Goal: Task Accomplishment & Management: Manage account settings

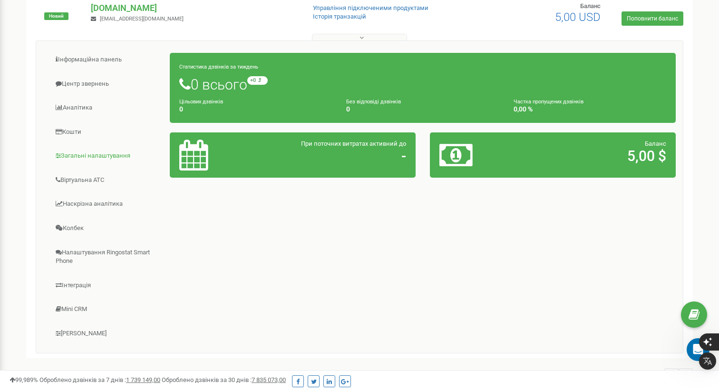
scroll to position [110, 0]
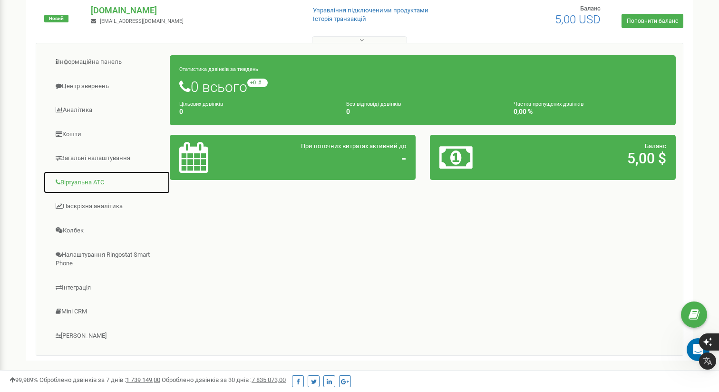
click at [96, 180] on link "Віртуальна АТС" at bounding box center [106, 182] width 127 height 23
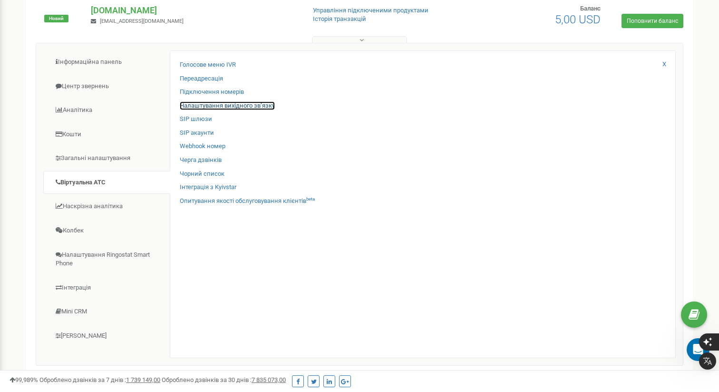
click at [228, 104] on link "Налаштування вихідного зв’язку" at bounding box center [227, 105] width 95 height 9
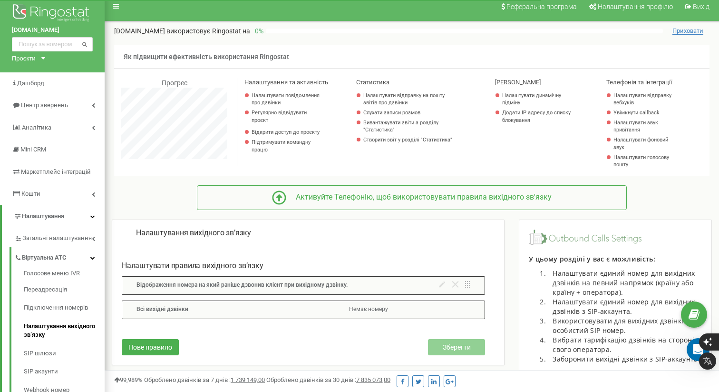
scroll to position [11, 0]
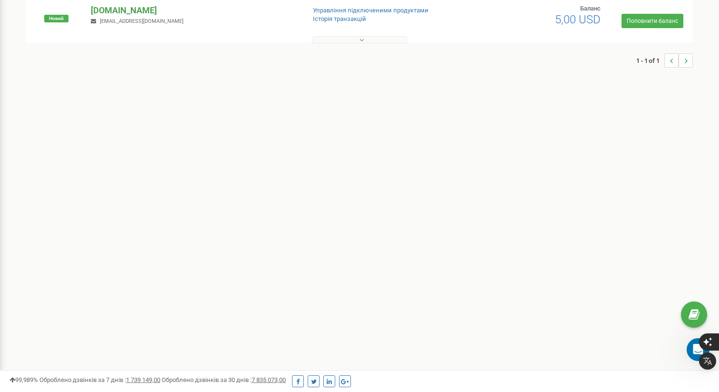
click at [114, 10] on p "[DOMAIN_NAME]" at bounding box center [194, 10] width 206 height 12
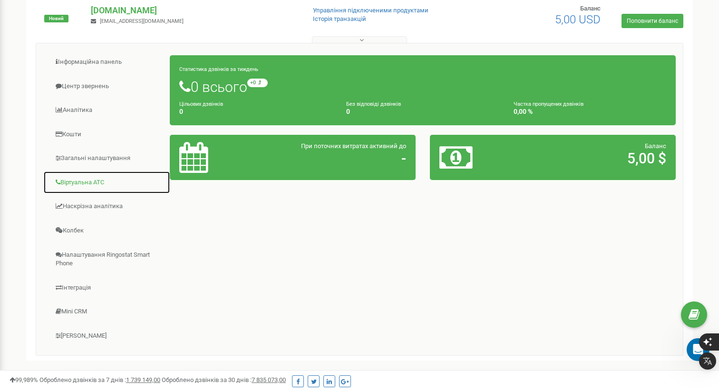
click at [91, 185] on link "Віртуальна АТС" at bounding box center [106, 182] width 127 height 23
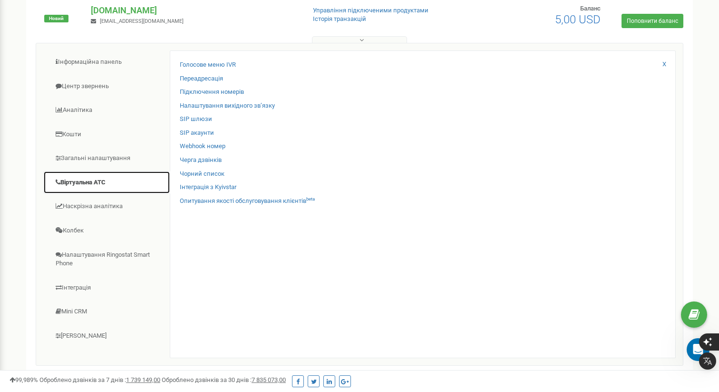
scroll to position [111, 0]
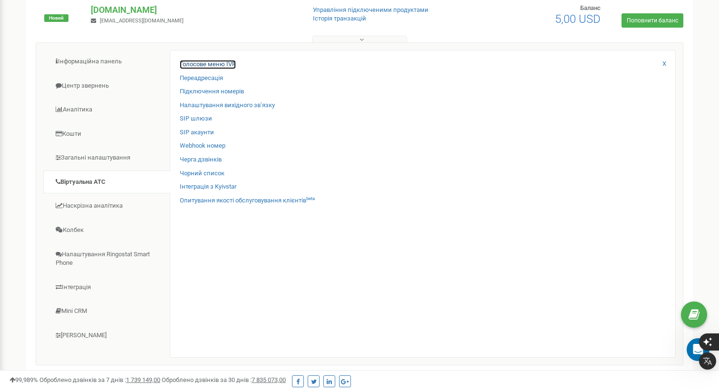
click at [226, 62] on link "Голосове меню IVR" at bounding box center [208, 64] width 56 height 9
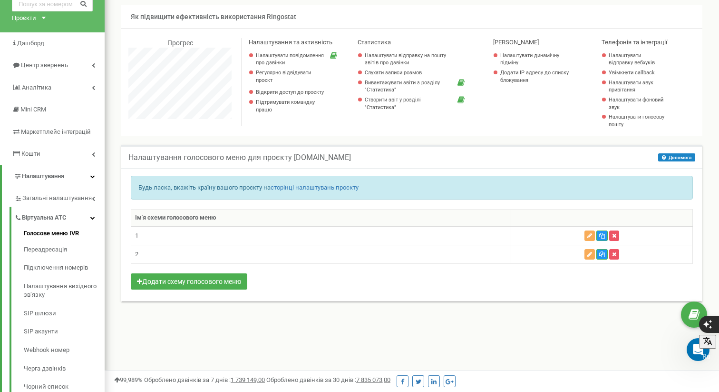
scroll to position [49, 0]
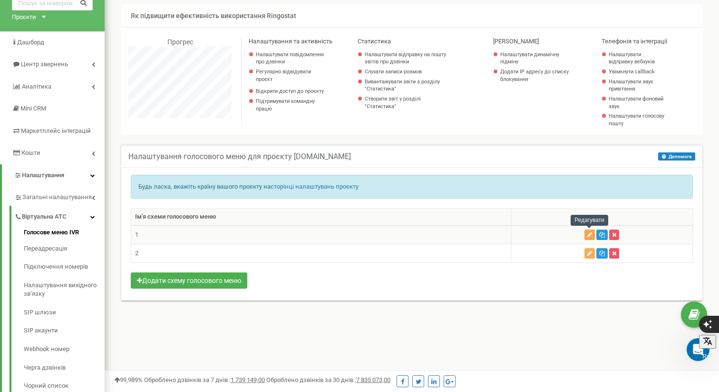
click at [589, 235] on icon "button" at bounding box center [590, 235] width 5 height 6
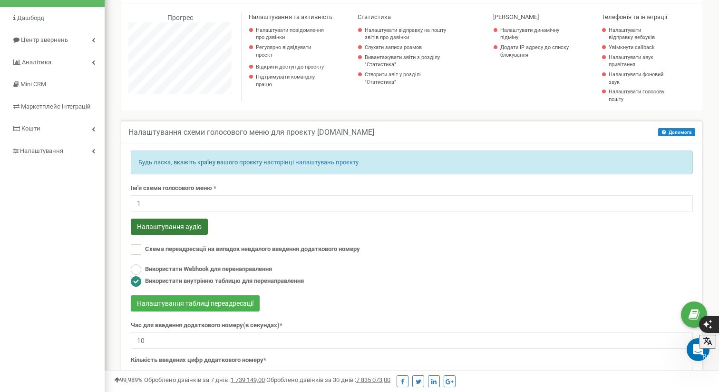
scroll to position [84, 0]
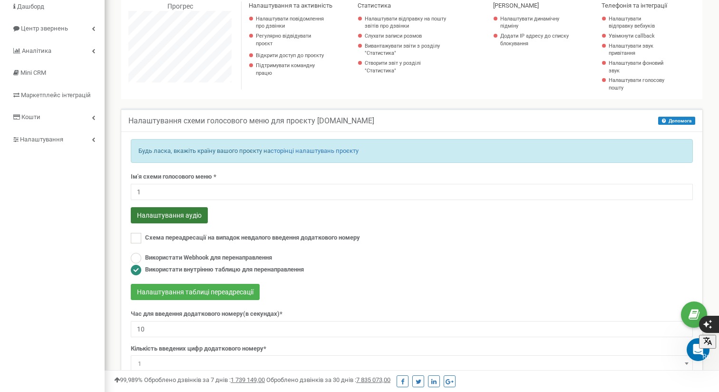
click at [192, 213] on button "Налаштування аудіо" at bounding box center [169, 215] width 77 height 16
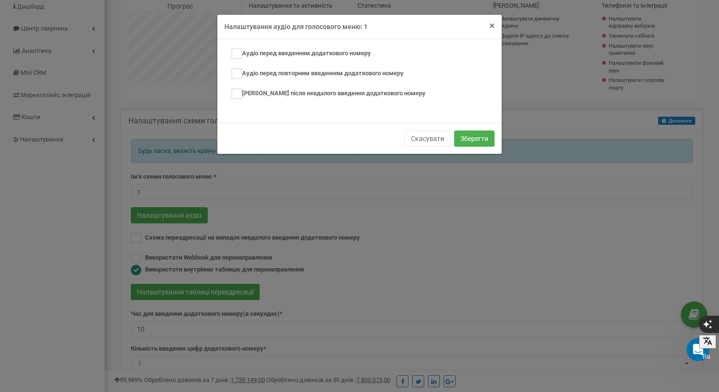
click at [491, 23] on span "×" at bounding box center [492, 25] width 5 height 11
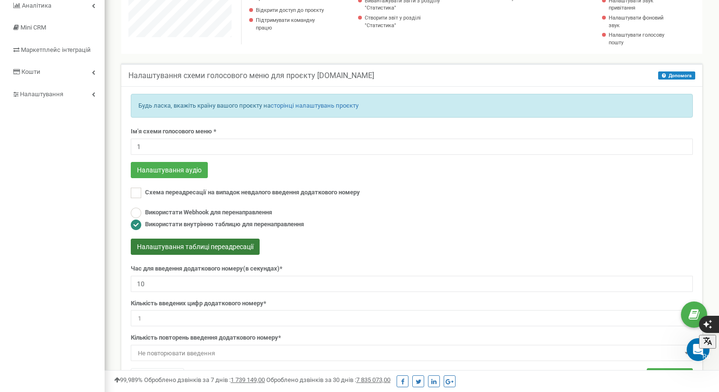
scroll to position [135, 0]
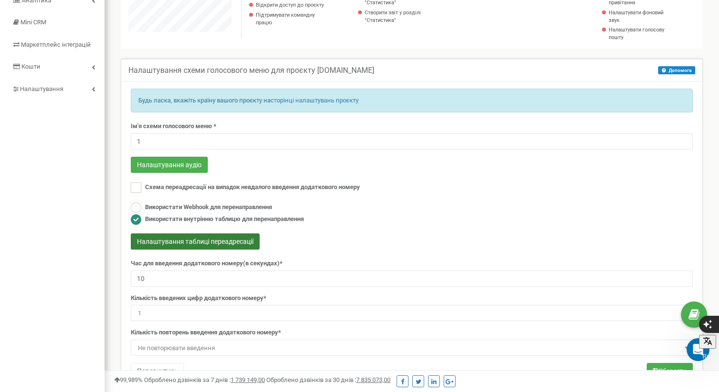
click at [226, 250] on div "Налаштування таблиці переадресації" at bounding box center [412, 242] width 562 height 19
click at [226, 237] on button "Налаштування таблиці переадресації" at bounding box center [195, 241] width 129 height 16
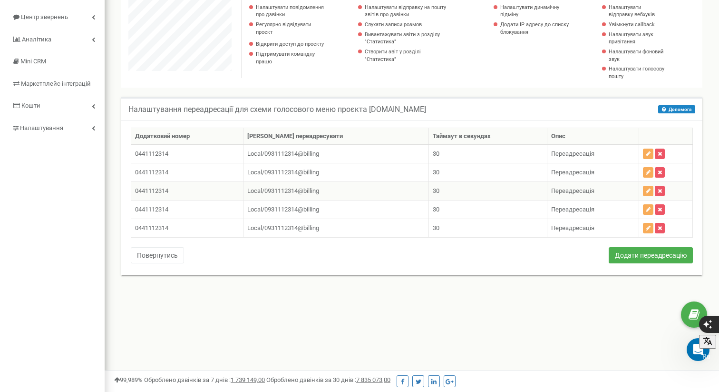
scroll to position [99, 0]
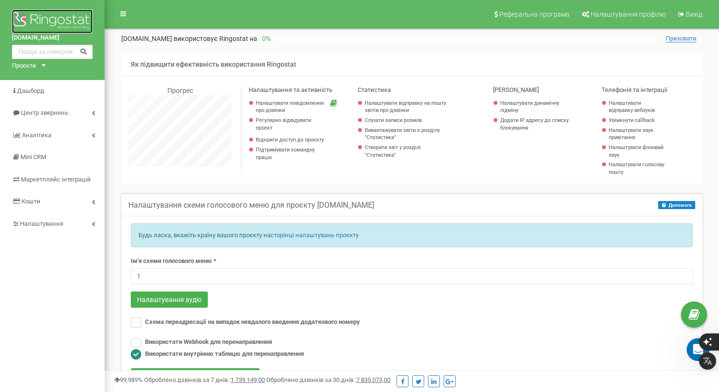
click at [43, 19] on img at bounding box center [52, 22] width 81 height 24
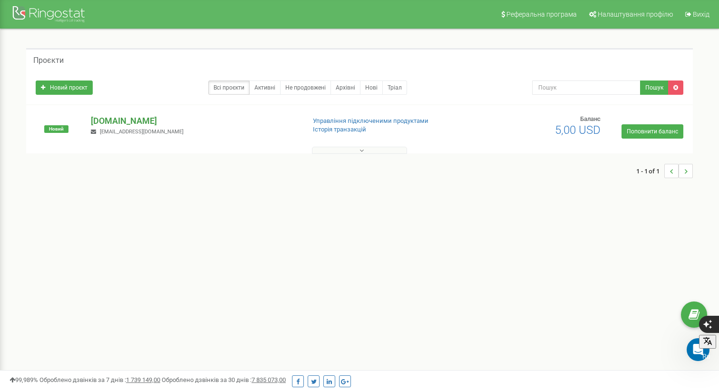
click at [127, 117] on p "[DOMAIN_NAME]" at bounding box center [194, 121] width 206 height 12
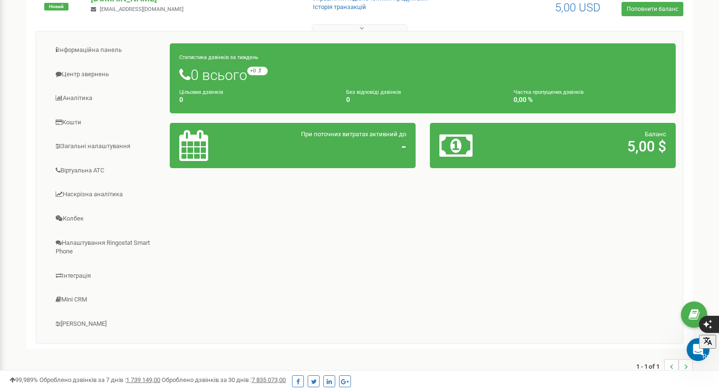
scroll to position [129, 0]
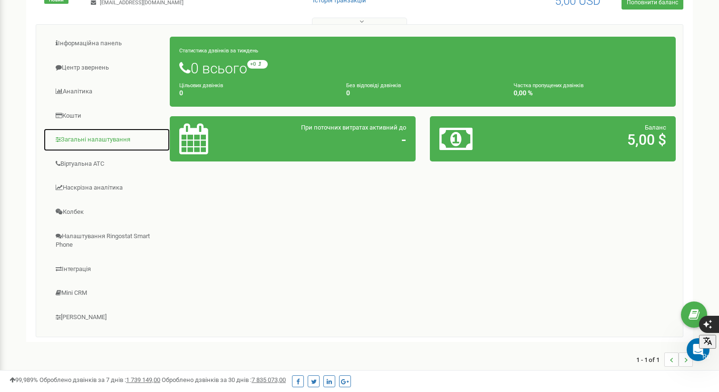
click at [101, 137] on link "Загальні налаштування" at bounding box center [106, 139] width 127 height 23
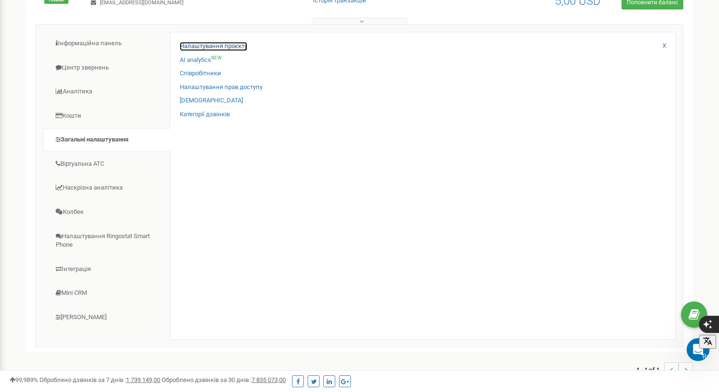
click at [222, 45] on link "Налаштування проєкту" at bounding box center [214, 46] width 68 height 9
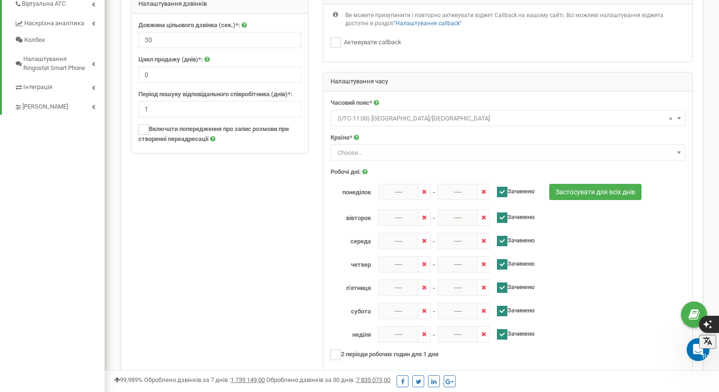
scroll to position [374, 0]
click at [506, 193] on ins at bounding box center [502, 192] width 10 height 10
checkbox input "false"
click at [503, 215] on ins at bounding box center [502, 218] width 10 height 10
checkbox input "false"
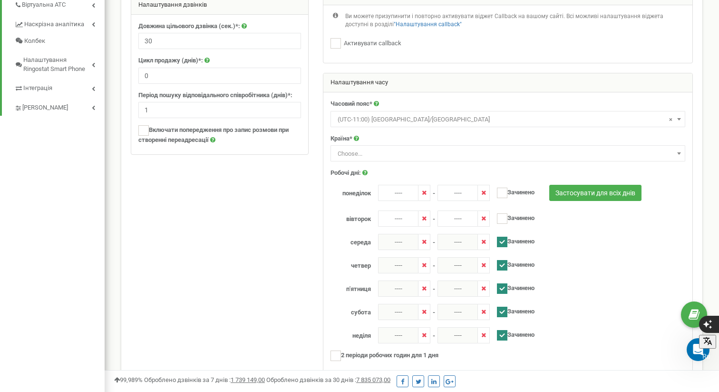
drag, startPoint x: 503, startPoint y: 240, endPoint x: 507, endPoint y: 264, distance: 24.5
click at [503, 240] on ins at bounding box center [502, 241] width 10 height 10
checkbox input "false"
drag, startPoint x: 506, startPoint y: 265, endPoint x: 508, endPoint y: 286, distance: 21.5
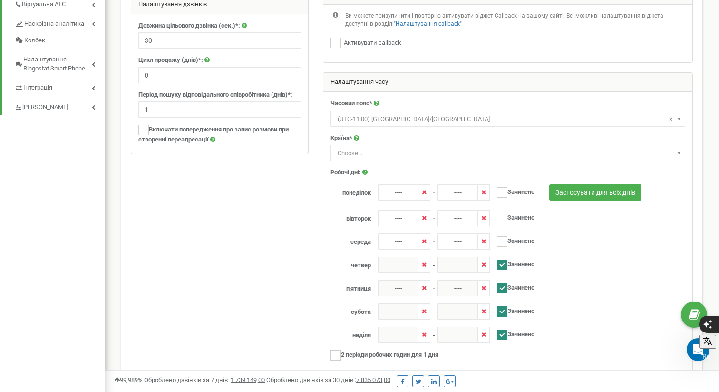
click at [506, 265] on ins at bounding box center [502, 264] width 10 height 10
checkbox input "false"
click at [502, 288] on ins at bounding box center [502, 288] width 10 height 10
checkbox input "false"
drag, startPoint x: 501, startPoint y: 306, endPoint x: 504, endPoint y: 318, distance: 12.2
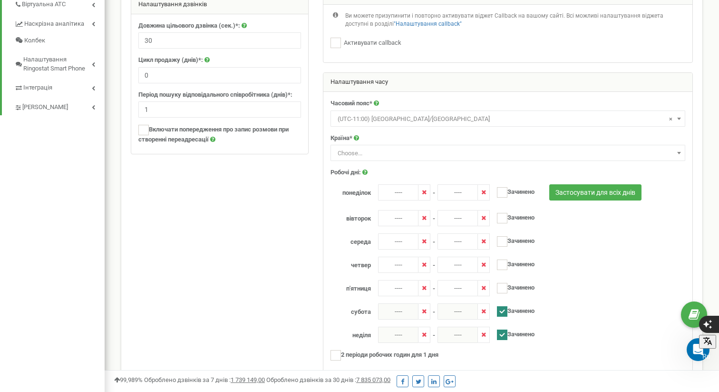
click at [502, 309] on ins at bounding box center [502, 311] width 10 height 10
checkbox input "false"
drag, startPoint x: 504, startPoint y: 332, endPoint x: 509, endPoint y: 326, distance: 7.7
click at [504, 332] on ins at bounding box center [502, 334] width 10 height 10
checkbox input "false"
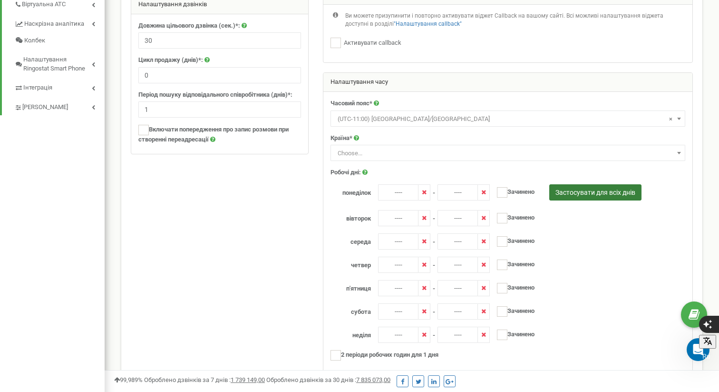
click at [610, 190] on button "Застосувати для всіх днів" at bounding box center [595, 192] width 92 height 16
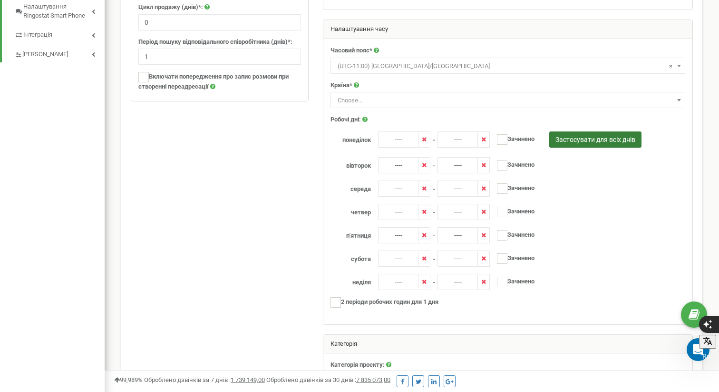
scroll to position [447, 0]
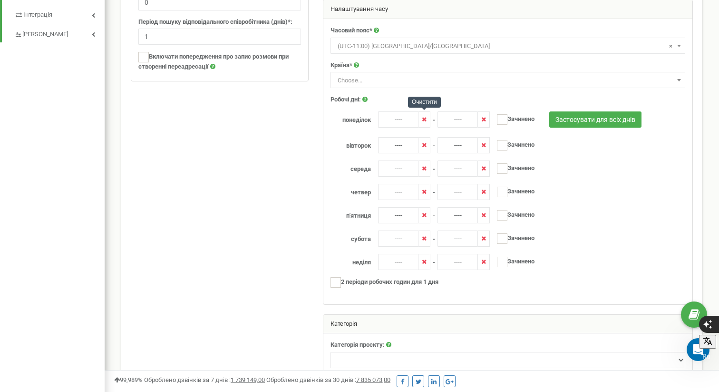
click at [424, 119] on icon at bounding box center [424, 119] width 5 height 6
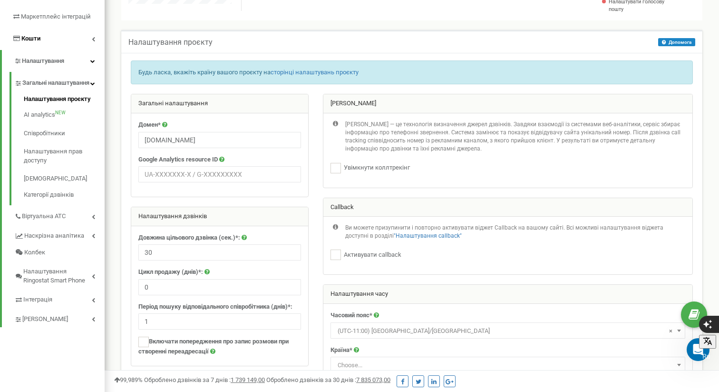
scroll to position [162, 0]
click at [57, 61] on span "Налаштування" at bounding box center [43, 61] width 42 height 7
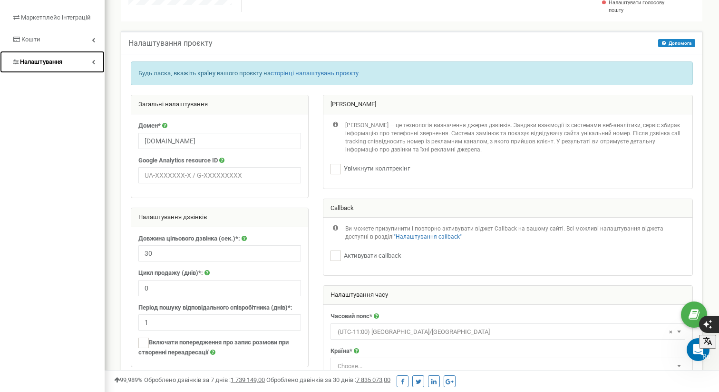
click at [57, 61] on span "Налаштування" at bounding box center [41, 61] width 42 height 7
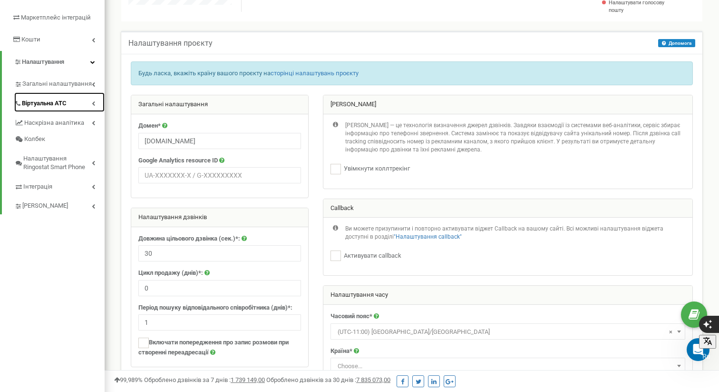
click at [60, 101] on span "Віртуальна АТС" at bounding box center [44, 103] width 45 height 9
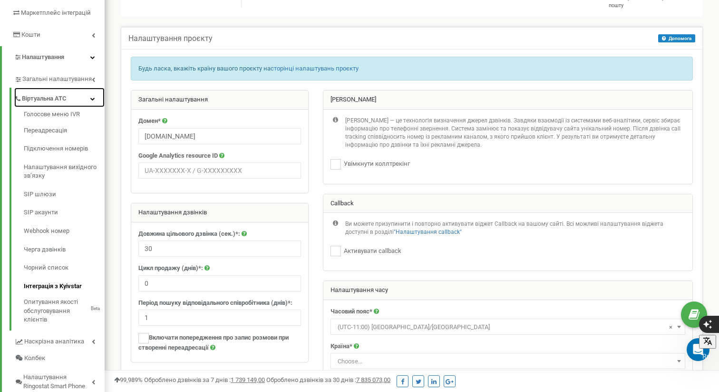
scroll to position [163, 0]
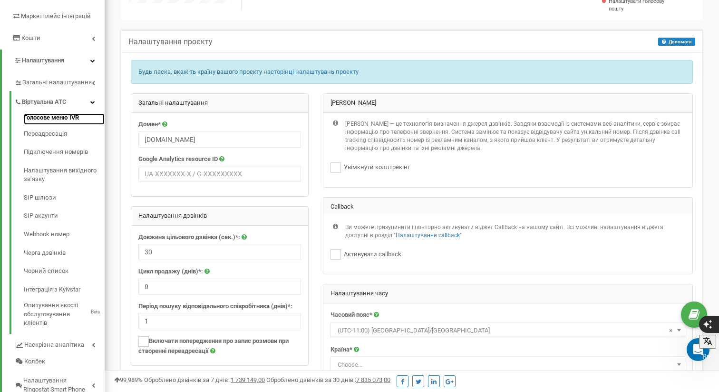
click at [54, 119] on link "Голосове меню IVR" at bounding box center [64, 118] width 81 height 11
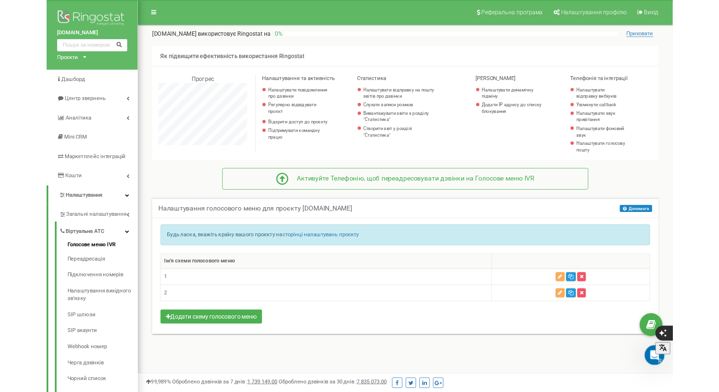
scroll to position [571, 615]
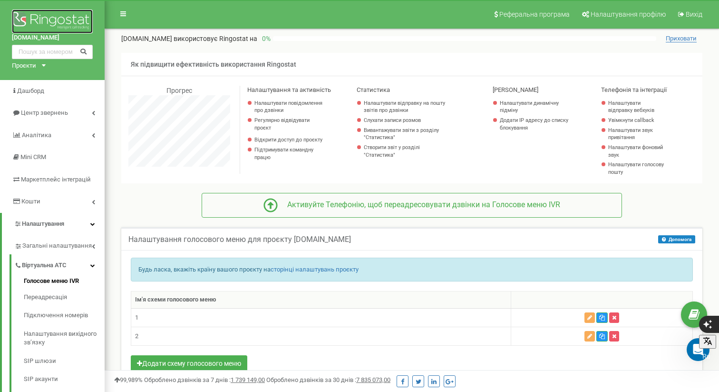
click at [59, 11] on img at bounding box center [52, 22] width 81 height 24
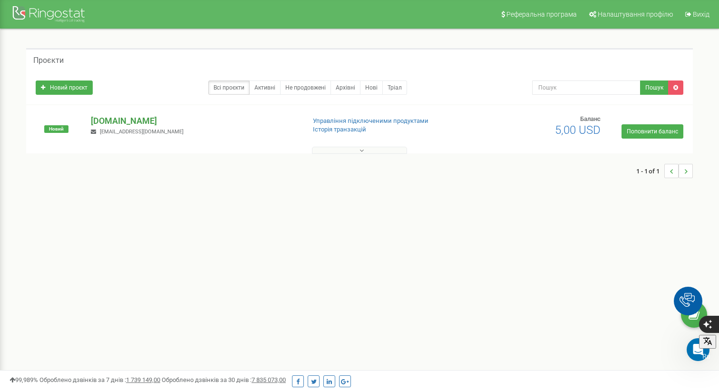
click at [135, 121] on p "[DOMAIN_NAME]" at bounding box center [194, 121] width 206 height 12
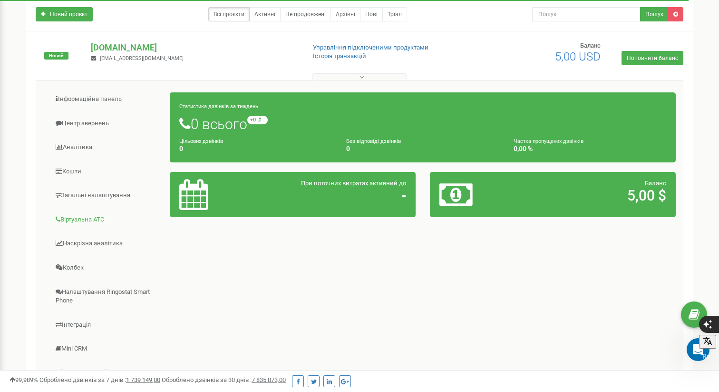
scroll to position [87, 0]
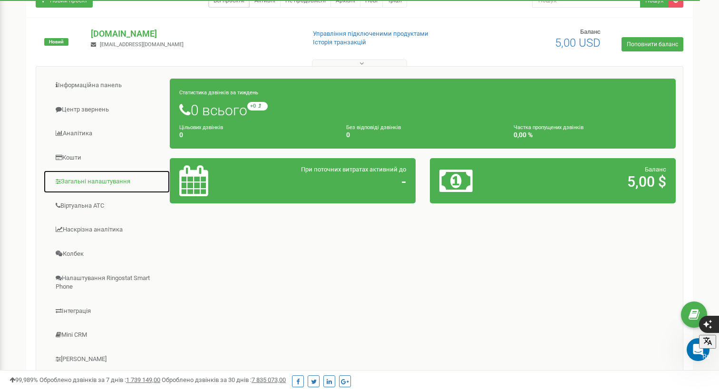
click at [87, 182] on link "Загальні налаштування" at bounding box center [106, 181] width 127 height 23
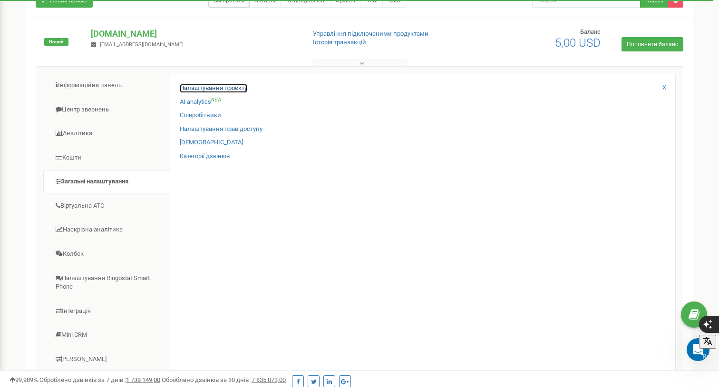
click at [206, 87] on link "Налаштування проєкту" at bounding box center [214, 88] width 68 height 9
click at [207, 86] on link "Налаштування проєкту" at bounding box center [214, 88] width 68 height 9
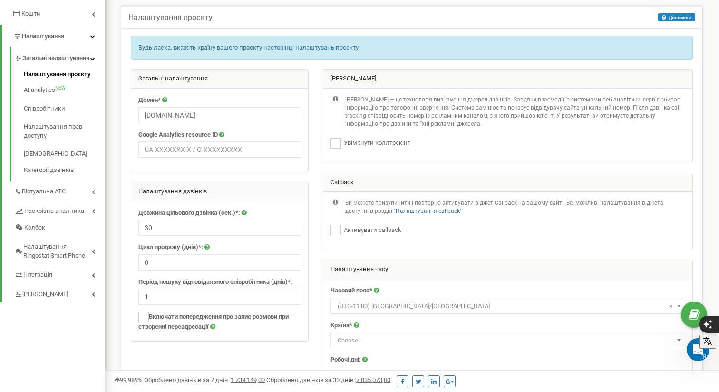
scroll to position [194, 0]
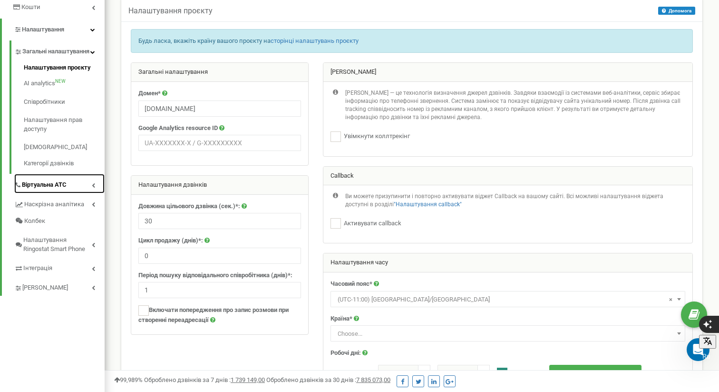
click at [60, 187] on link "Віртуальна АТС" at bounding box center [59, 184] width 90 height 20
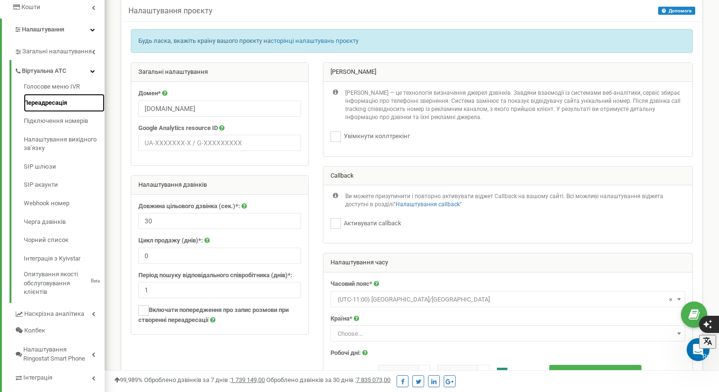
click at [63, 103] on link "Переадресація" at bounding box center [64, 103] width 81 height 19
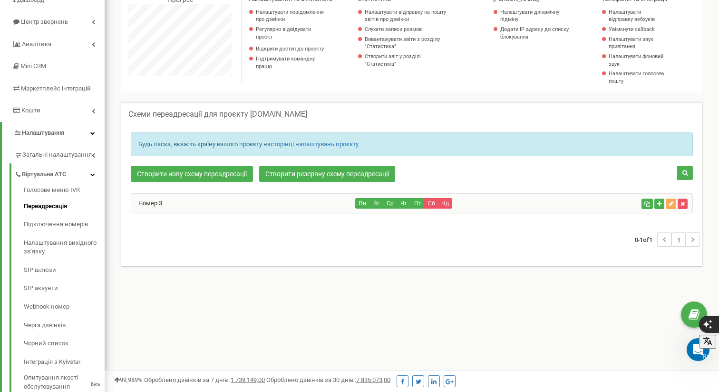
scroll to position [94, 0]
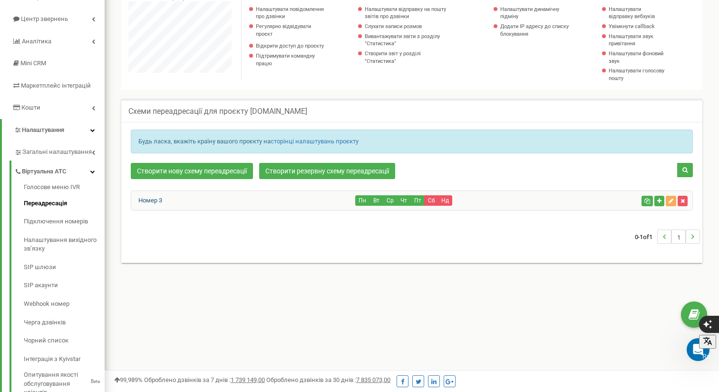
click at [157, 198] on link "Номер 3" at bounding box center [146, 199] width 31 height 7
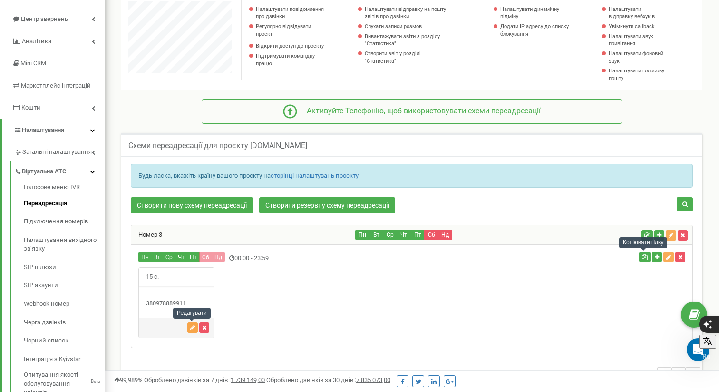
click at [193, 326] on icon "button" at bounding box center [192, 327] width 5 height 6
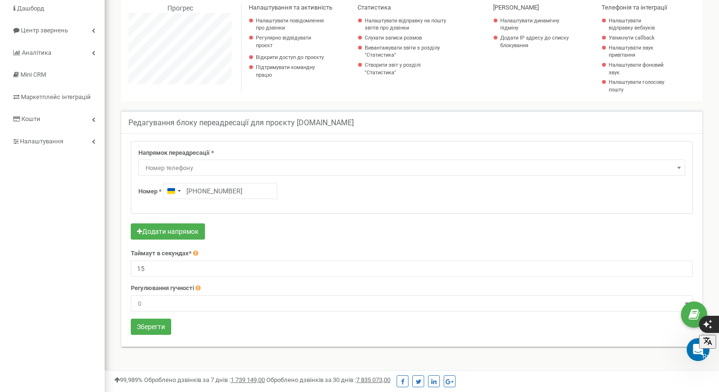
scroll to position [77, 0]
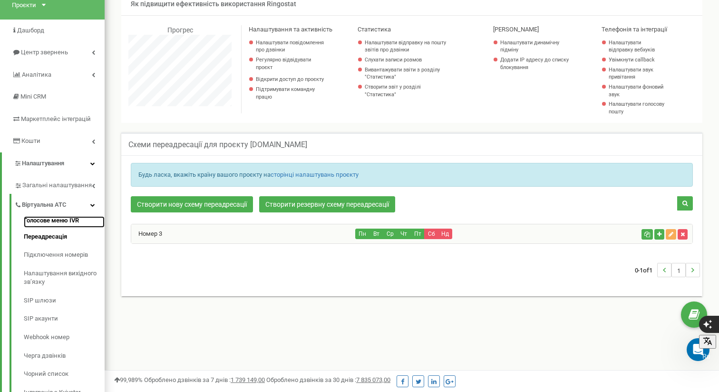
click at [75, 218] on link "Голосове меню IVR" at bounding box center [64, 221] width 81 height 11
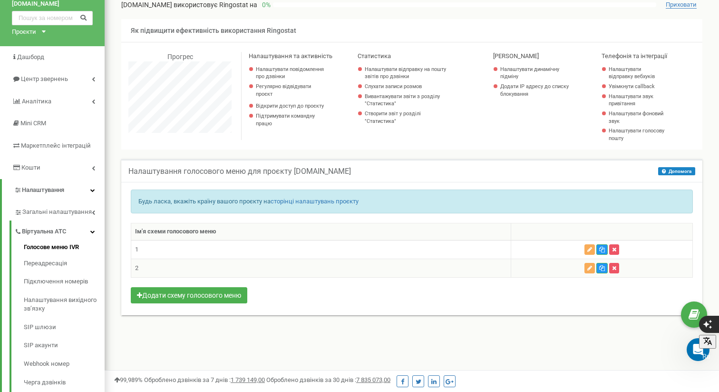
scroll to position [33, 0]
click at [590, 252] on icon "button" at bounding box center [590, 250] width 5 height 6
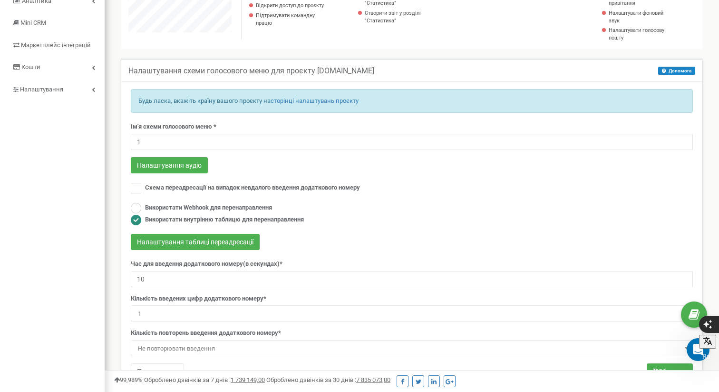
scroll to position [150, 0]
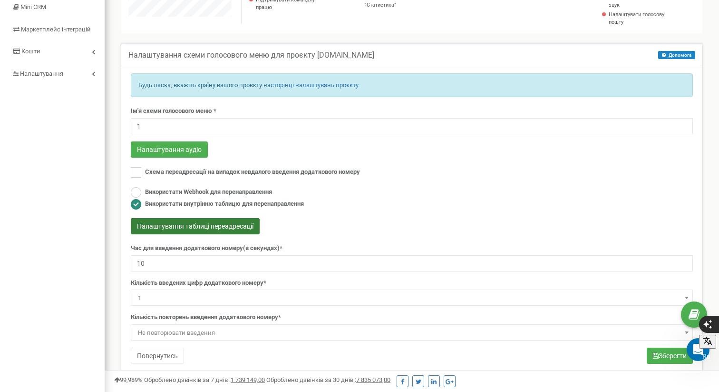
click at [228, 225] on button "Налаштування таблиці переадресації" at bounding box center [195, 226] width 129 height 16
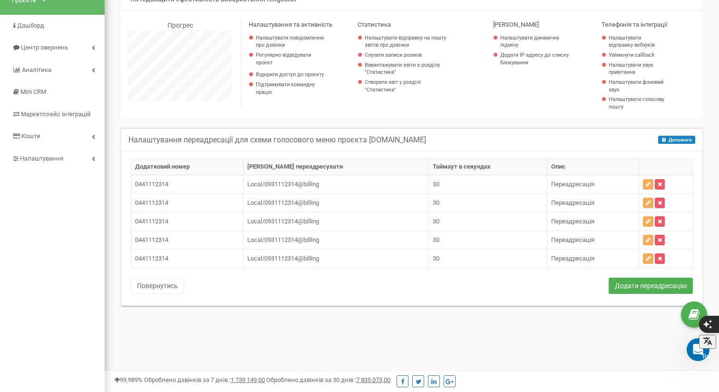
scroll to position [61, 0]
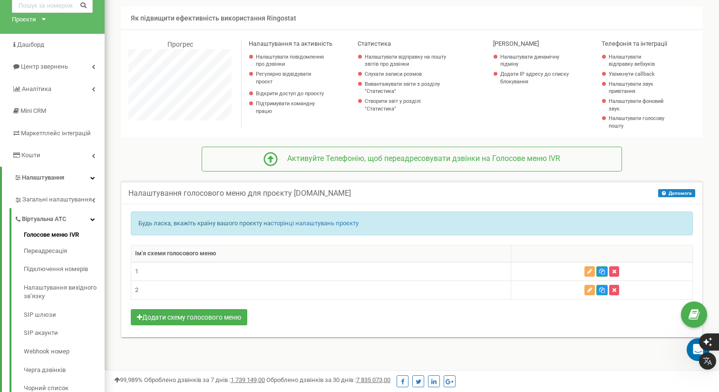
scroll to position [49, 0]
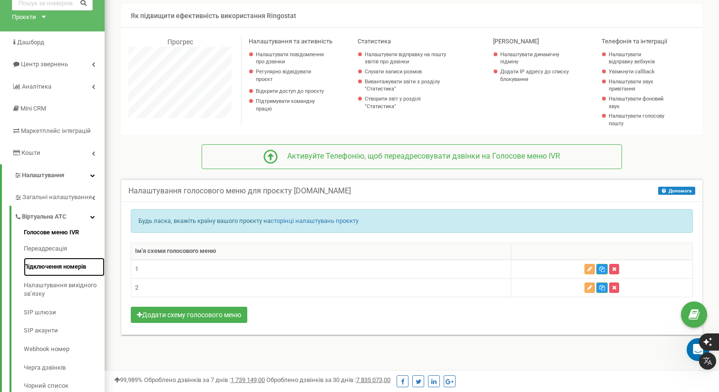
click at [76, 263] on link "Підключення номерів" at bounding box center [64, 266] width 81 height 19
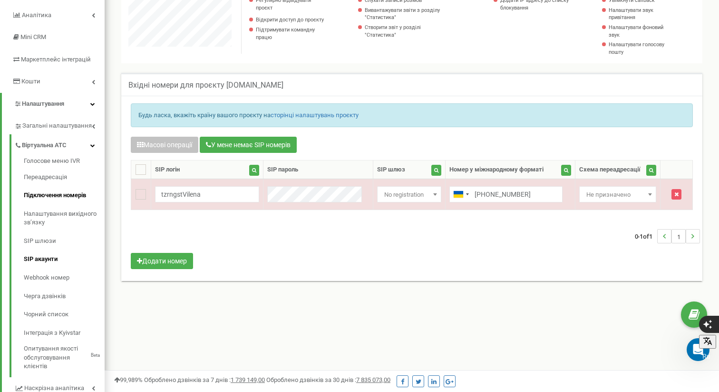
scroll to position [116, 0]
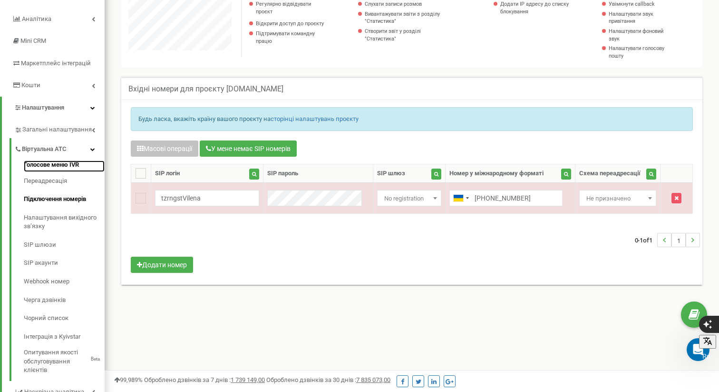
click at [59, 164] on link "Голосове меню IVR" at bounding box center [64, 165] width 81 height 11
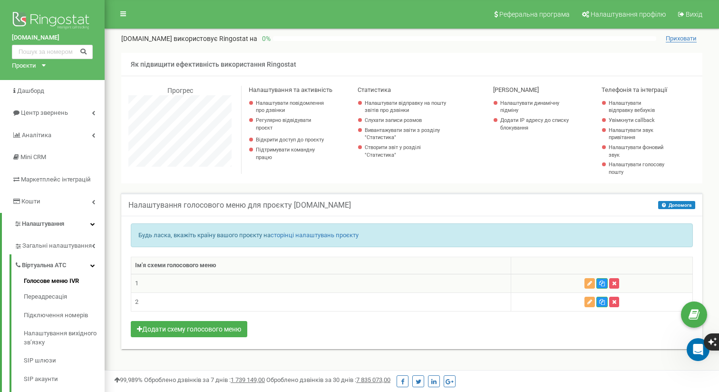
scroll to position [571, 615]
click at [588, 283] on icon "button" at bounding box center [590, 283] width 5 height 6
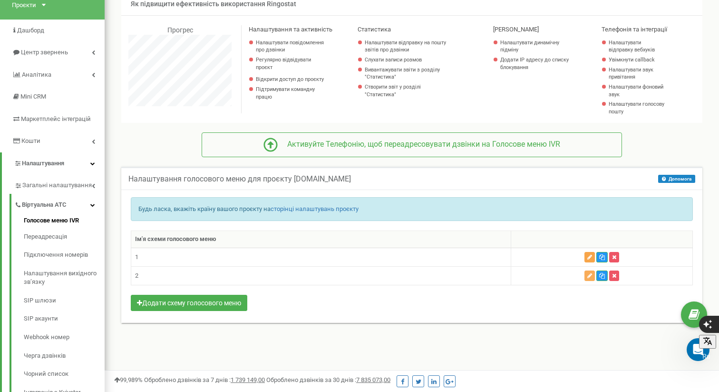
scroll to position [132, 0]
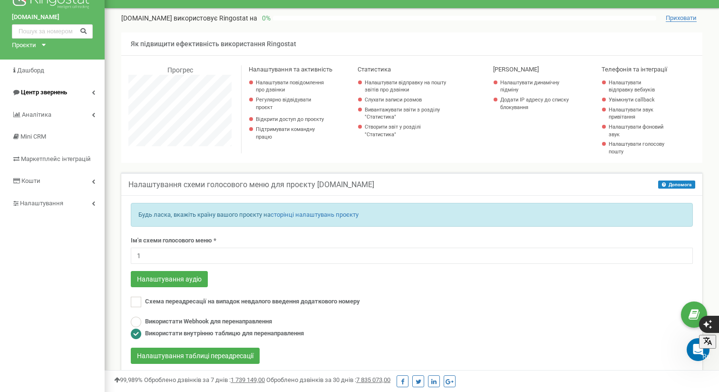
scroll to position [13, 0]
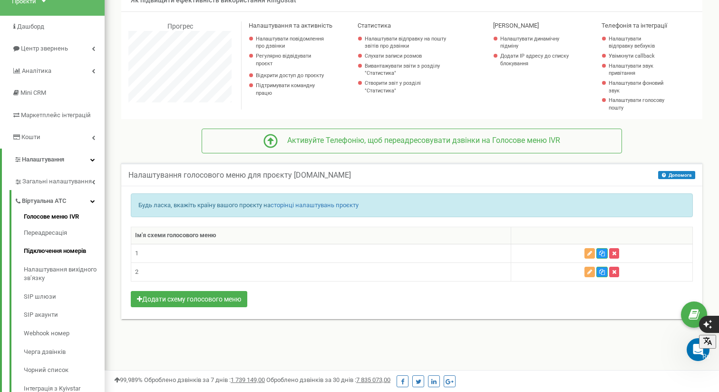
scroll to position [76, 0]
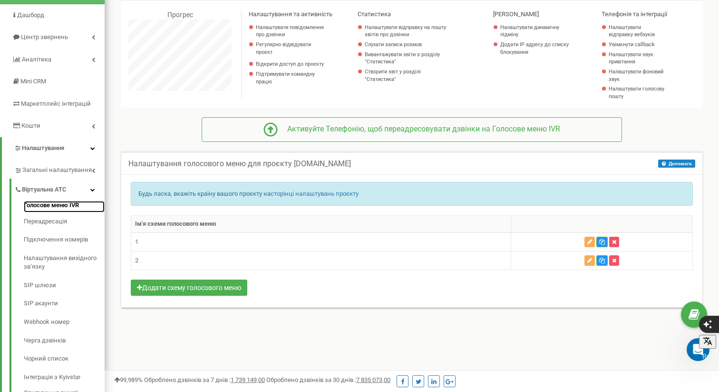
click at [55, 206] on link "Голосове меню IVR" at bounding box center [64, 206] width 81 height 11
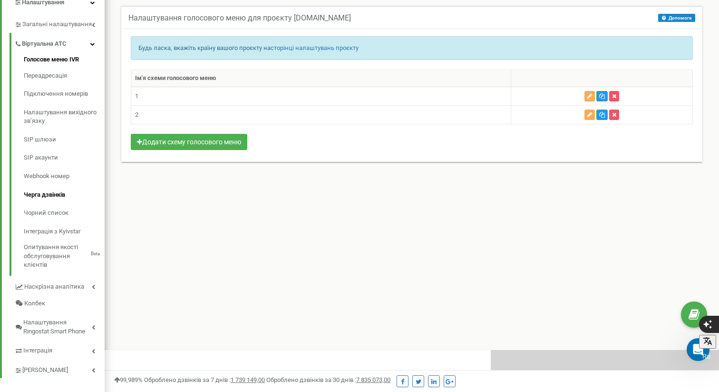
scroll to position [224, 0]
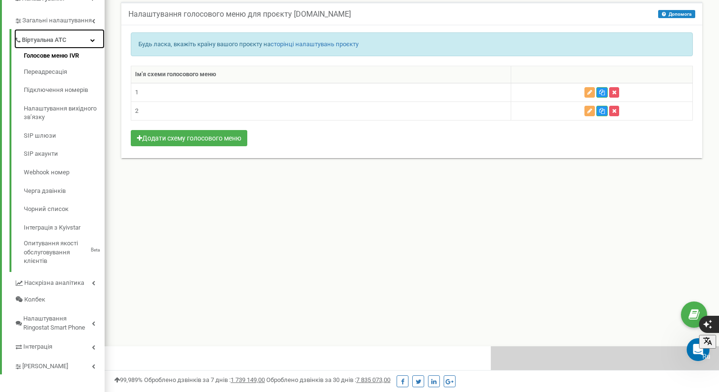
click at [64, 41] on span "Віртуальна АТС" at bounding box center [44, 40] width 45 height 9
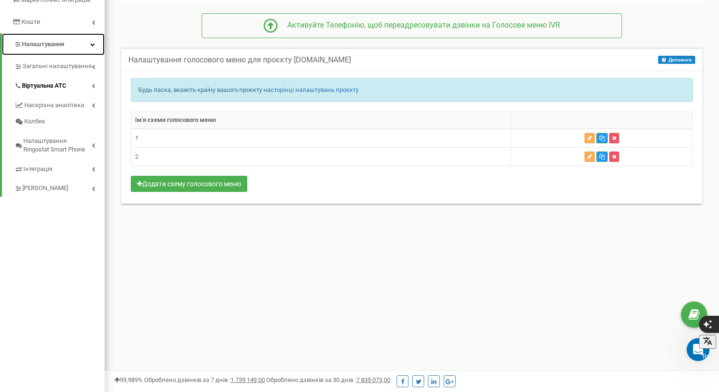
click at [64, 41] on span "Налаштування" at bounding box center [43, 43] width 42 height 7
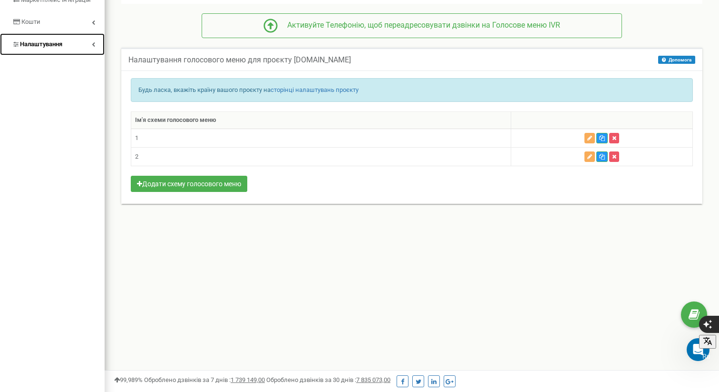
click at [93, 44] on icon at bounding box center [93, 44] width 3 height 5
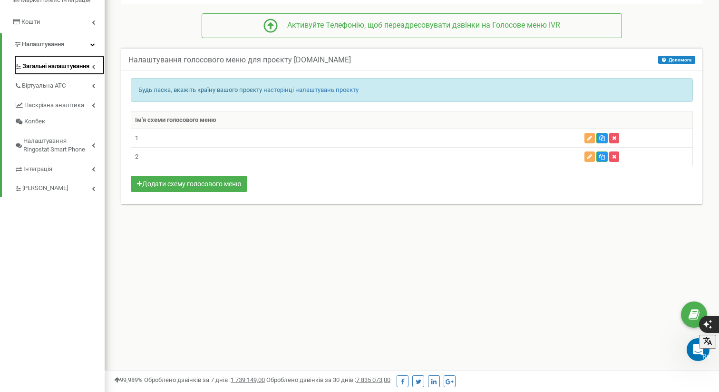
click at [62, 67] on span "Загальні налаштування" at bounding box center [55, 66] width 67 height 9
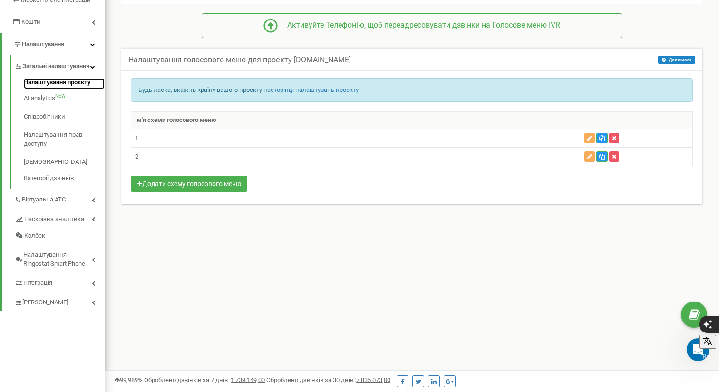
click at [59, 89] on link "Налаштування проєкту" at bounding box center [64, 83] width 81 height 11
click at [211, 185] on button "Додати схему голосового меню" at bounding box center [189, 184] width 117 height 16
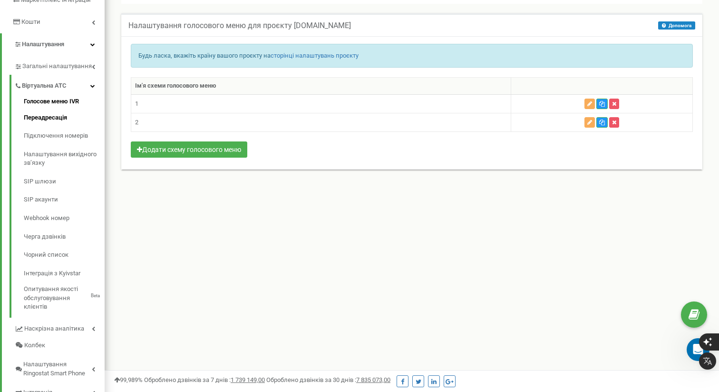
scroll to position [184, 0]
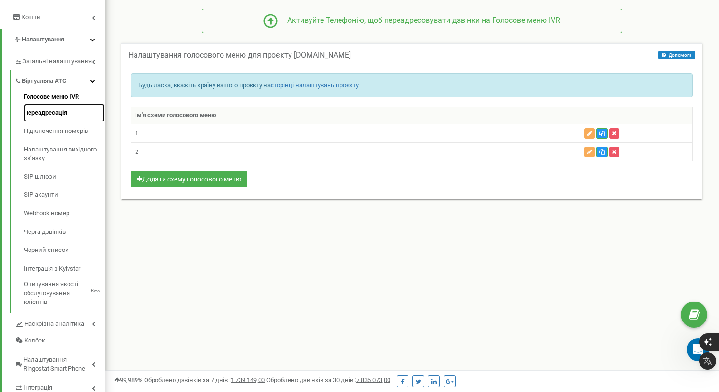
click at [61, 116] on link "Переадресація" at bounding box center [64, 113] width 81 height 19
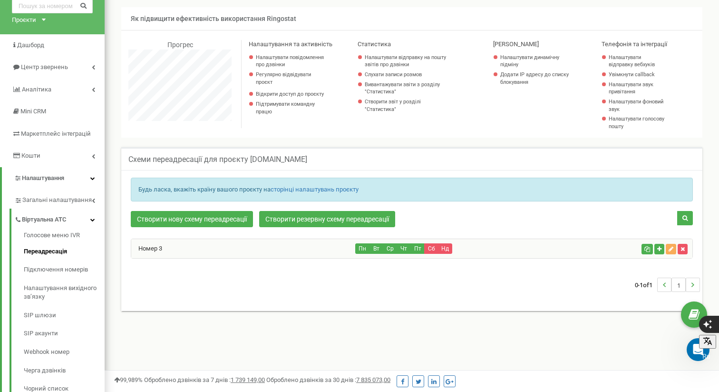
scroll to position [49, 0]
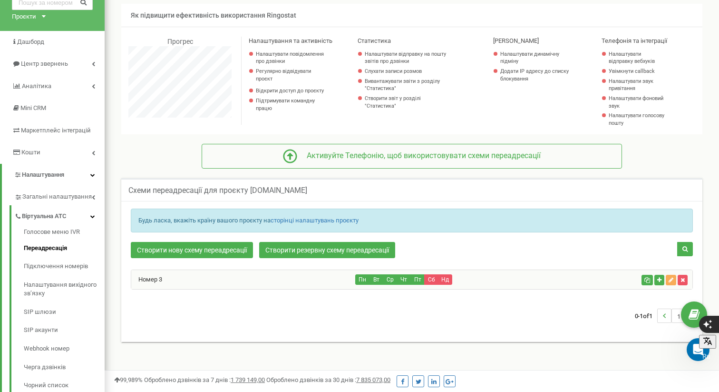
click at [379, 273] on div "Номер 3 Пн Вт Ср Чт Пт Сб Нд" at bounding box center [411, 279] width 561 height 19
click at [381, 278] on button "Вт" at bounding box center [376, 279] width 14 height 10
click at [674, 279] on button "button" at bounding box center [671, 279] width 10 height 10
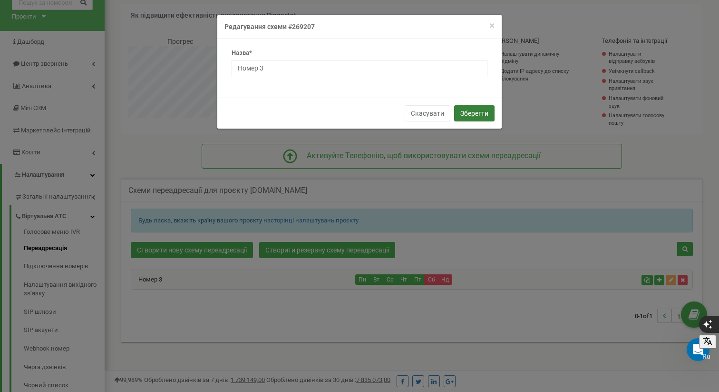
click at [490, 113] on button "Зберегти" at bounding box center [474, 113] width 40 height 16
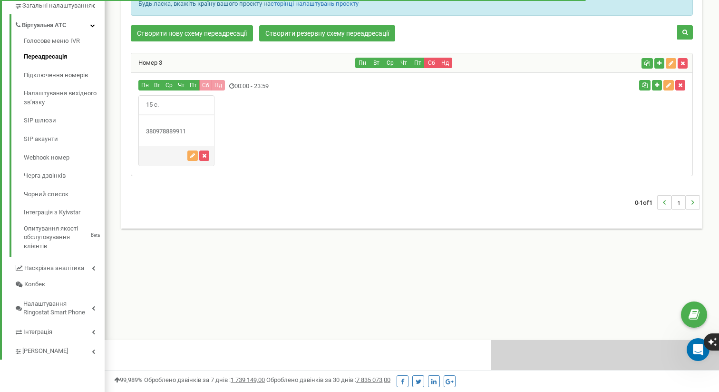
scroll to position [571, 615]
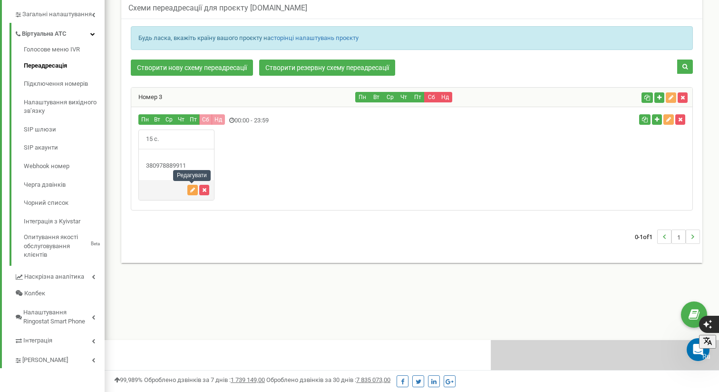
click at [188, 187] on button "button" at bounding box center [192, 190] width 10 height 10
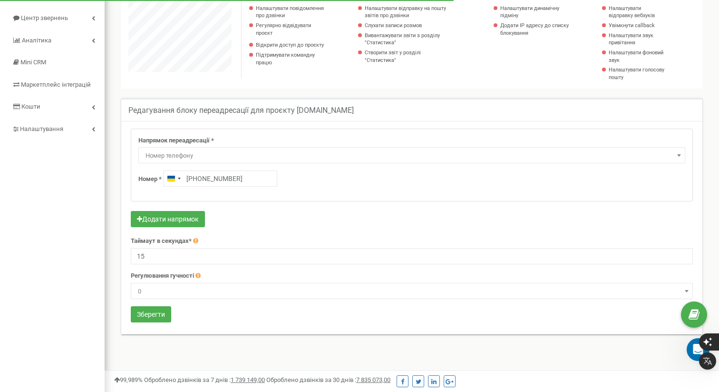
scroll to position [100, 0]
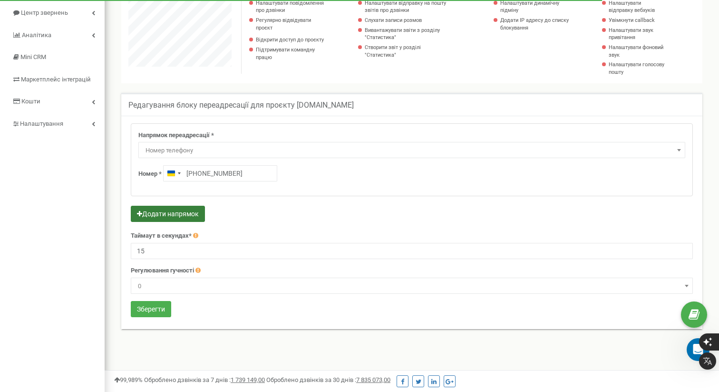
click at [177, 215] on button "Додати напрямок" at bounding box center [168, 214] width 74 height 16
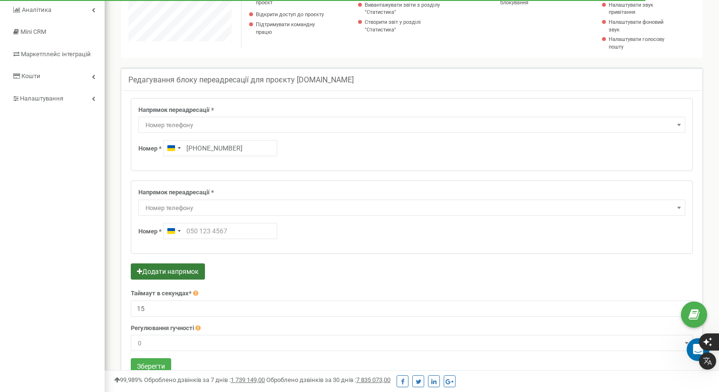
scroll to position [129, 0]
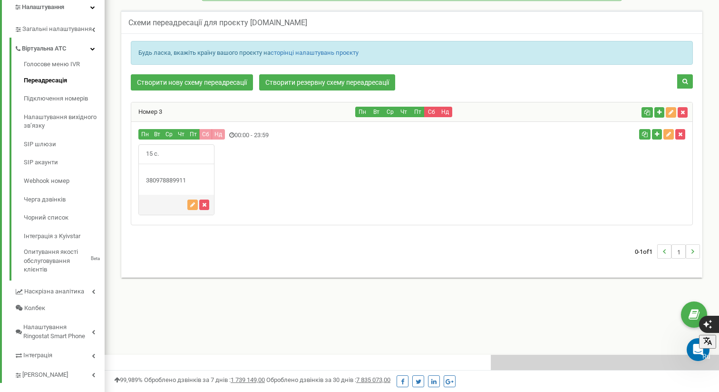
scroll to position [213, 0]
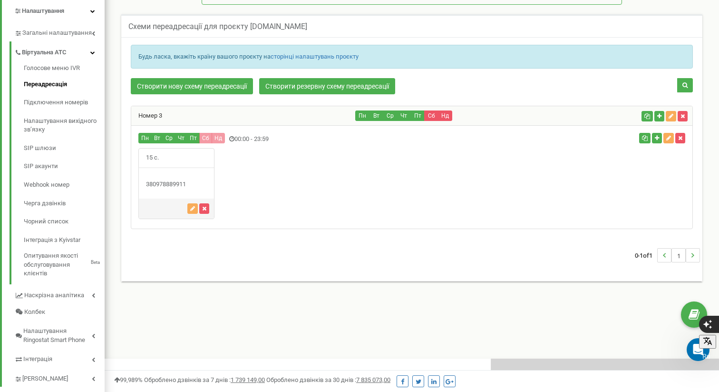
click at [248, 57] on p "Будь ласка, вкажіть країну вашого проєкту на сторінці налаштувань проєкту" at bounding box center [411, 56] width 547 height 9
click at [58, 100] on link "Підключення номерів" at bounding box center [64, 102] width 81 height 19
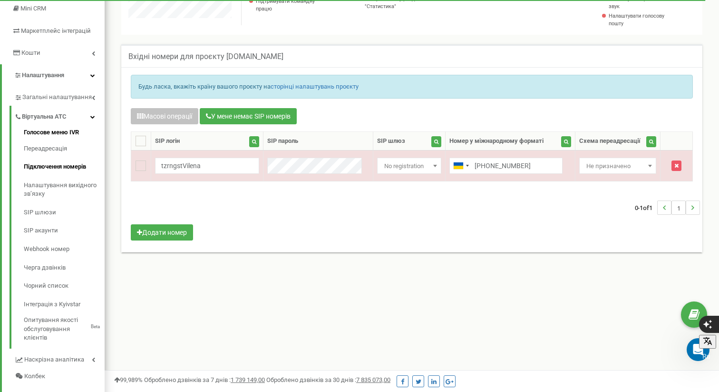
scroll to position [157, 0]
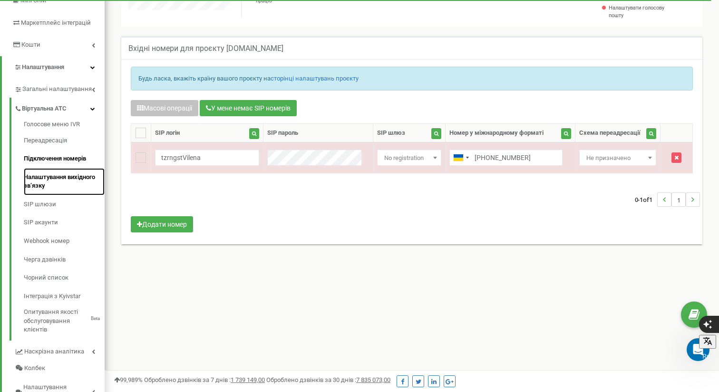
click at [72, 175] on link "Налаштування вихідного зв’язку" at bounding box center [64, 181] width 81 height 27
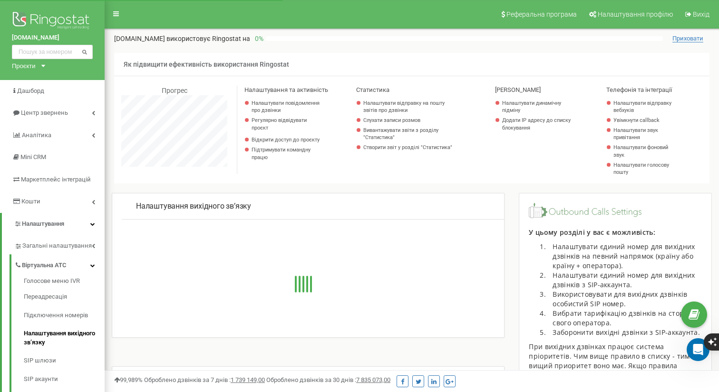
scroll to position [571, 615]
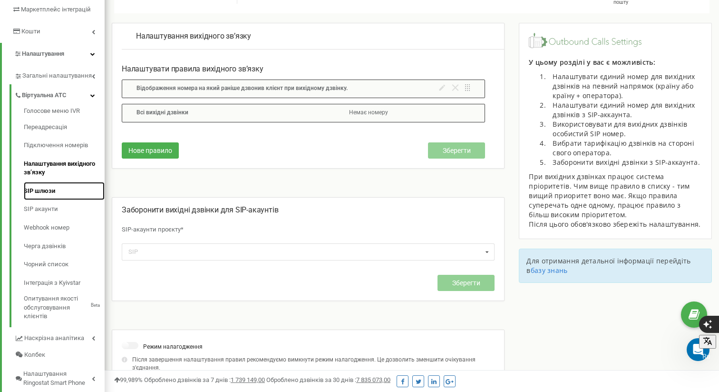
click at [45, 194] on link "SIP шлюзи" at bounding box center [64, 191] width 81 height 19
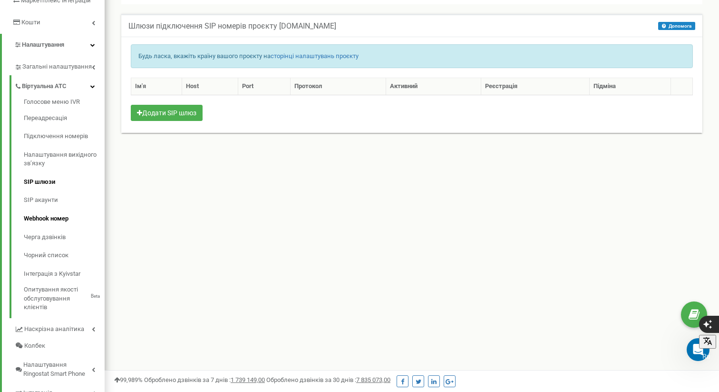
scroll to position [181, 0]
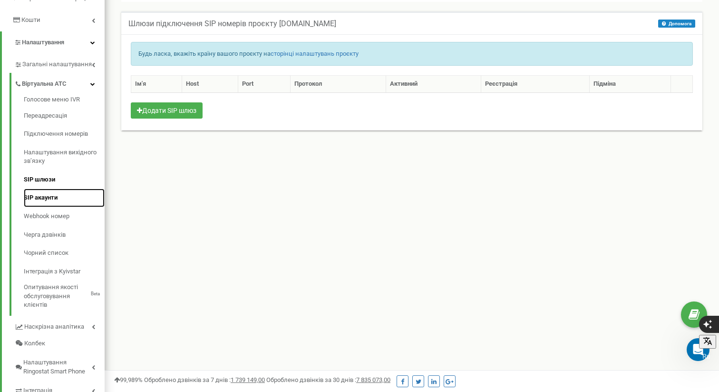
click at [44, 198] on link "SIP акаунти" at bounding box center [64, 197] width 81 height 19
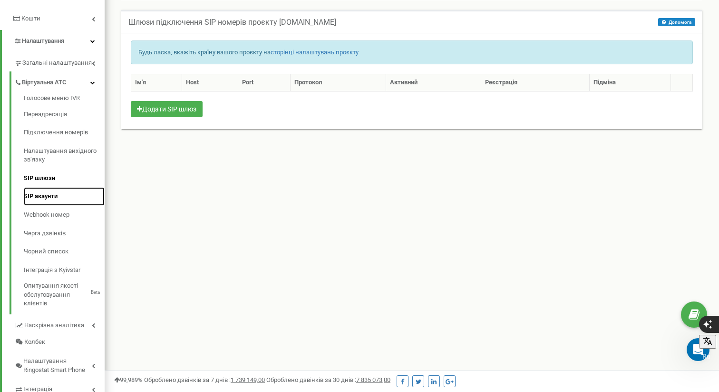
scroll to position [184, 0]
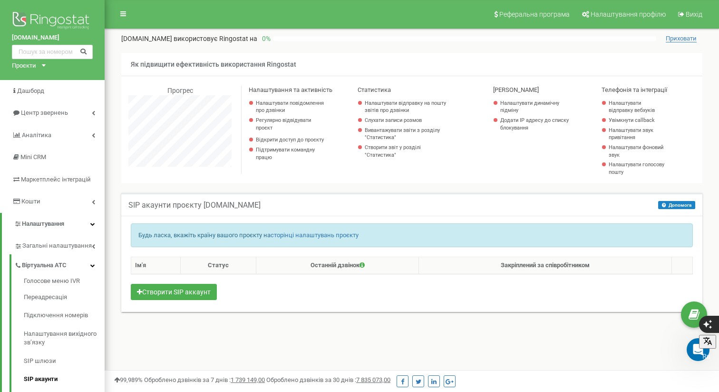
scroll to position [12, 0]
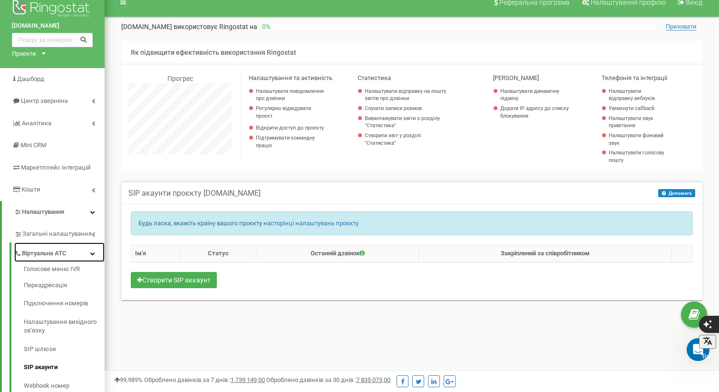
click at [55, 251] on span "Віртуальна АТС" at bounding box center [44, 253] width 45 height 9
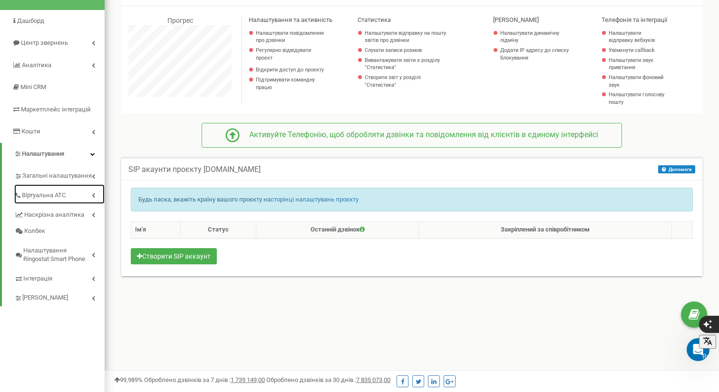
scroll to position [92, 0]
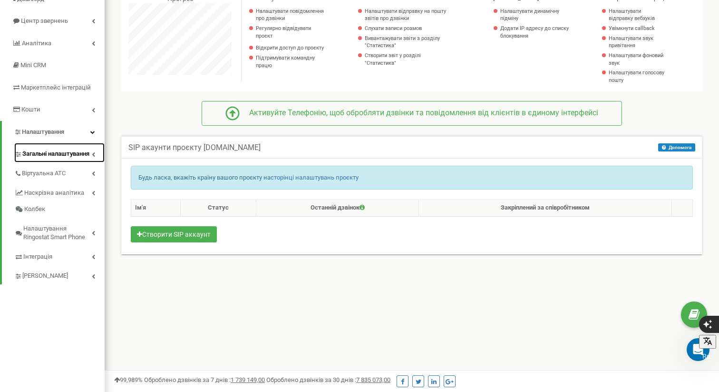
click at [94, 152] on icon at bounding box center [93, 154] width 3 height 5
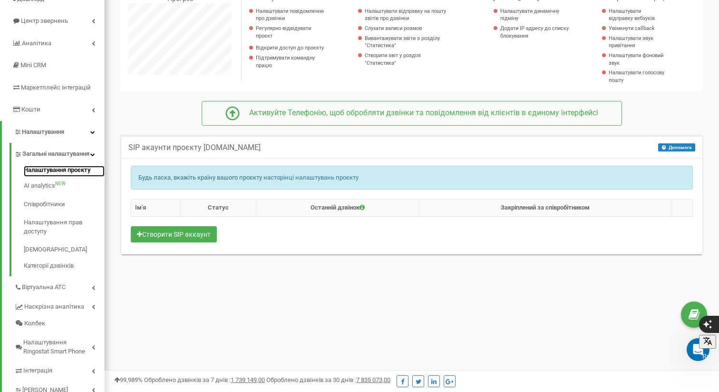
click at [55, 176] on link "Налаштування проєкту" at bounding box center [64, 171] width 81 height 11
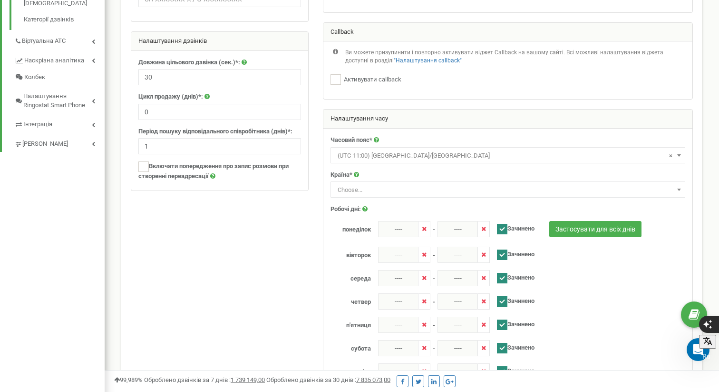
scroll to position [333, 0]
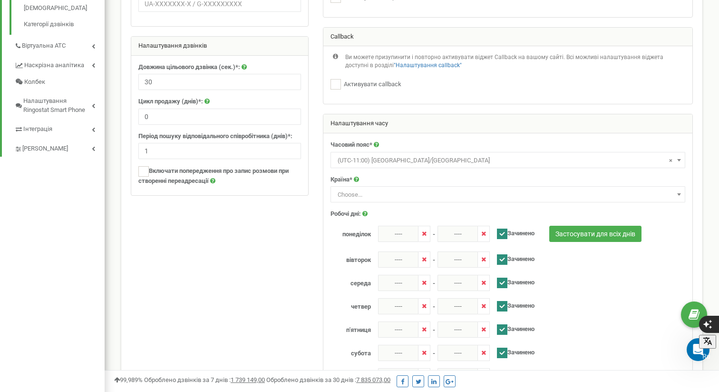
click at [376, 192] on span "Choose..." at bounding box center [508, 194] width 348 height 13
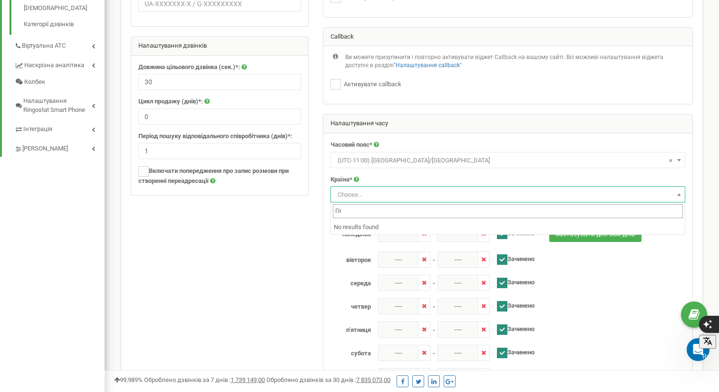
type input "Г"
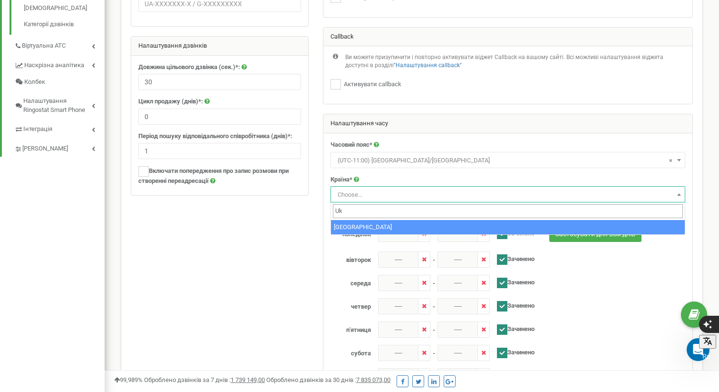
type input "Uk"
select select "UKR"
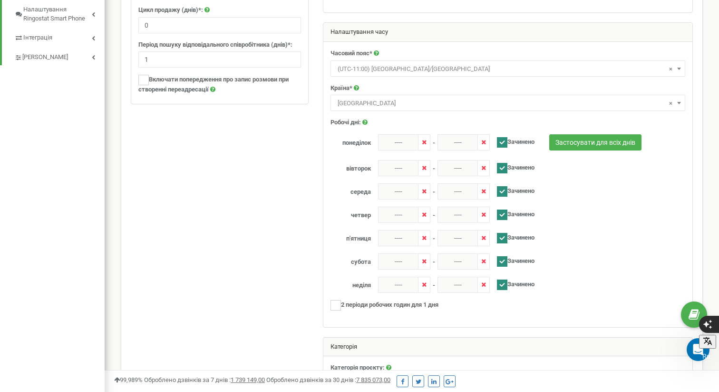
scroll to position [425, 0]
click at [336, 302] on ins at bounding box center [336, 304] width 10 height 10
checkbox input "true"
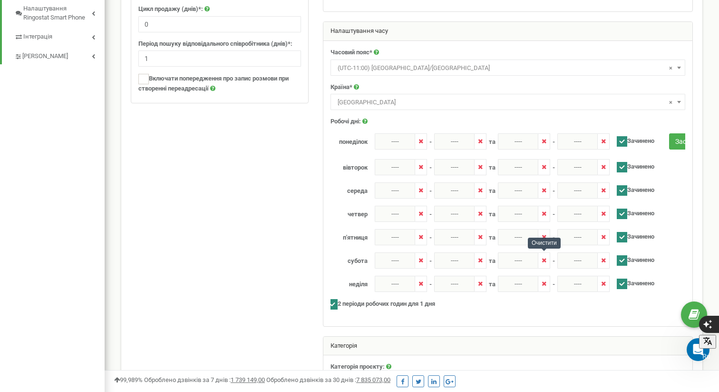
scroll to position [420, 0]
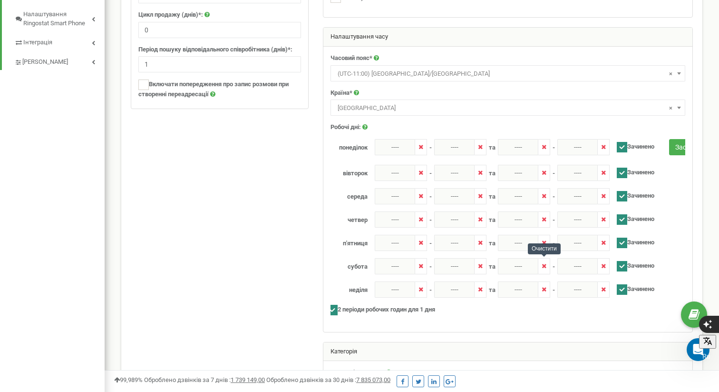
click at [419, 144] on icon at bounding box center [421, 147] width 5 height 6
click at [622, 148] on ins at bounding box center [622, 147] width 10 height 10
checkbox input "false"
click at [421, 147] on icon at bounding box center [421, 147] width 5 height 6
click at [480, 147] on icon at bounding box center [480, 147] width 5 height 6
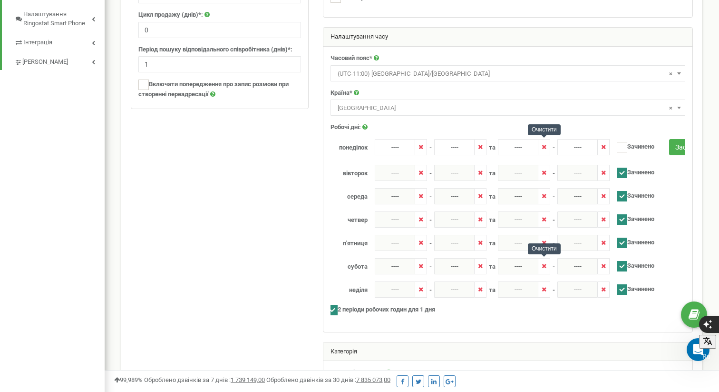
click at [542, 146] on icon at bounding box center [544, 147] width 5 height 6
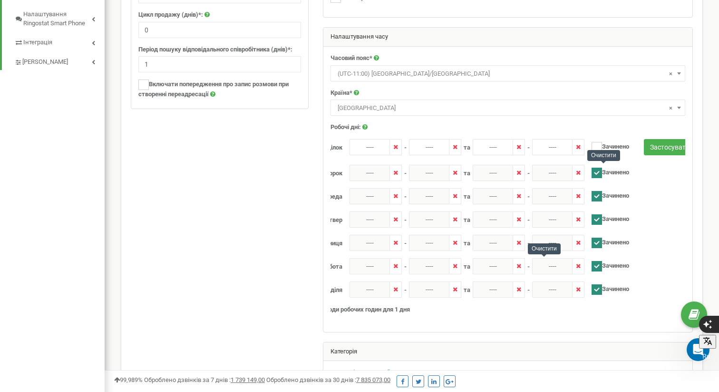
scroll to position [0, 41]
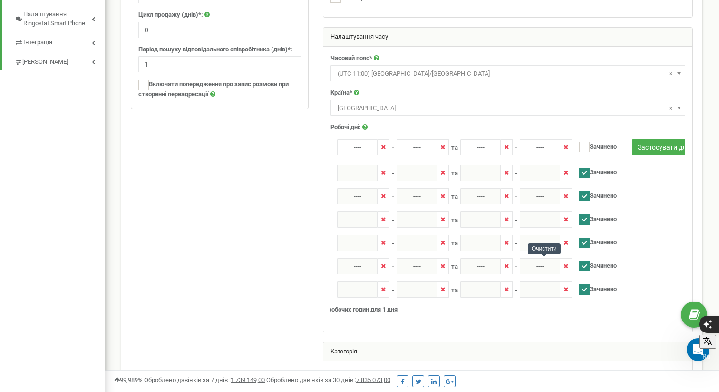
click at [585, 167] on ins at bounding box center [584, 172] width 10 height 10
checkbox input "false"
click at [586, 196] on ins at bounding box center [584, 196] width 10 height 10
checkbox input "false"
click at [591, 221] on input "Зачинено" at bounding box center [594, 219] width 31 height 6
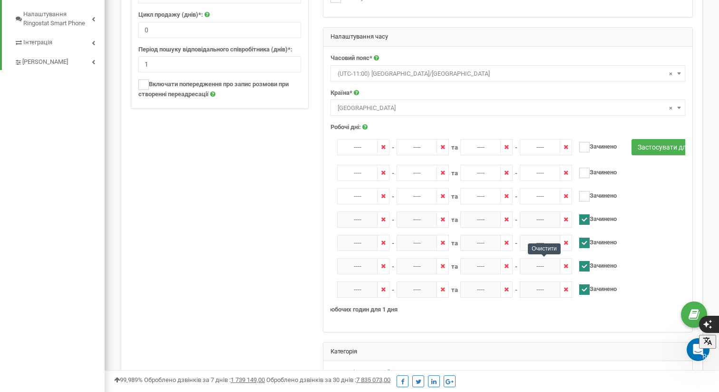
click at [583, 220] on ins at bounding box center [584, 219] width 10 height 10
checkbox input "false"
click at [584, 239] on ins at bounding box center [584, 242] width 10 height 10
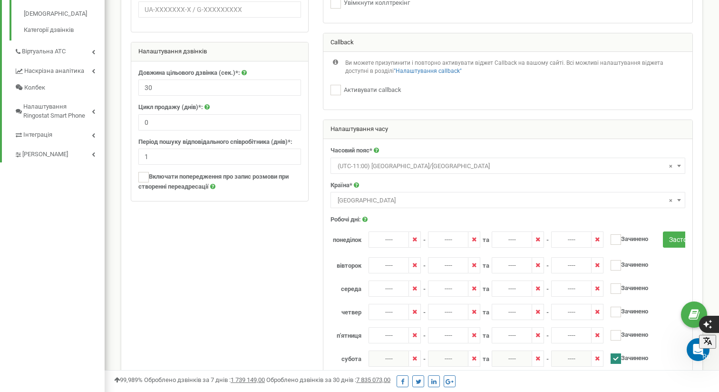
scroll to position [352, 0]
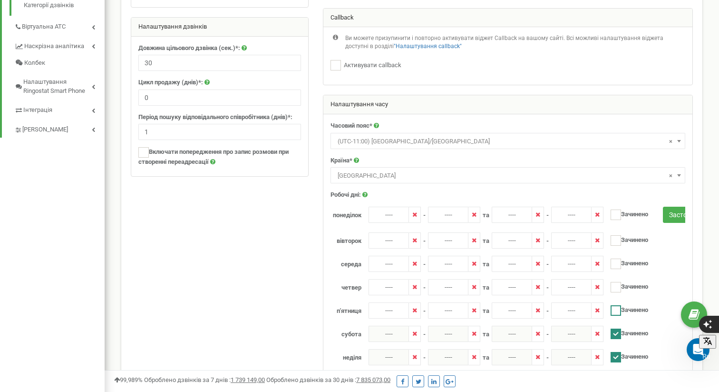
click at [616, 308] on ins at bounding box center [616, 310] width 10 height 10
checkbox input "true"
click at [616, 285] on ins at bounding box center [616, 287] width 10 height 10
checkbox input "true"
click at [620, 264] on ins at bounding box center [616, 263] width 10 height 10
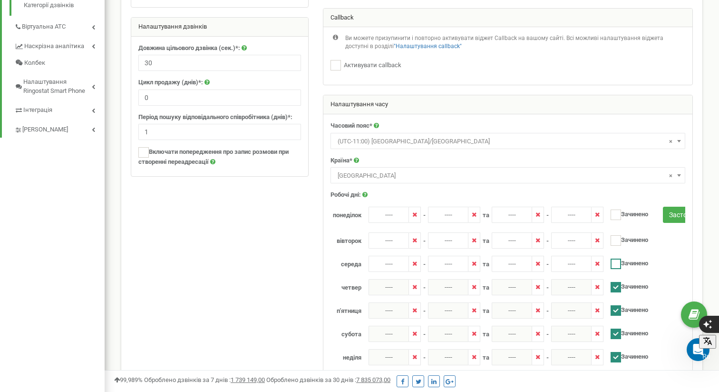
checkbox input "true"
drag, startPoint x: 616, startPoint y: 239, endPoint x: 619, endPoint y: 221, distance: 18.3
click at [616, 239] on ins at bounding box center [616, 240] width 10 height 10
checkbox input "true"
click at [617, 211] on ins at bounding box center [616, 214] width 10 height 10
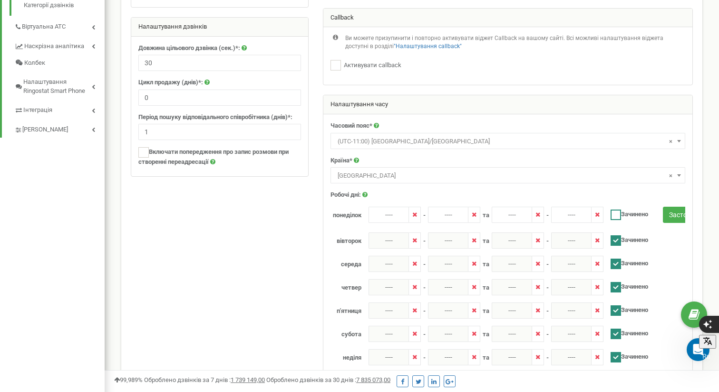
checkbox input "true"
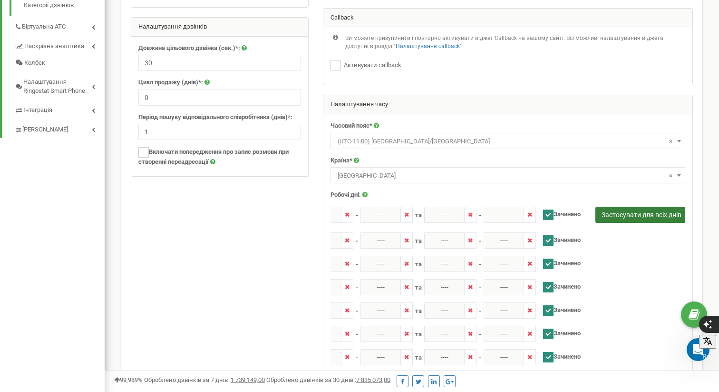
scroll to position [0, 80]
click at [647, 213] on button "Застосувати для всіх днів" at bounding box center [639, 214] width 92 height 16
click at [642, 213] on button "Застосувати для всіх днів" at bounding box center [639, 214] width 92 height 16
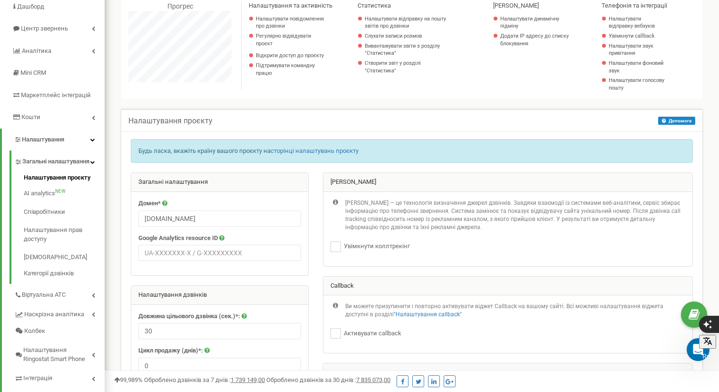
scroll to position [0, 0]
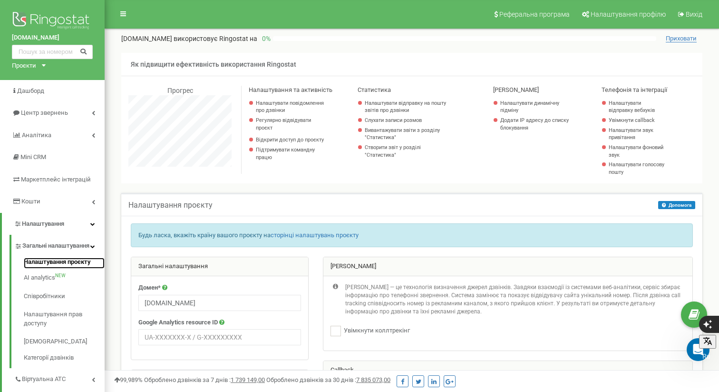
click at [72, 269] on link "Налаштування проєкту" at bounding box center [64, 262] width 81 height 11
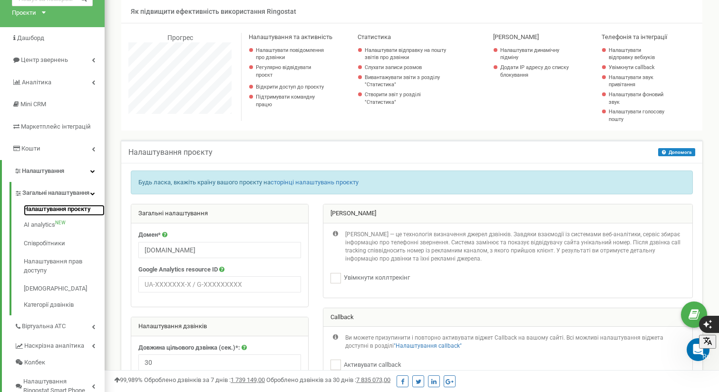
scroll to position [69, 0]
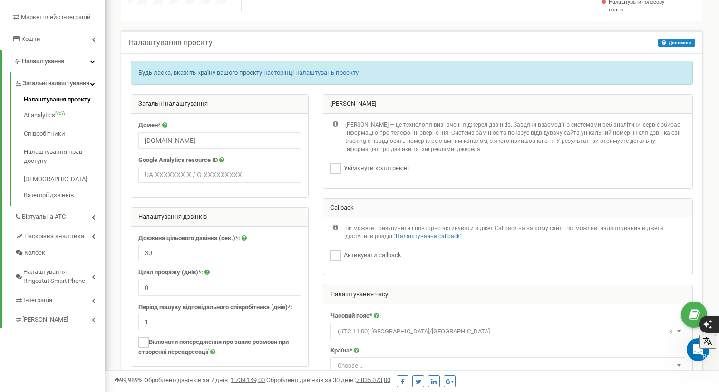
scroll to position [110, 0]
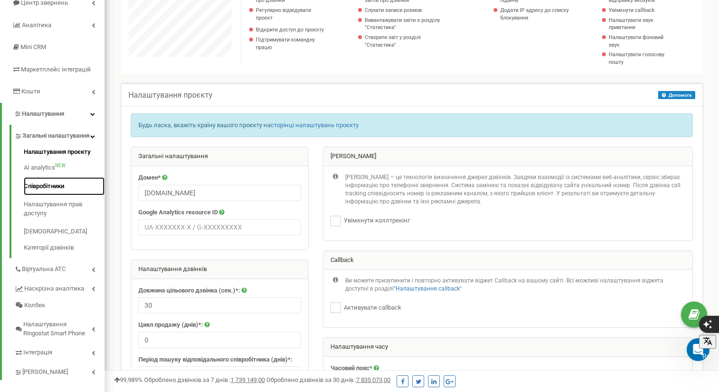
click at [57, 193] on link "Співробітники" at bounding box center [64, 186] width 81 height 19
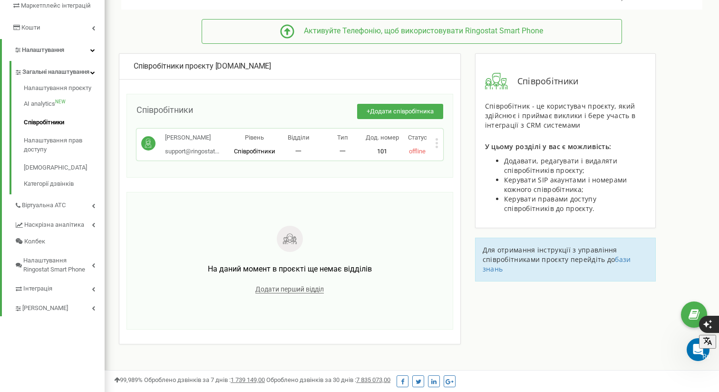
scroll to position [188, 0]
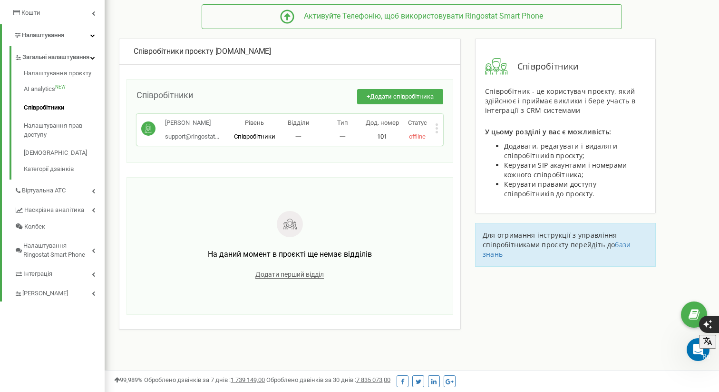
click at [435, 127] on icon at bounding box center [436, 128] width 3 height 10
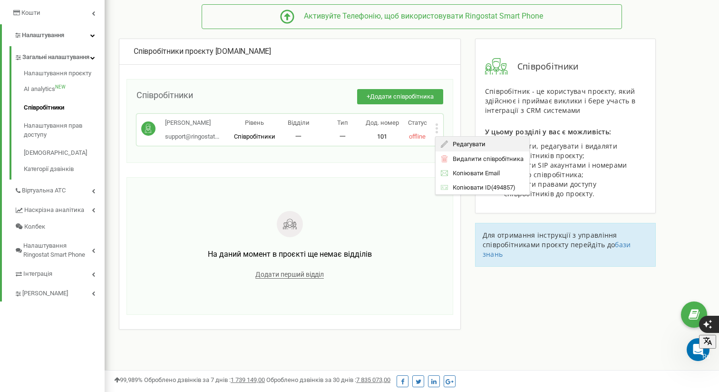
click at [460, 144] on span "Редагувати" at bounding box center [467, 144] width 38 height 6
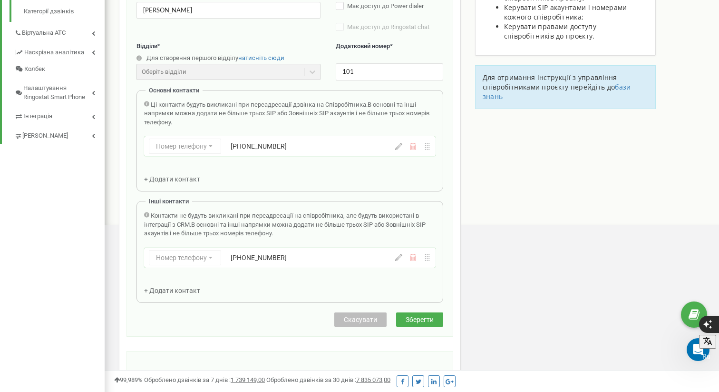
scroll to position [354, 0]
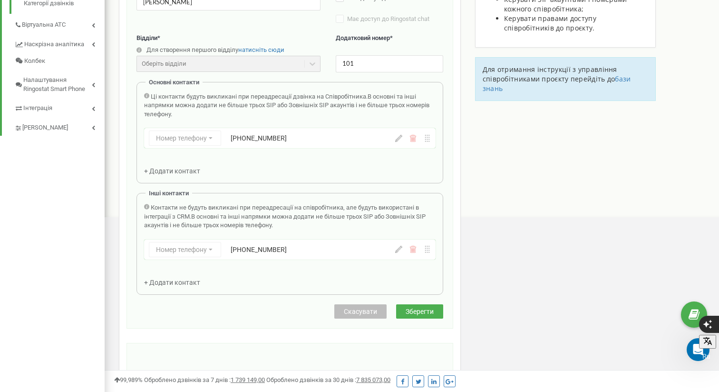
click at [430, 312] on span "Зберегти" at bounding box center [420, 311] width 28 height 8
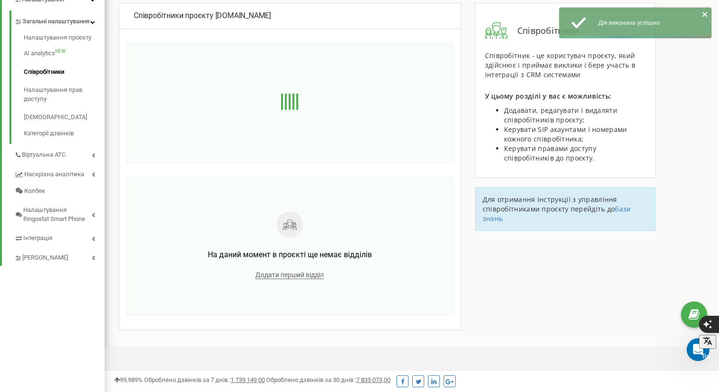
scroll to position [188, 0]
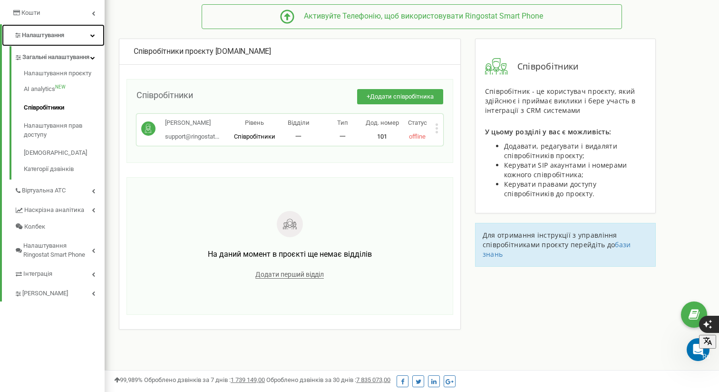
click at [47, 34] on span "Налаштування" at bounding box center [43, 34] width 42 height 7
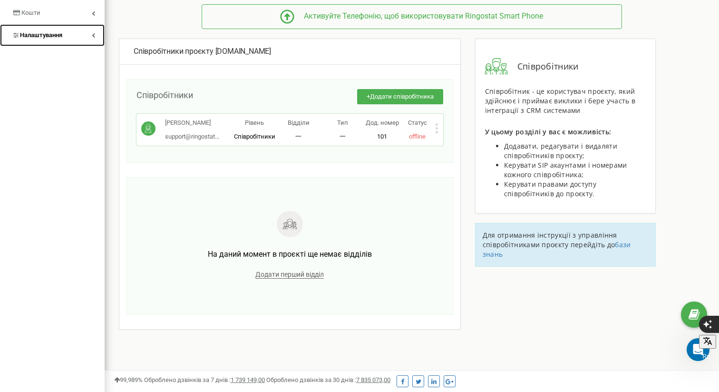
click at [92, 35] on icon at bounding box center [93, 35] width 3 height 5
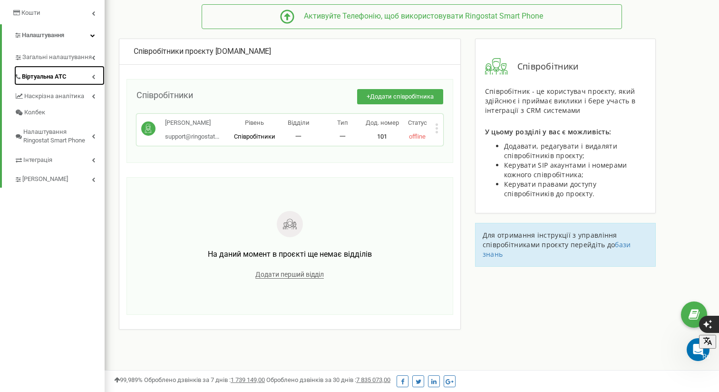
click at [92, 74] on icon at bounding box center [93, 76] width 3 height 5
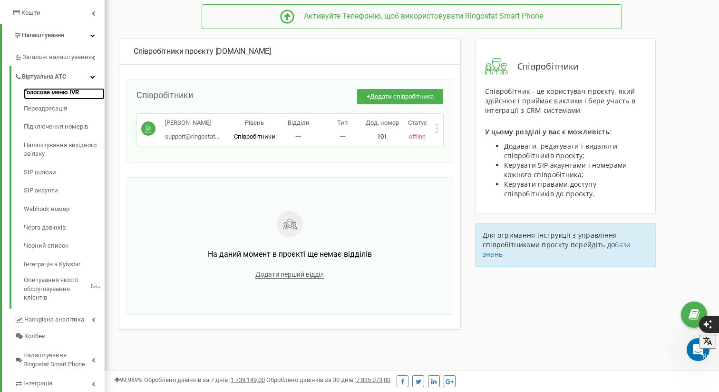
click at [70, 90] on link "Голосове меню IVR" at bounding box center [64, 93] width 81 height 11
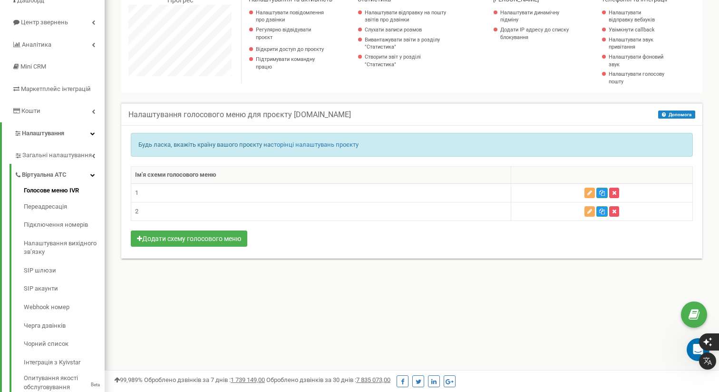
scroll to position [91, 0]
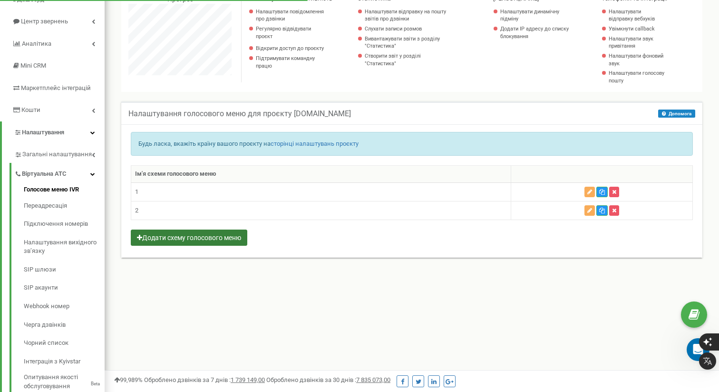
click at [232, 238] on button "Додати схему голосового меню" at bounding box center [189, 237] width 117 height 16
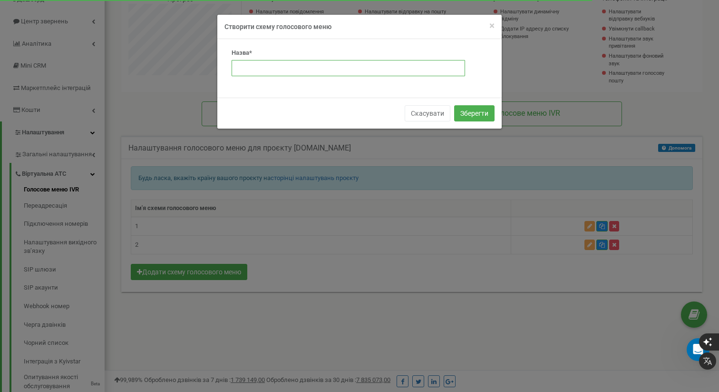
click at [279, 67] on input "text" at bounding box center [349, 68] width 234 height 16
type input "3"
click at [475, 112] on button "Зберегти" at bounding box center [474, 113] width 40 height 16
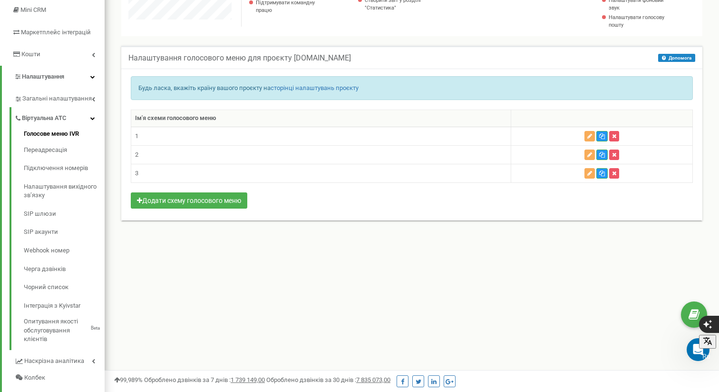
scroll to position [148, 0]
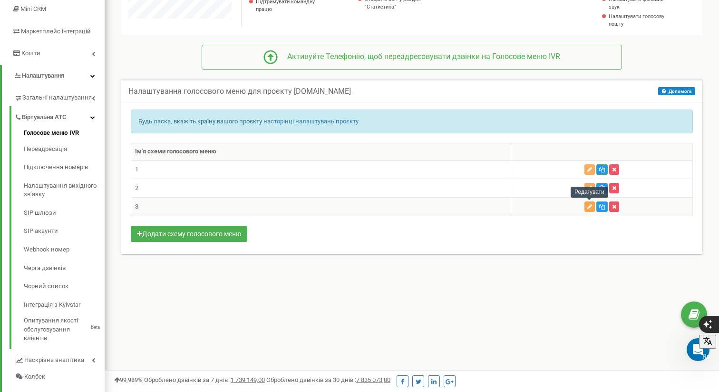
click at [592, 207] on icon "button" at bounding box center [590, 207] width 5 height 6
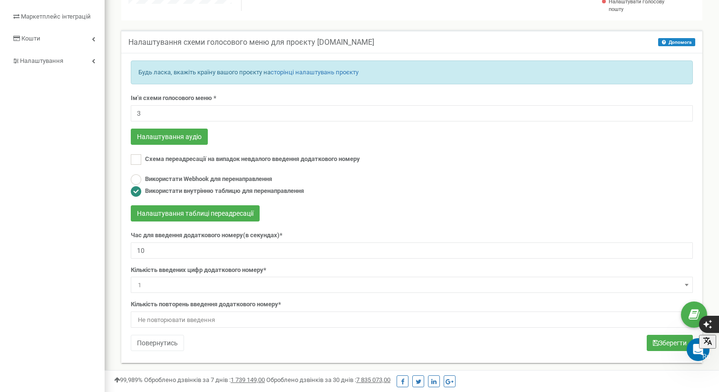
scroll to position [179, 0]
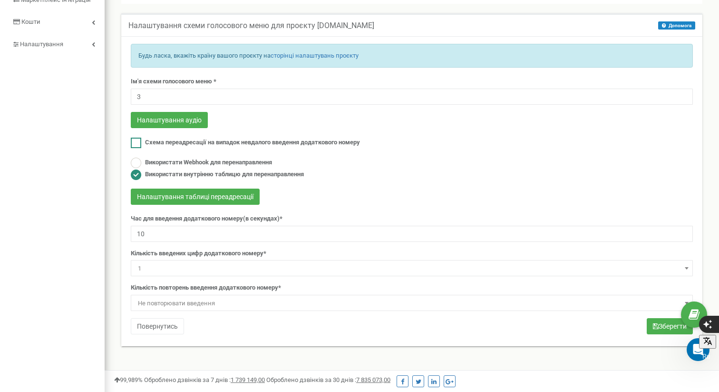
click at [137, 141] on ins at bounding box center [136, 142] width 10 height 10
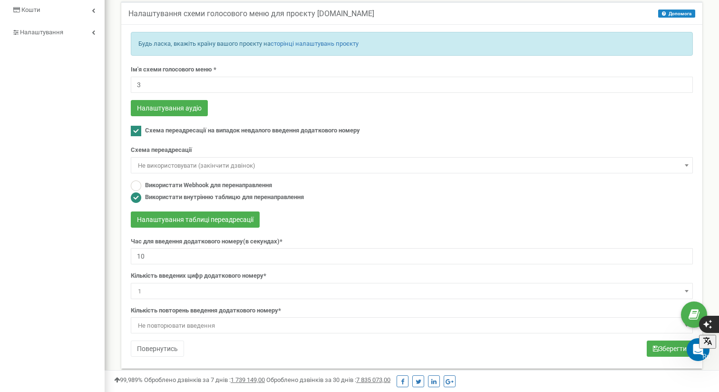
scroll to position [198, 0]
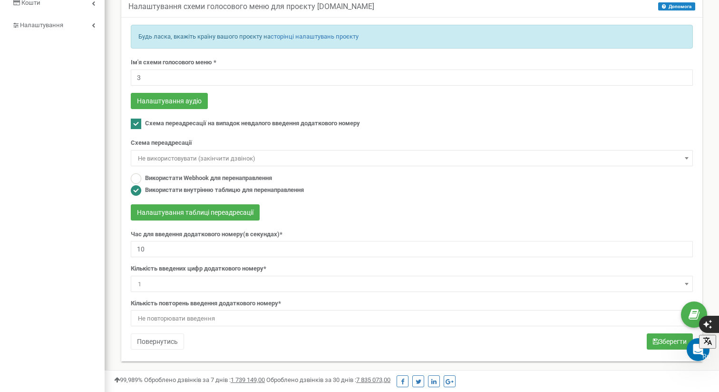
click at [139, 122] on ins at bounding box center [136, 123] width 10 height 10
checkbox input "false"
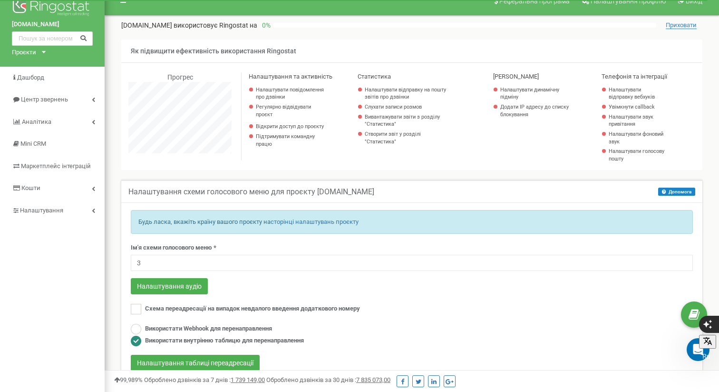
scroll to position [23, 0]
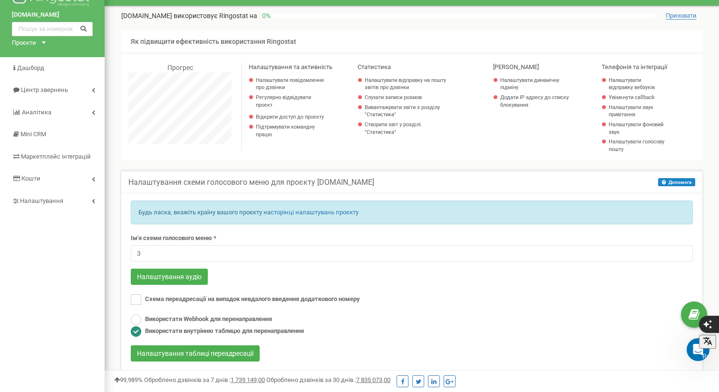
drag, startPoint x: 459, startPoint y: 83, endPoint x: 374, endPoint y: 0, distance: 118.1
click at [453, 77] on div "Налаштувати відправку на пошту звітів про дзвінки" at bounding box center [428, 85] width 126 height 17
click at [49, 92] on span "Центр звернень" at bounding box center [44, 89] width 46 height 7
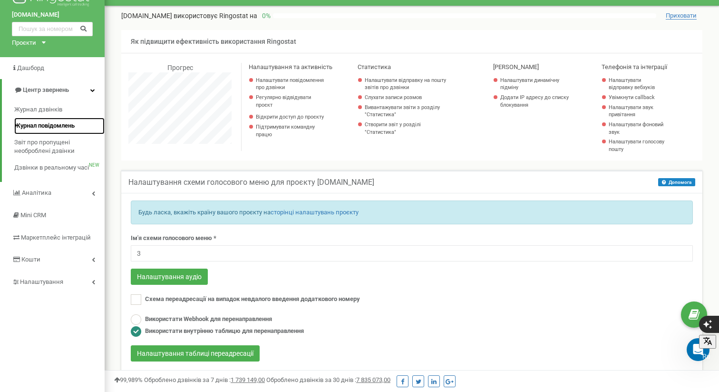
click at [61, 123] on span "Журнал повідомлень" at bounding box center [44, 125] width 60 height 9
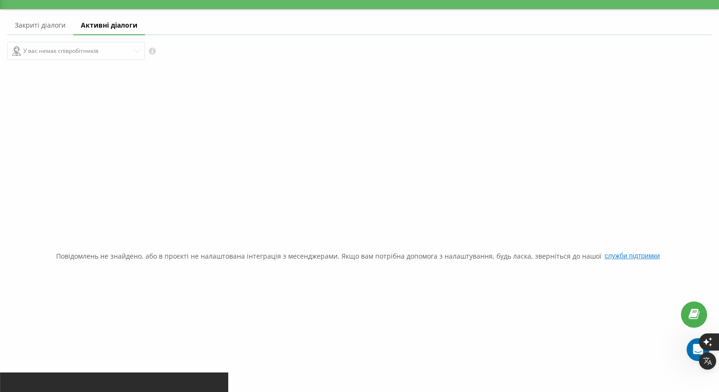
scroll to position [25, 0]
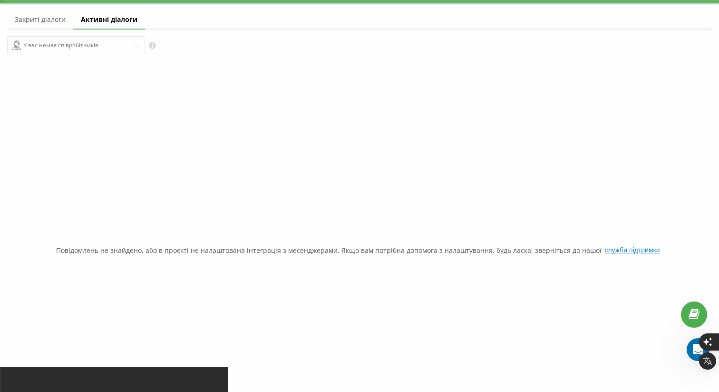
click at [48, 20] on link "Закриті діалоги" at bounding box center [40, 19] width 66 height 19
click at [118, 44] on div "У вас немає співробітників" at bounding box center [179, 45] width 345 height 19
click at [153, 43] on icon at bounding box center [152, 45] width 7 height 7
drag, startPoint x: 323, startPoint y: 56, endPoint x: 85, endPoint y: 41, distance: 238.8
click at [321, 56] on div "У вас немає співробітників 19.08.2025 - 19.09.2025" at bounding box center [359, 45] width 718 height 32
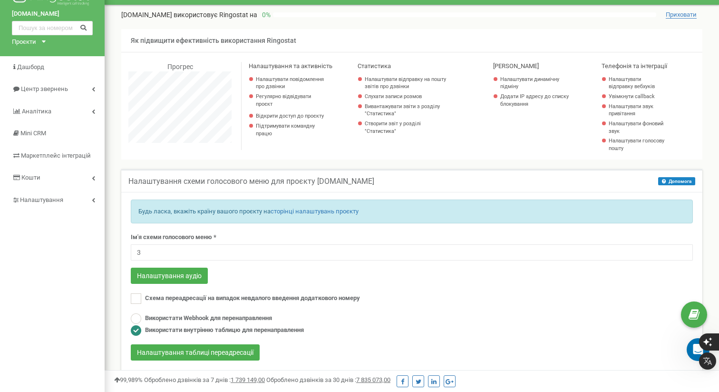
scroll to position [27, 0]
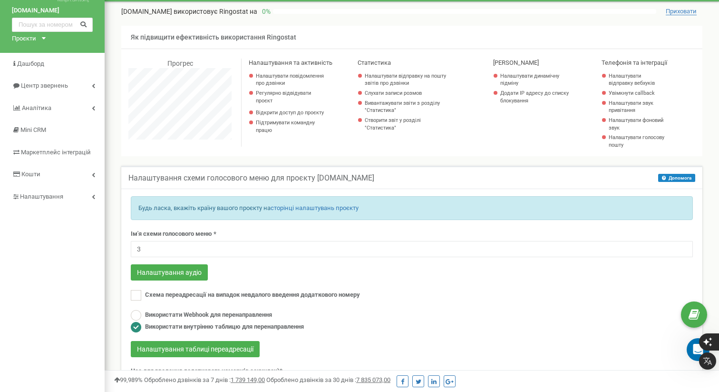
click at [29, 40] on div "Проєкти" at bounding box center [24, 38] width 24 height 9
click at [38, 47] on link "[DOMAIN_NAME]" at bounding box center [39, 49] width 43 height 5
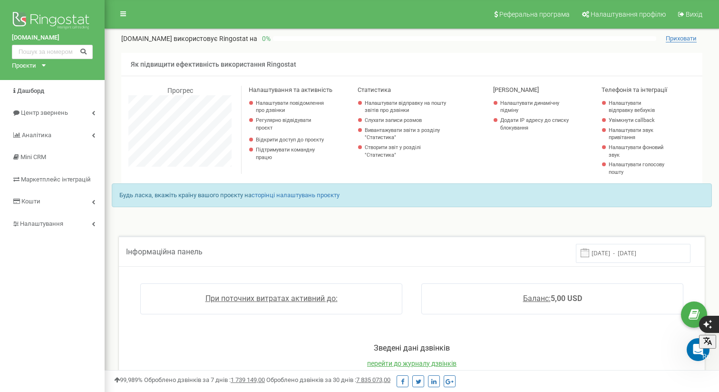
click at [36, 64] on div "Проєкти" at bounding box center [24, 65] width 24 height 9
click at [33, 72] on div "[DOMAIN_NAME]" at bounding box center [39, 77] width 54 height 12
click at [93, 137] on link "Аналiтика" at bounding box center [52, 135] width 105 height 22
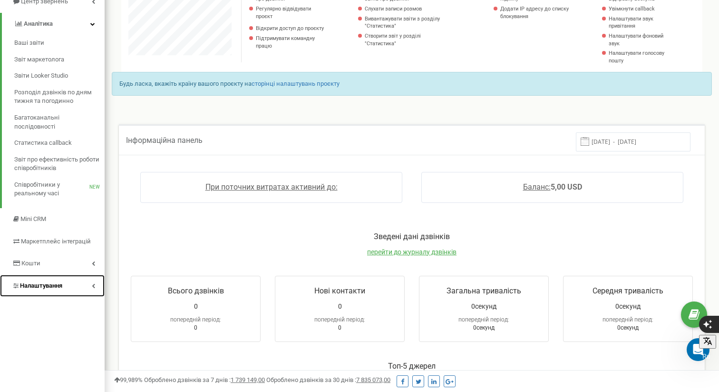
click at [92, 285] on icon at bounding box center [93, 285] width 3 height 5
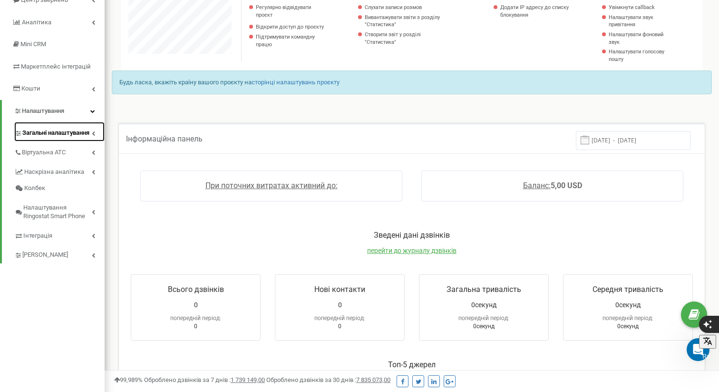
click at [92, 129] on link "Загальні налаштування" at bounding box center [59, 132] width 90 height 20
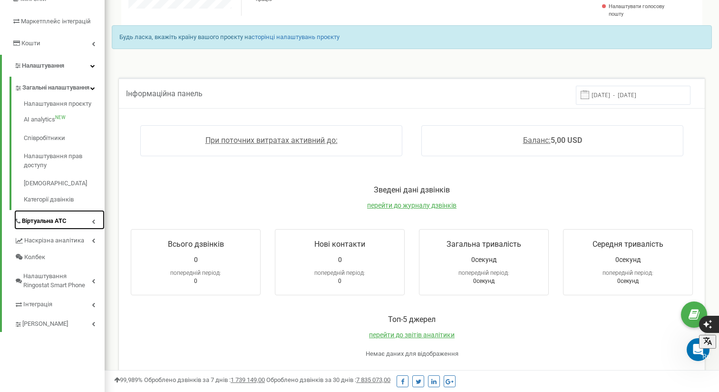
click at [89, 220] on link "Віртуальна АТС" at bounding box center [59, 220] width 90 height 20
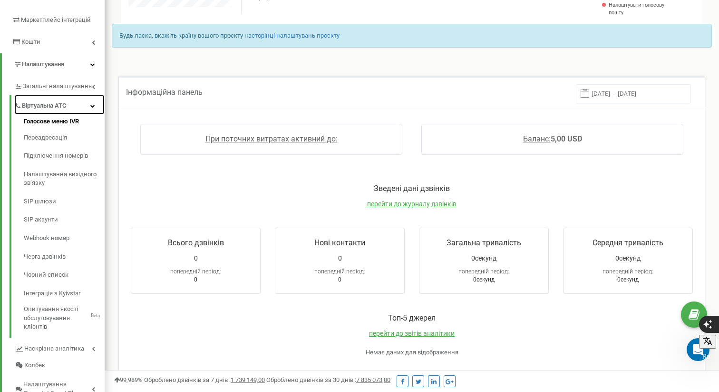
scroll to position [157, 0]
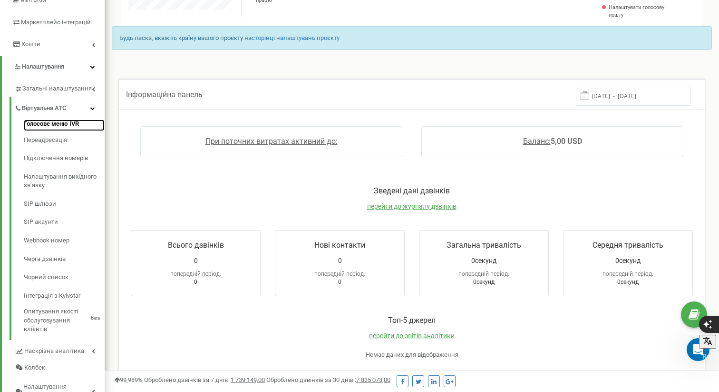
click at [68, 120] on link "Голосове меню IVR" at bounding box center [64, 124] width 81 height 11
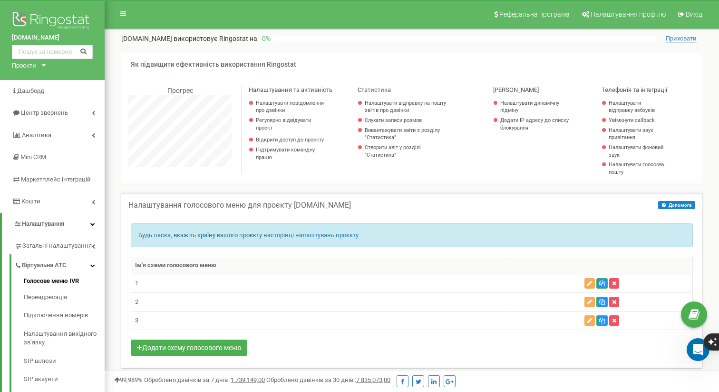
scroll to position [571, 615]
click at [615, 321] on icon "button" at bounding box center [614, 320] width 4 height 6
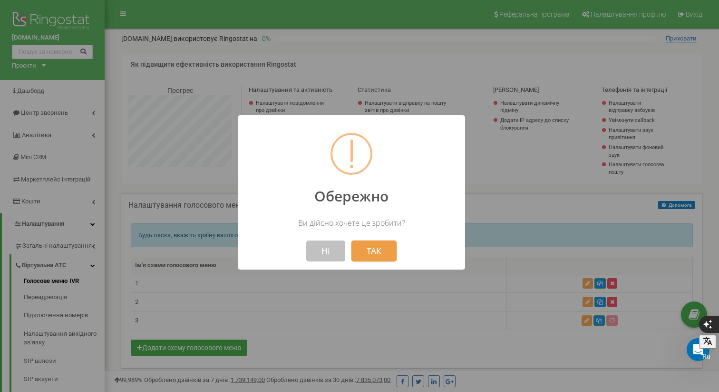
click at [382, 245] on button "ТАК" at bounding box center [374, 250] width 45 height 21
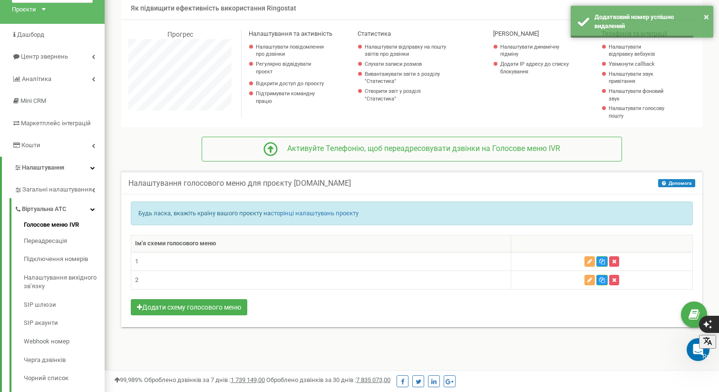
scroll to position [57, 0]
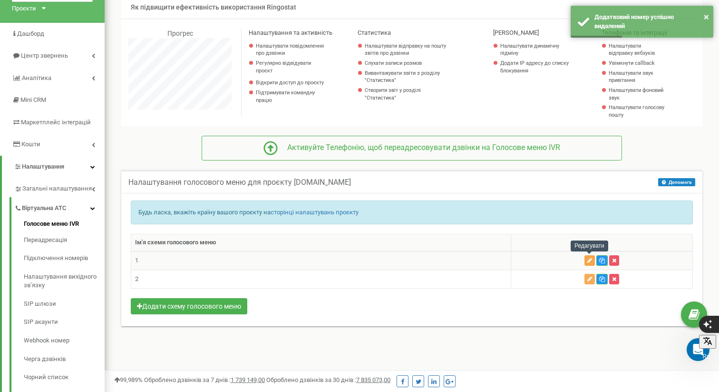
click at [592, 258] on icon "button" at bounding box center [590, 260] width 5 height 6
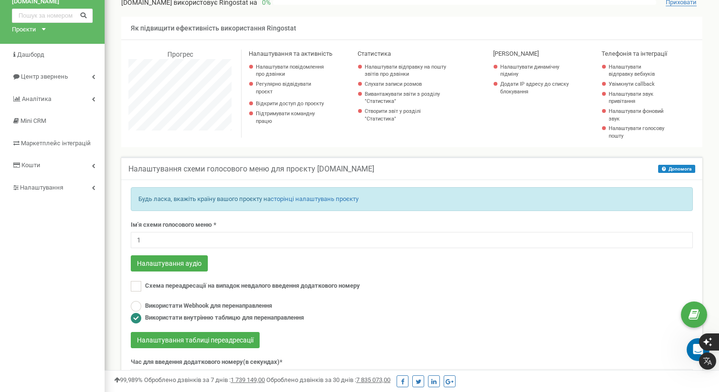
scroll to position [41, 0]
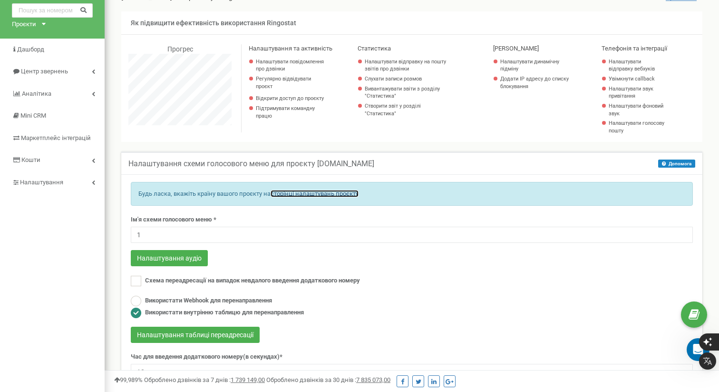
click at [300, 193] on link "сторінці налаштувань проєкту" at bounding box center [315, 193] width 88 height 7
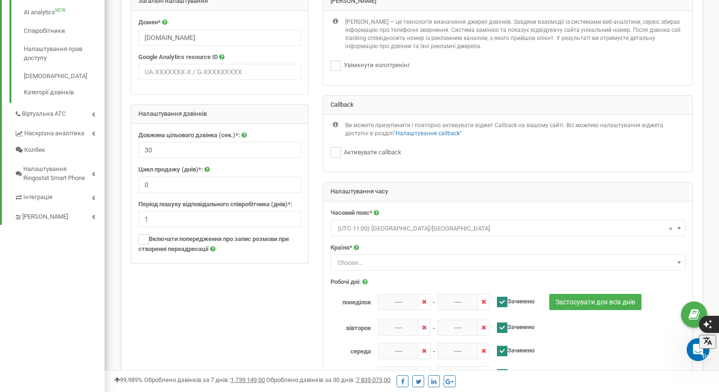
scroll to position [268, 0]
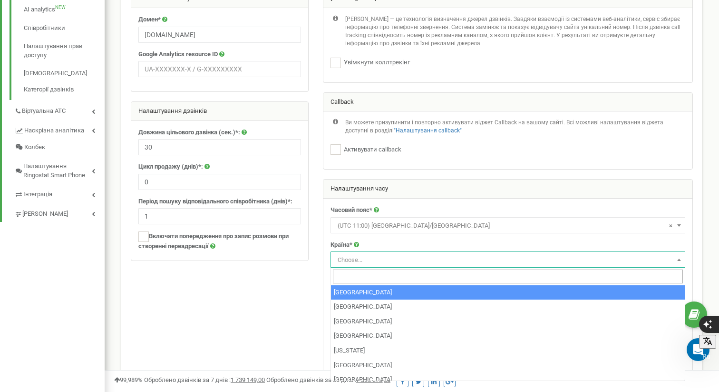
click at [393, 260] on span "Choose..." at bounding box center [508, 259] width 348 height 13
type input "u"
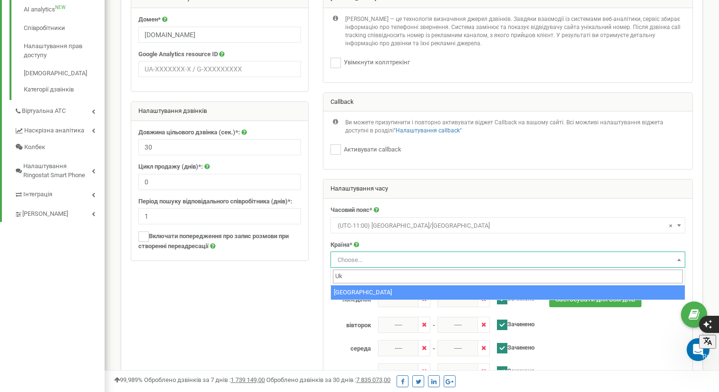
type input "Uk"
select select "UKR"
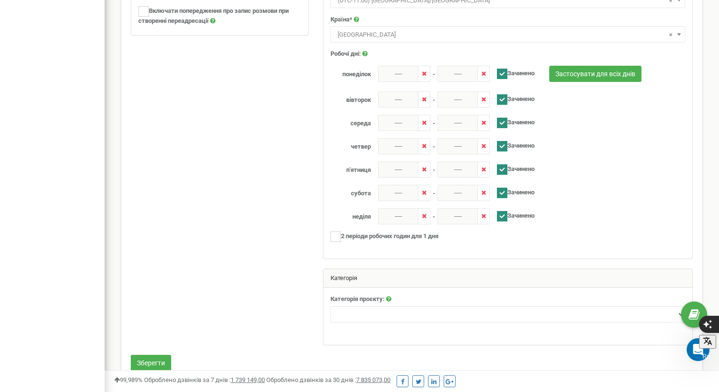
scroll to position [515, 0]
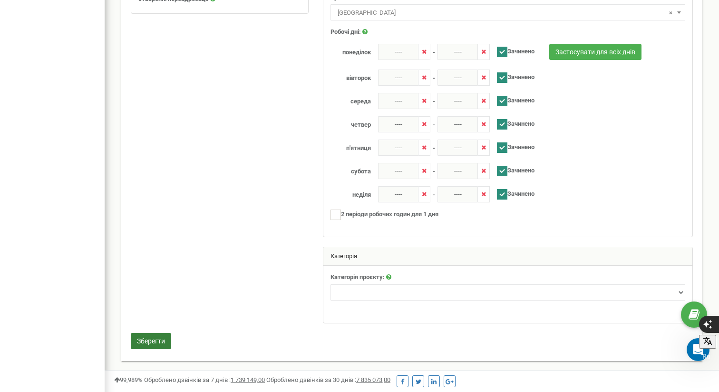
click at [150, 343] on button "Зберегти" at bounding box center [151, 341] width 40 height 16
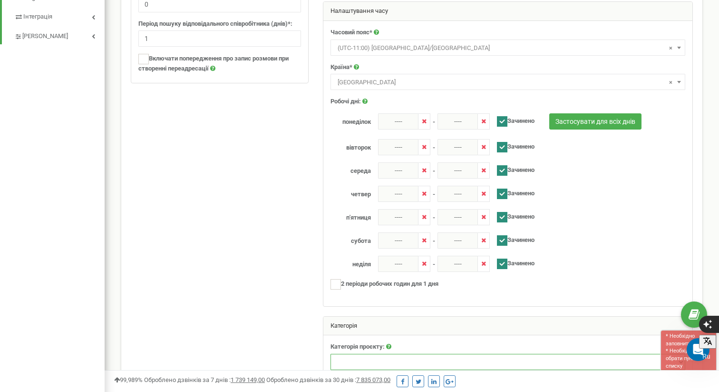
scroll to position [442, 0]
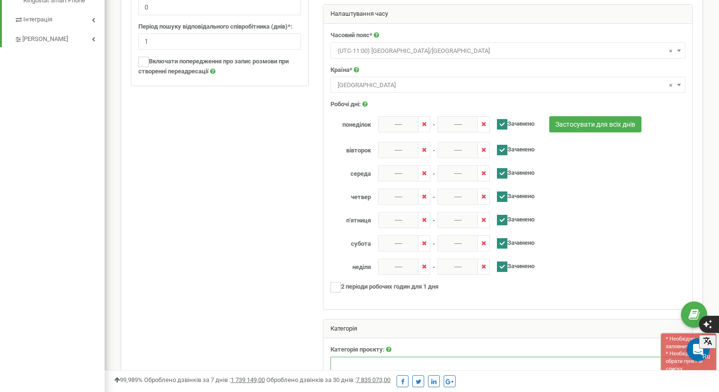
click at [504, 123] on ins at bounding box center [502, 124] width 10 height 10
checkbox input "false"
click at [504, 149] on ins at bounding box center [502, 150] width 10 height 10
checkbox input "false"
click at [503, 175] on ins at bounding box center [502, 173] width 10 height 10
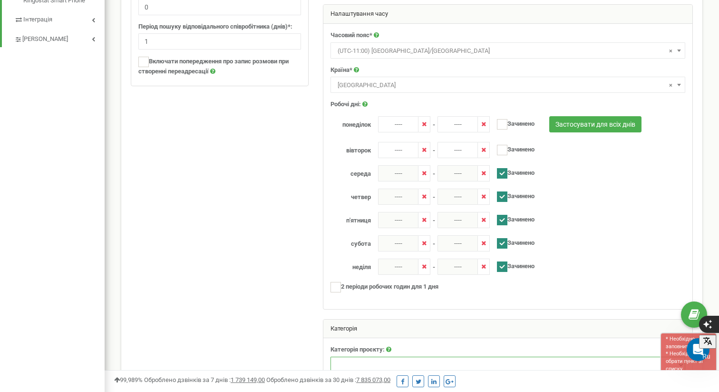
checkbox input "false"
drag, startPoint x: 503, startPoint y: 199, endPoint x: 506, endPoint y: 210, distance: 11.9
click at [503, 199] on ins at bounding box center [502, 196] width 10 height 10
checkbox input "false"
click at [336, 288] on ins at bounding box center [336, 287] width 10 height 10
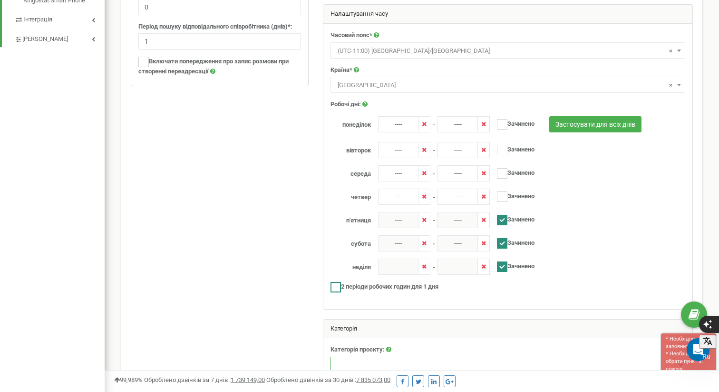
checkbox input "true"
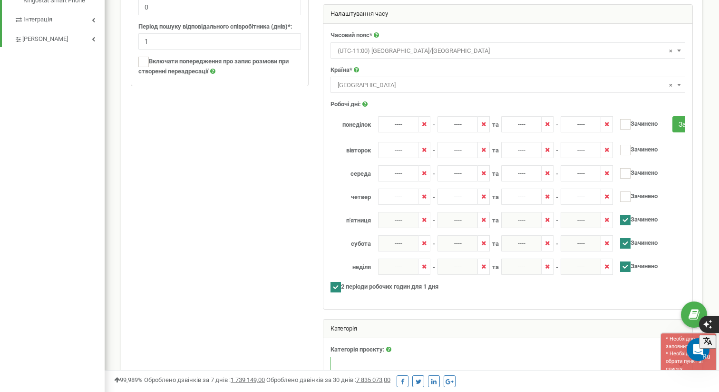
drag, startPoint x: 623, startPoint y: 220, endPoint x: 628, endPoint y: 241, distance: 21.6
click at [623, 220] on ins at bounding box center [625, 220] width 10 height 10
checkbox input "false"
click at [628, 241] on ins at bounding box center [625, 243] width 10 height 10
checkbox input "false"
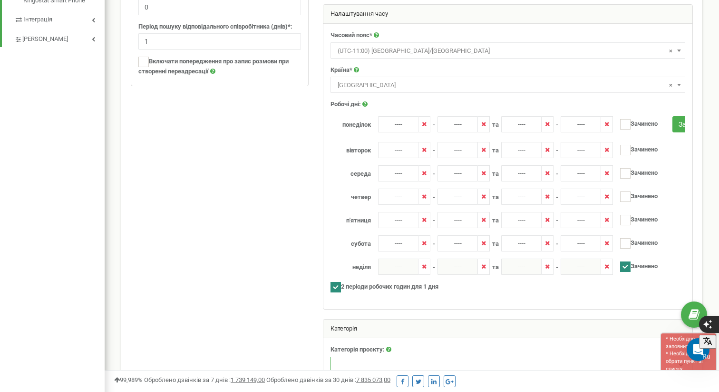
drag, startPoint x: 628, startPoint y: 264, endPoint x: 616, endPoint y: 269, distance: 13.4
click at [627, 264] on ins at bounding box center [625, 266] width 10 height 10
checkbox input "false"
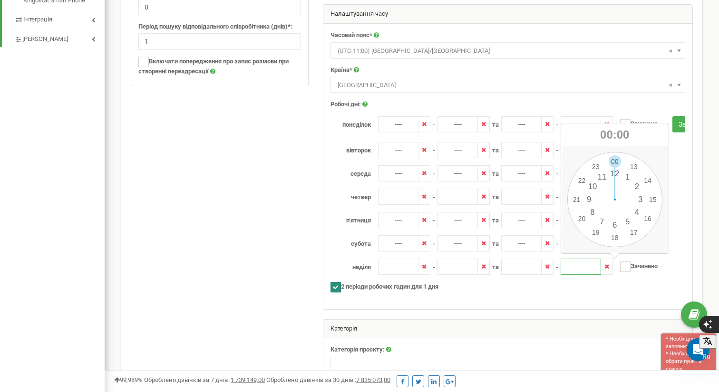
click at [583, 264] on input "----" at bounding box center [581, 266] width 40 height 16
click at [399, 122] on input "----" at bounding box center [398, 124] width 40 height 16
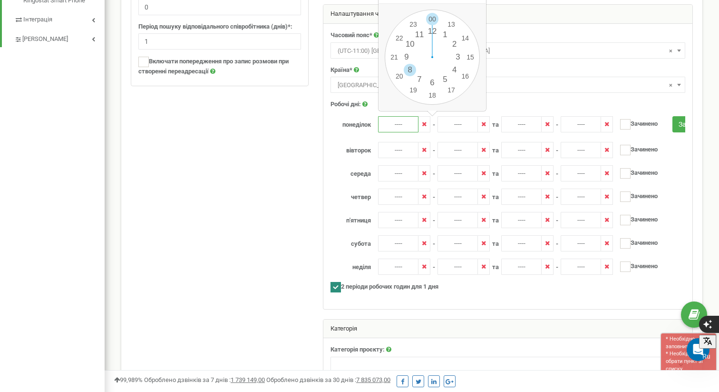
click at [409, 71] on div "00 1 2 3 4 5 6 7 8 9 10 11 12 13 14 15 16 17 18 19 20 21 22 23 00 05 10 15 20 2…" at bounding box center [432, 57] width 95 height 95
click at [402, 122] on input "----" at bounding box center [398, 124] width 40 height 16
click at [436, 21] on div "00 1 2 3 4 5 6 7 8 9 10 11 12 13 14 15 16 17 18 19 20 21 22 23 00 05 10 15 20 2…" at bounding box center [432, 57] width 95 height 95
type input "08:00"
click at [462, 125] on input "----" at bounding box center [458, 124] width 40 height 16
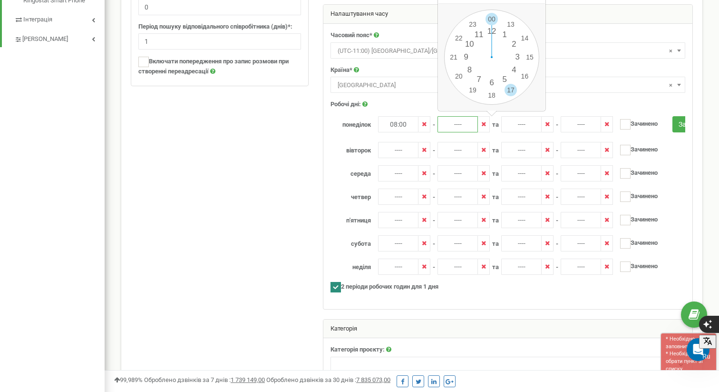
click at [511, 90] on div "00 1 2 3 4 5 6 7 8 9 10 11 12 13 14 15 16 17 18 19 20 21 22 23 00 05 10 15 20 2…" at bounding box center [491, 57] width 95 height 95
click at [495, 18] on div "00 1 2 3 4 5 6 7 8 9 10 11 12 13 14 15 16 17 18 19 20 21 22 23 00 05 10 15 20 2…" at bounding box center [491, 57] width 95 height 95
type input "17:00"
click at [399, 149] on input "----" at bounding box center [398, 150] width 40 height 16
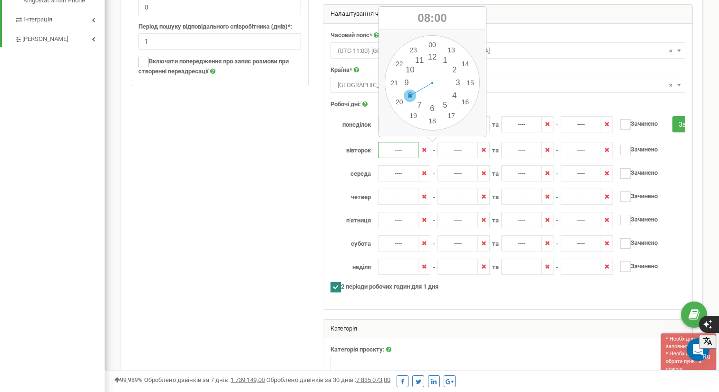
click at [408, 92] on div "00 1 2 3 4 5 6 7 8 9 10 11 12 13 14 15 16 17 18 19 20 21 22 23 00 05 10 15 20 2…" at bounding box center [432, 82] width 95 height 95
click at [428, 42] on div "00 1 2 3 4 5 6 7 8 9 10 11 12 13 14 15 16 17 18 19 20 21 22 23 00 05 10 15 20 2…" at bounding box center [432, 82] width 95 height 95
type input "08:00"
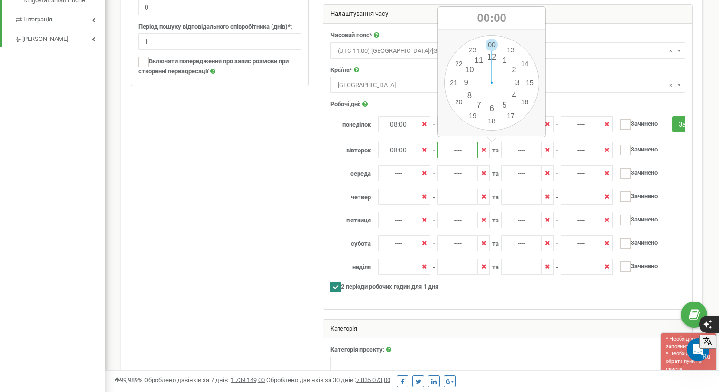
click at [458, 151] on input "----" at bounding box center [458, 150] width 40 height 16
click at [472, 97] on div "00 1 2 3 4 5 6 7 8 9 10 11 12 13 14 15 16 17 18 19 20 21 22 23 00 05 10 15 20 2…" at bounding box center [491, 82] width 95 height 95
click at [492, 46] on div "00 1 2 3 4 5 6 7 8 9 10 11 12 13 14 15 16 17 18 19 20 21 22 23 00 05 10 15 20 2…" at bounding box center [491, 82] width 95 height 95
click at [456, 151] on input "08:00" at bounding box center [458, 150] width 40 height 16
click at [515, 112] on div "00 1 2 3 4 5 6 7 8 9 10 11 12 13 14 15 16 17 18 19 20 21 22 23 00 05 10 15 20 2…" at bounding box center [491, 82] width 95 height 95
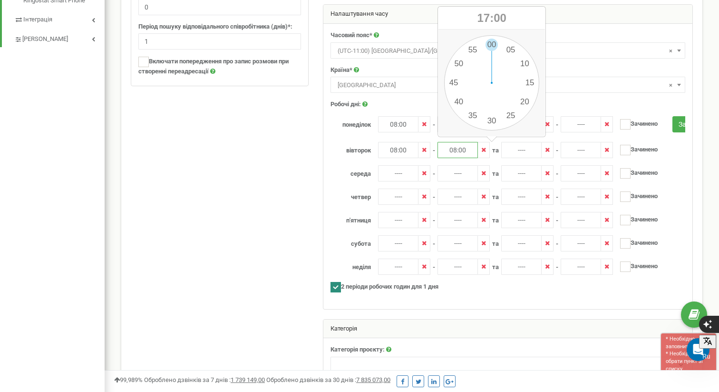
click at [492, 44] on div "00 1 2 3 4 5 6 7 8 9 10 11 12 13 14 15 16 17 18 19 20 21 22 23 00 05 10 15 20 2…" at bounding box center [491, 82] width 95 height 95
type input "17:00"
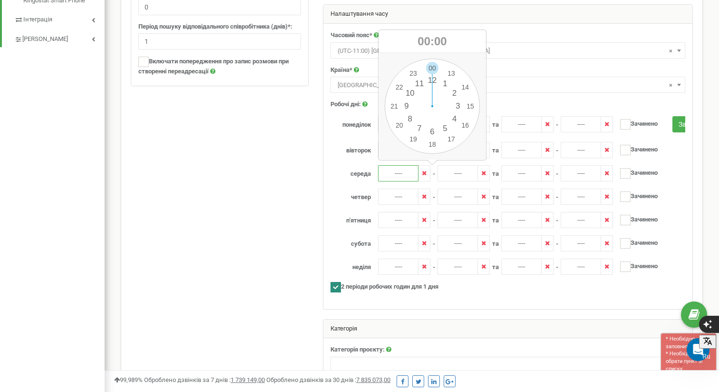
click at [397, 175] on input "----" at bounding box center [398, 173] width 40 height 16
click at [411, 117] on div "00 1 2 3 4 5 6 7 8 9 10 11 12 13 14 15 16 17 18 19 20 21 22 23 00 05 10 15 20 2…" at bounding box center [432, 106] width 95 height 95
click at [432, 68] on div "00 1 2 3 4 5 6 7 8 9 10 11 12 13 14 15 16 17 18 19 20 21 22 23 00 05 10 15 20 2…" at bounding box center [432, 106] width 95 height 95
type input "08:00"
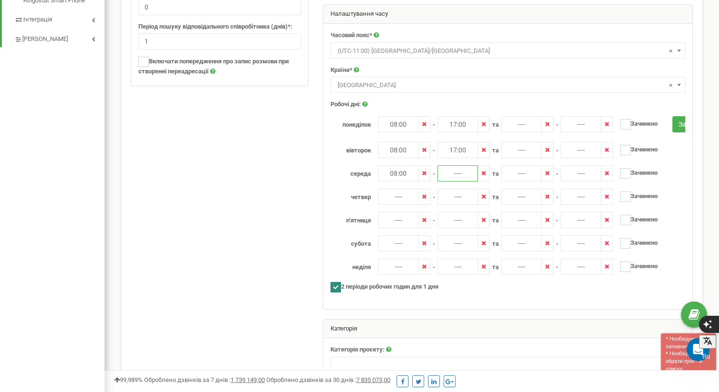
click at [456, 175] on input "----" at bounding box center [458, 173] width 40 height 16
click at [508, 139] on div "00 1 2 3 4 5 6 7 8 9 10 11 12 13 14 15 16 17 18 19 20 21 22 23 00 05 10 15 20 2…" at bounding box center [491, 106] width 95 height 95
click at [491, 64] on div "00 1 2 3 4 5 6 7 8 9 10 11 12 13 14 15 16 17 18 19 20 21 22 23 00 05 10 15 20 2…" at bounding box center [491, 106] width 95 height 95
type input "17:00"
click at [401, 197] on input "----" at bounding box center [398, 196] width 40 height 16
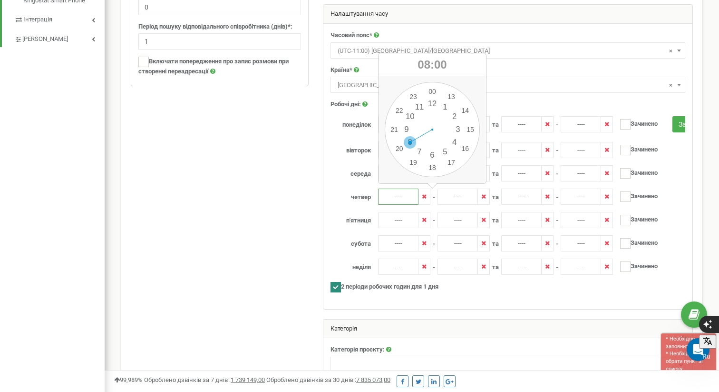
click at [411, 141] on div "00 1 2 3 4 5 6 7 8 9 10 11 12 13 14 15 16 17 18 19 20 21 22 23 00 05 10 15 20 2…" at bounding box center [432, 129] width 95 height 95
click at [434, 93] on div "00 1 2 3 4 5 6 7 8 9 10 11 12 13 14 15 16 17 18 19 20 21 22 23 00 05 10 15 20 2…" at bounding box center [432, 129] width 95 height 95
type input "08:00"
click at [460, 198] on input "----" at bounding box center [458, 196] width 40 height 16
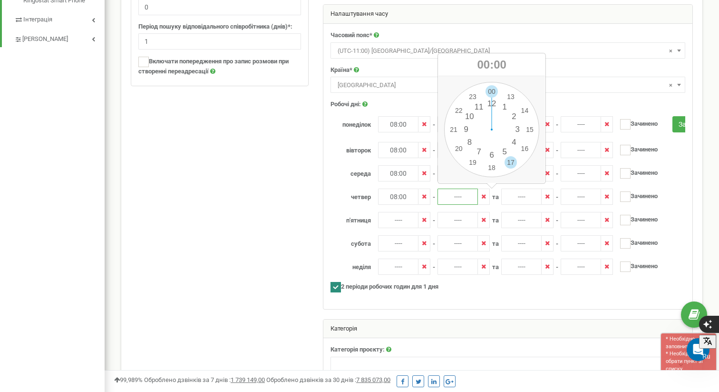
click at [510, 158] on div "00 1 2 3 4 5 6 7 8 9 10 11 12 13 14 15 16 17 18 19 20 21 22 23 00 05 10 15 20 2…" at bounding box center [491, 129] width 95 height 95
click at [494, 89] on div "00 1 2 3 4 5 6 7 8 9 10 11 12 13 14 15 16 17 18 19 20 21 22 23 00 05 10 15 20 2…" at bounding box center [491, 129] width 95 height 95
type input "17:00"
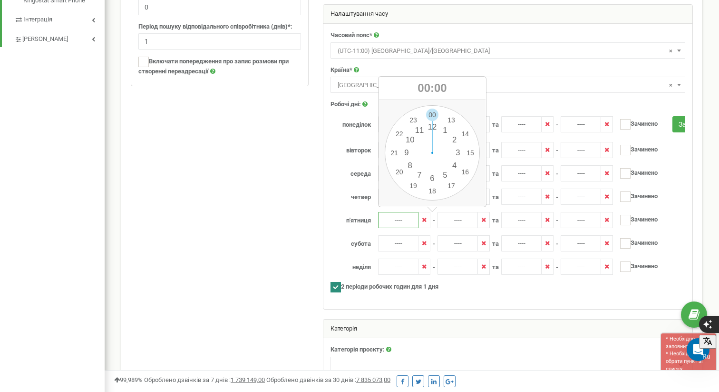
click at [404, 222] on input "----" at bounding box center [398, 220] width 40 height 16
click at [412, 166] on div "00 1 2 3 4 5 6 7 8 9 10 11 12 13 14 15 16 17 18 19 20 21 22 23 00 05 10 15 20 2…" at bounding box center [432, 152] width 95 height 95
click at [431, 114] on div "00 1 2 3 4 5 6 7 8 9 10 11 12 13 14 15 16 17 18 19 20 21 22 23 00 05 10 15 20 2…" at bounding box center [432, 152] width 95 height 95
type input "08:00"
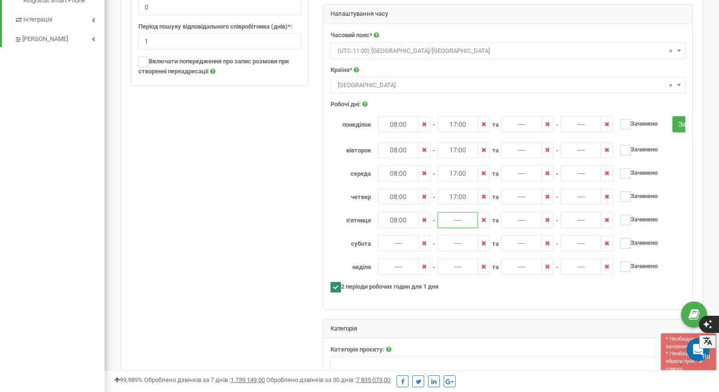
click at [457, 222] on input "----" at bounding box center [458, 220] width 40 height 16
click at [509, 185] on div "00 1 2 3 4 5 6 7 8 9 10 11 12 13 14 15 16 17 18 19 20 21 22 23 00 05 10 15 20 2…" at bounding box center [491, 152] width 95 height 95
click at [490, 113] on div "00 1 2 3 4 5 6 7 8 9 10 11 12 13 14 15 16 17 18 19 20 21 22 23 00 05 10 15 20 2…" at bounding box center [491, 152] width 95 height 95
type input "17:00"
click at [521, 245] on input "----" at bounding box center [521, 243] width 40 height 16
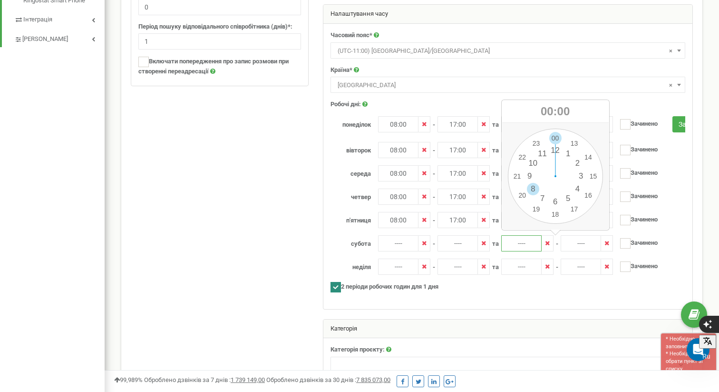
click at [536, 187] on div "00 1 2 3 4 5 6 7 8 9 10 11 12 13 14 15 16 17 18 19 20 21 22 23 00 05 10 15 20 2…" at bounding box center [555, 175] width 95 height 95
click at [554, 137] on div "00 1 2 3 4 5 6 7 8 9 10 11 12 13 14 15 16 17 18 19 20 21 22 23 00 05 10 15 20 2…" at bounding box center [555, 175] width 95 height 95
type input "08:00"
click at [584, 244] on input "----" at bounding box center [581, 243] width 40 height 16
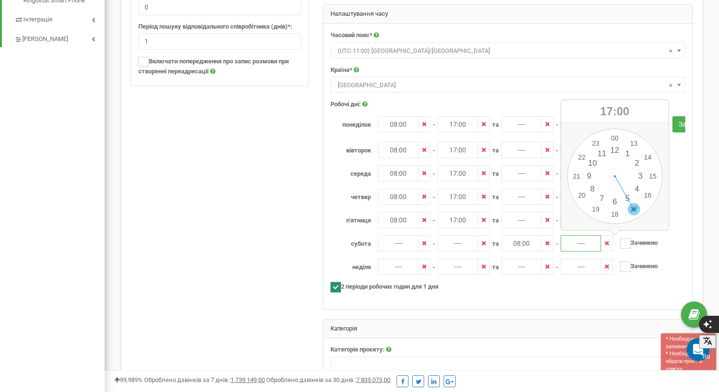
click at [635, 208] on div "00 1 2 3 4 5 6 7 8 9 10 11 12 13 14 15 16 17 18 19 20 21 22 23 00 05 10 15 20 2…" at bounding box center [615, 175] width 95 height 95
click at [613, 138] on div "00 1 2 3 4 5 6 7 8 9 10 11 12 13 14 15 16 17 18 19 20 21 22 23 00 05 10 15 20 2…" at bounding box center [615, 175] width 95 height 95
type input "17:00"
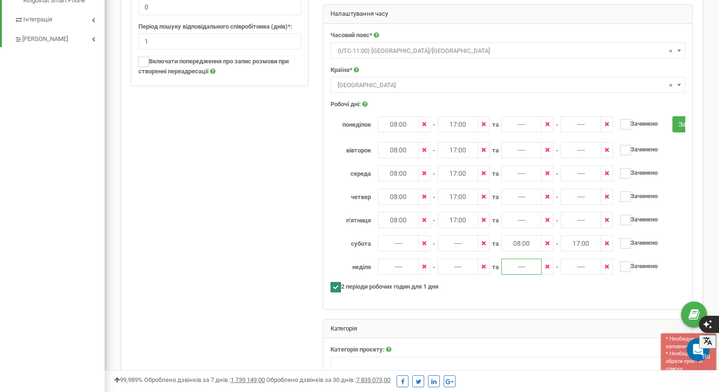
click at [520, 267] on input "----" at bounding box center [521, 266] width 40 height 16
drag, startPoint x: 536, startPoint y: 213, endPoint x: 540, endPoint y: 206, distance: 7.5
click at [536, 213] on div "00 1 2 3 4 5 6 7 8 9 10 11 12 13 14 15 16 17 18 19 20 21 22 23 00 05 10 15 20 2…" at bounding box center [555, 199] width 95 height 95
click at [554, 159] on div "00 1 2 3 4 5 6 7 8 9 10 11 12 13 14 15 16 17 18 19 20 21 22 23 00 05 10 15 20 2…" at bounding box center [555, 199] width 95 height 95
type input "08:00"
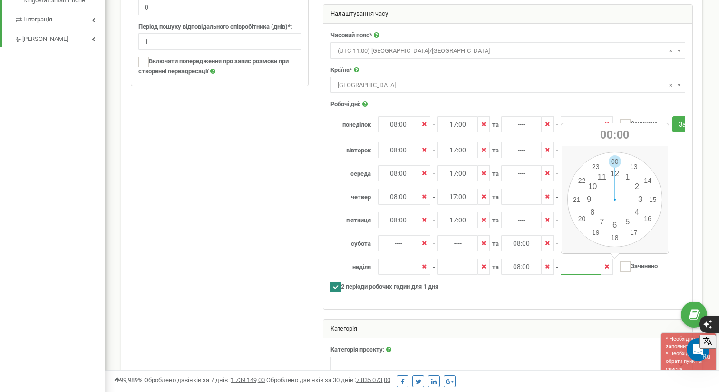
click at [586, 265] on input "----" at bounding box center [581, 266] width 40 height 16
click at [592, 209] on div "00 1 2 3 4 5 6 7 8 9 10 11 12 13 14 15 16 17 18 19 20 21 22 23 00 05 10 15 20 2…" at bounding box center [615, 199] width 95 height 95
click at [614, 159] on div "00 1 2 3 4 5 6 7 8 9 10 11 12 13 14 15 16 17 18 19 20 21 22 23 00 05 10 15 20 2…" at bounding box center [615, 199] width 95 height 95
click at [578, 268] on input "08:00" at bounding box center [581, 266] width 40 height 16
click at [634, 229] on div "00 1 2 3 4 5 6 7 8 9 10 11 12 13 14 15 16 17 18 19 20 21 22 23 00 05 10 15 20 2…" at bounding box center [615, 199] width 95 height 95
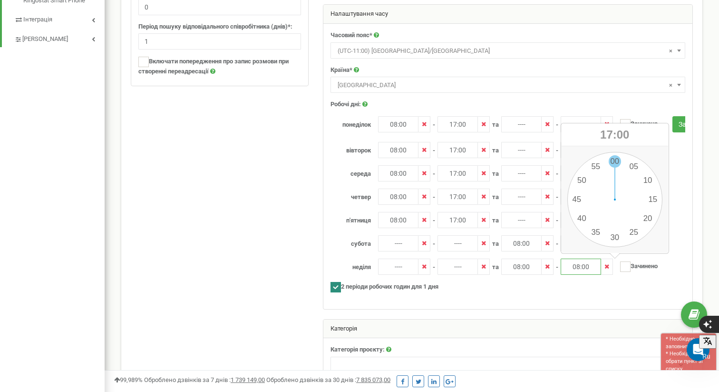
click at [615, 157] on div "00 1 2 3 4 5 6 7 8 9 10 11 12 13 14 15 16 17 18 19 20 21 22 23 00 05 10 15 20 2…" at bounding box center [615, 199] width 95 height 95
type input "17:00"
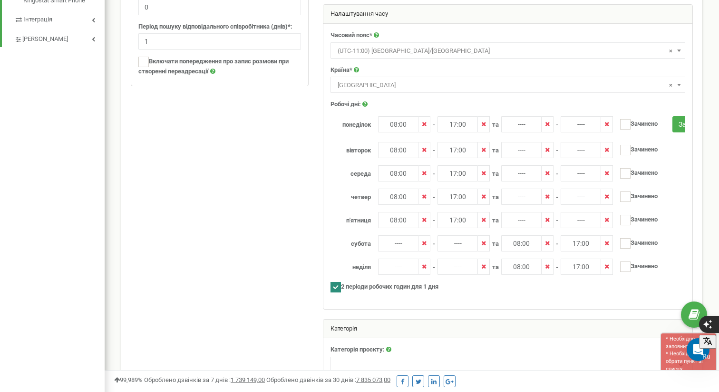
click at [634, 287] on div "2 періоди робочих годин для 1 дня" at bounding box center [507, 288] width 369 height 13
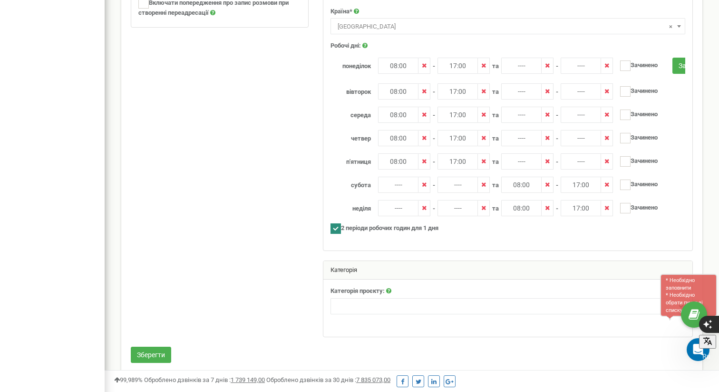
scroll to position [519, 0]
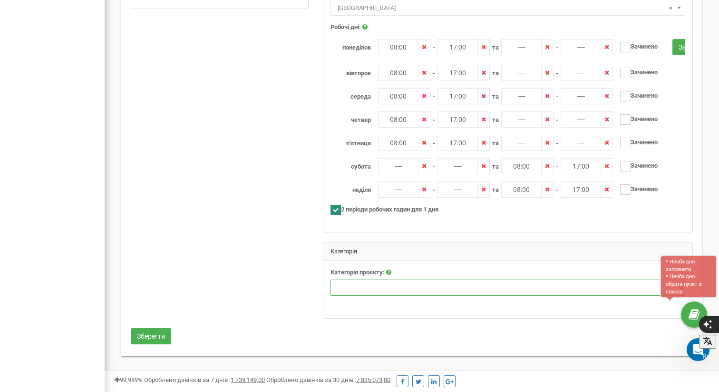
click at [425, 286] on select "Нерухомість Туризм Юридичні послуги Промислові та спеціалізовані товари Товари …" at bounding box center [508, 287] width 355 height 16
select select "1"
click at [331, 284] on select "Нерухомість Туризм Юридичні послуги Промислові та спеціалізовані товари Товари …" at bounding box center [508, 287] width 355 height 16
click at [154, 335] on button "Зберегти" at bounding box center [151, 336] width 40 height 16
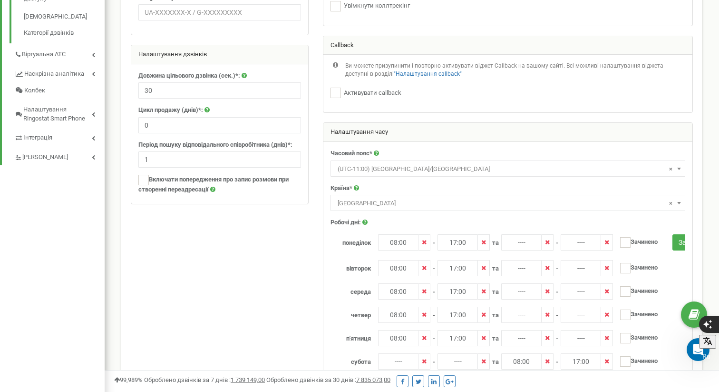
scroll to position [311, 0]
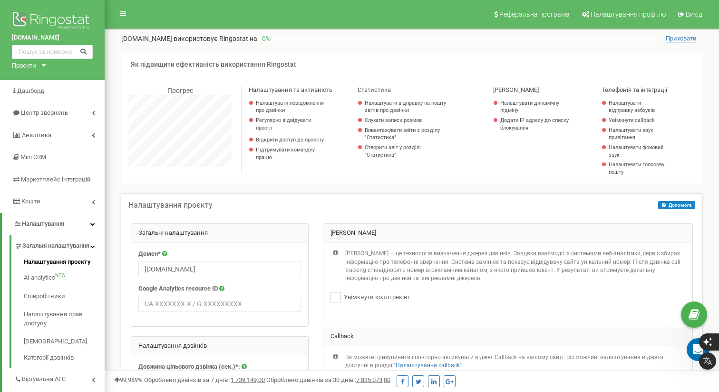
click at [28, 65] on div "Проєкти" at bounding box center [24, 65] width 24 height 9
click at [42, 76] on link "[DOMAIN_NAME]" at bounding box center [39, 76] width 43 height 5
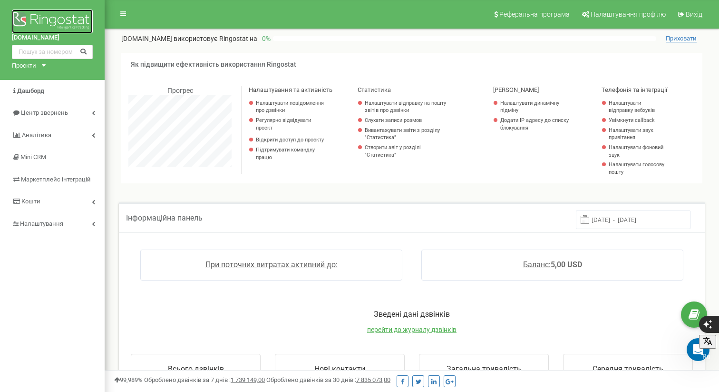
click at [68, 12] on img at bounding box center [52, 22] width 81 height 24
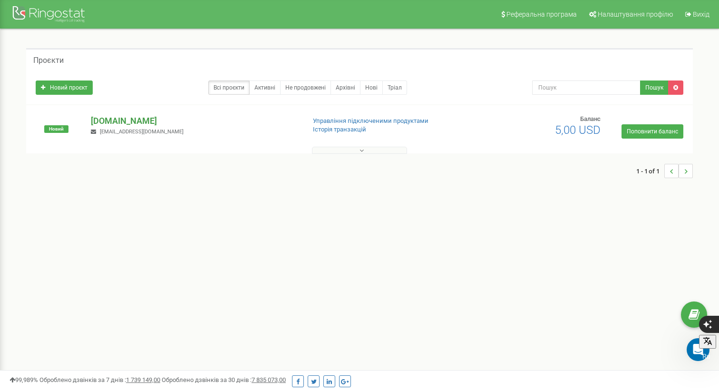
click at [146, 125] on p "[DOMAIN_NAME]" at bounding box center [194, 121] width 206 height 12
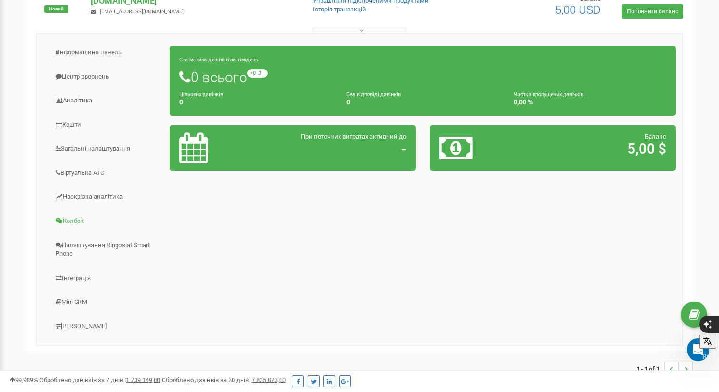
scroll to position [123, 0]
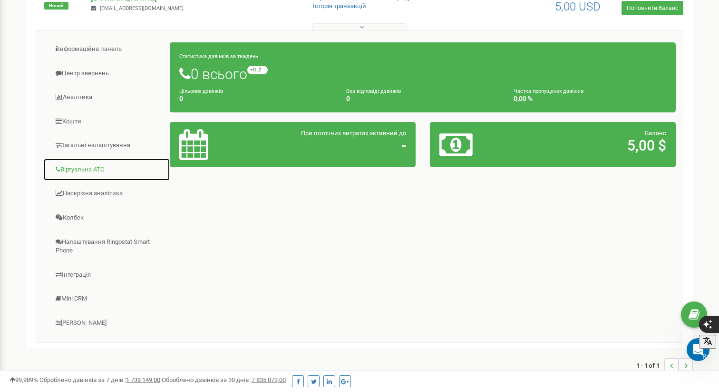
click at [96, 167] on link "Віртуальна АТС" at bounding box center [106, 169] width 127 height 23
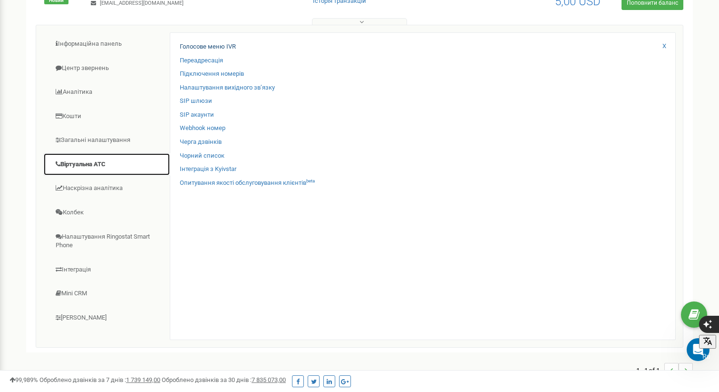
scroll to position [122, 0]
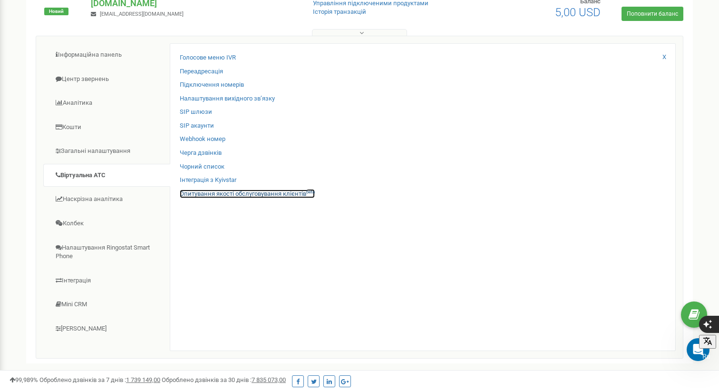
click at [286, 189] on div "Голосове меню IVR Переадресація Підключення номерів Налаштування вихідного зв’я…" at bounding box center [423, 196] width 506 height 307
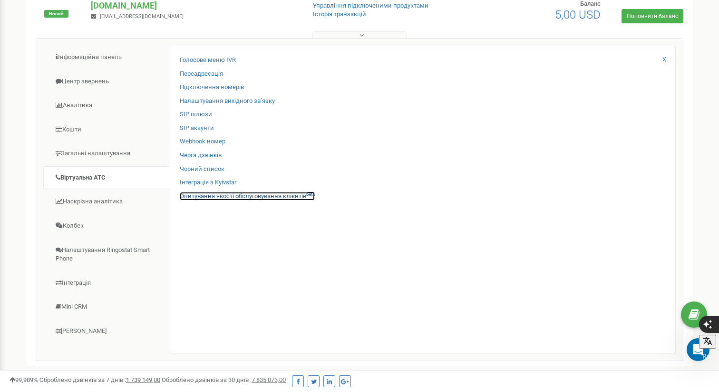
click at [293, 198] on link "Опитування якості обслуговування клієнтів beta" at bounding box center [247, 196] width 135 height 9
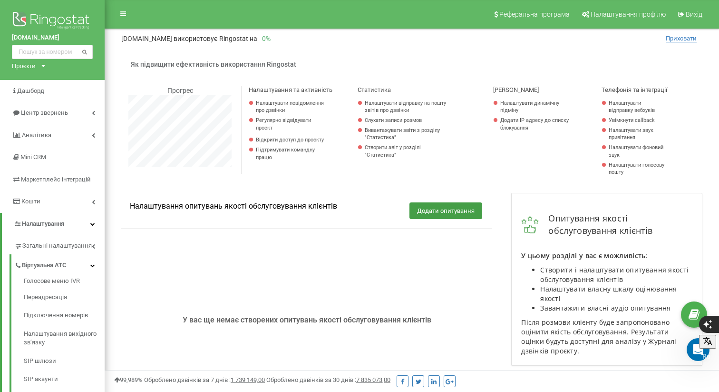
scroll to position [106, 0]
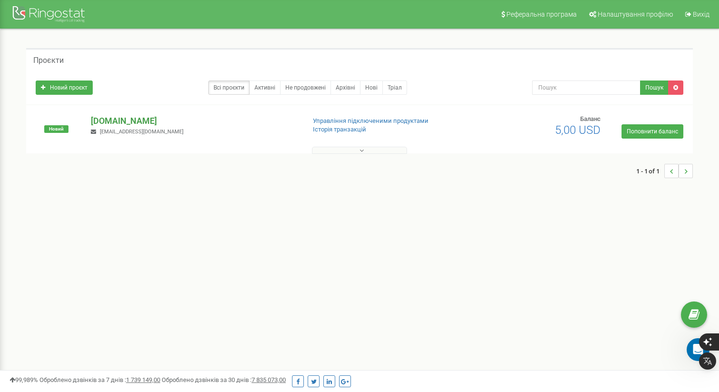
click at [124, 117] on p "[DOMAIN_NAME]" at bounding box center [194, 121] width 206 height 12
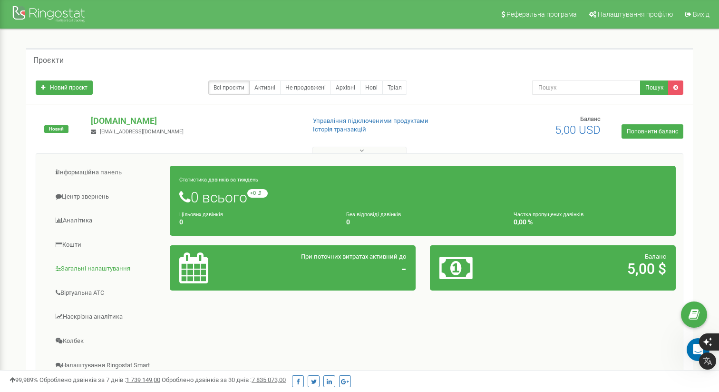
scroll to position [0, 0]
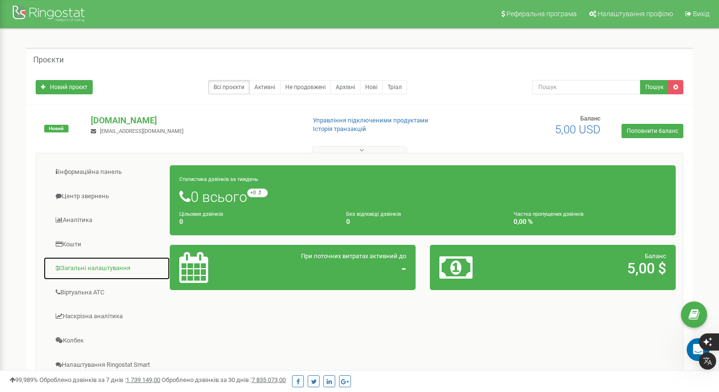
click at [119, 264] on link "Загальні налаштування" at bounding box center [106, 267] width 127 height 23
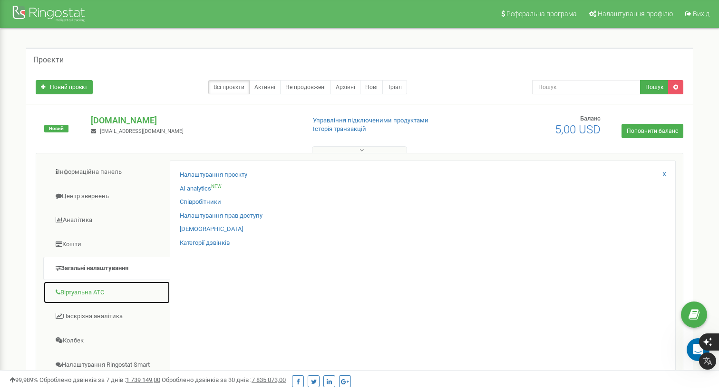
click at [94, 291] on link "Віртуальна АТС" at bounding box center [106, 292] width 127 height 23
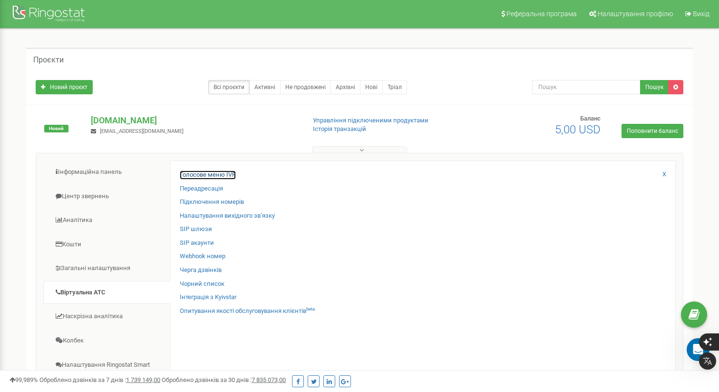
click at [223, 176] on link "Голосове меню IVR" at bounding box center [208, 174] width 56 height 9
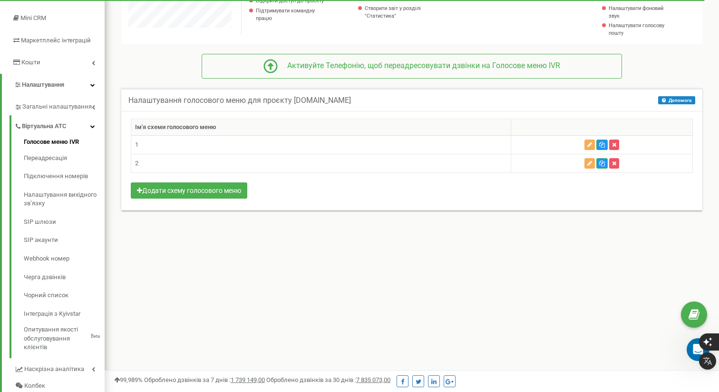
scroll to position [152, 0]
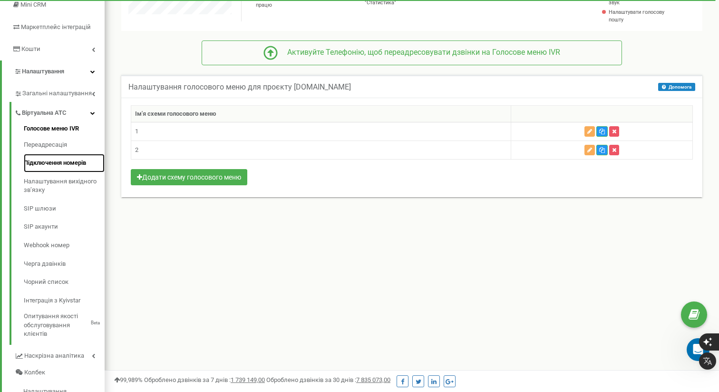
click at [53, 164] on link "Підключення номерів" at bounding box center [64, 163] width 81 height 19
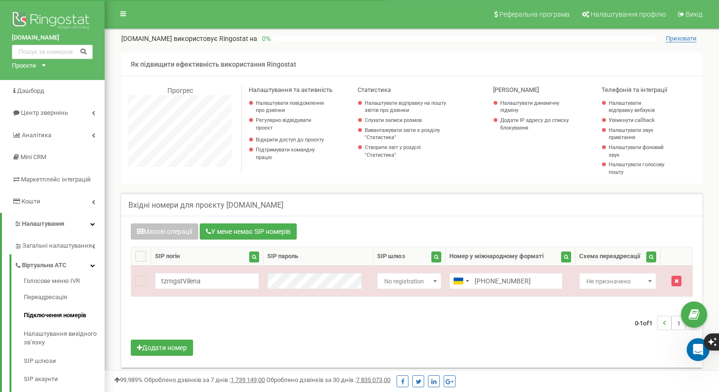
scroll to position [571, 615]
click at [178, 344] on button "Додати номер" at bounding box center [162, 347] width 62 height 16
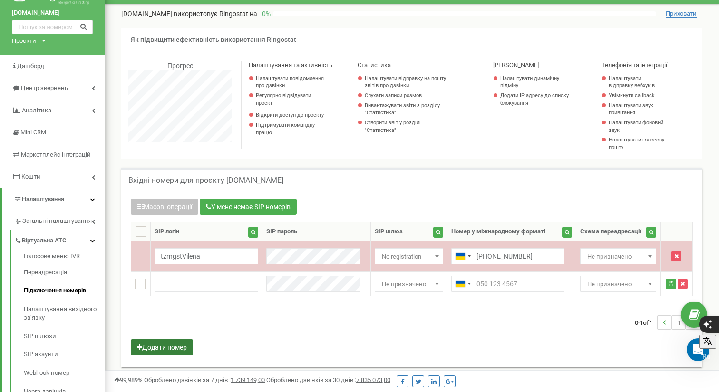
scroll to position [28, 0]
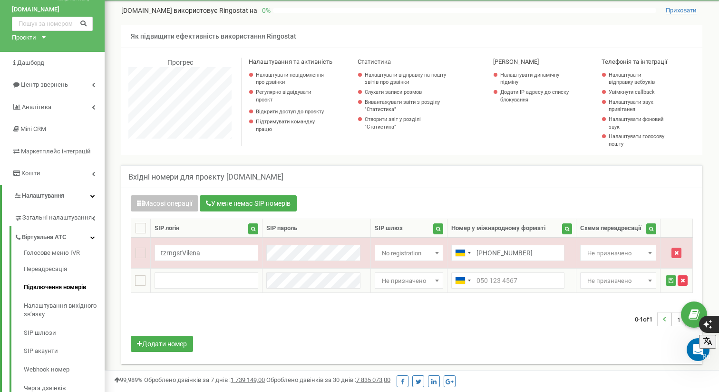
click at [681, 281] on icon "button" at bounding box center [683, 280] width 4 height 6
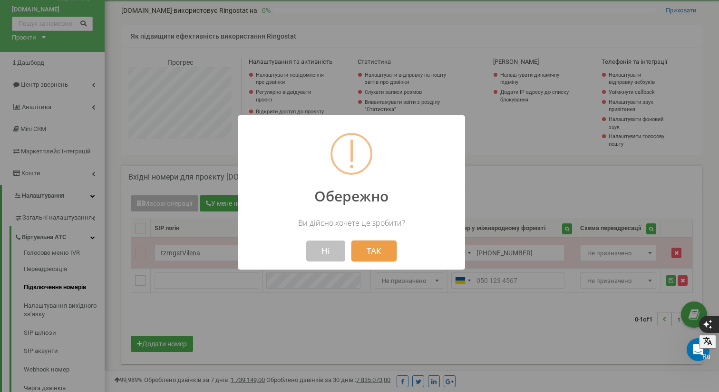
click at [384, 254] on button "ТАК" at bounding box center [374, 250] width 45 height 21
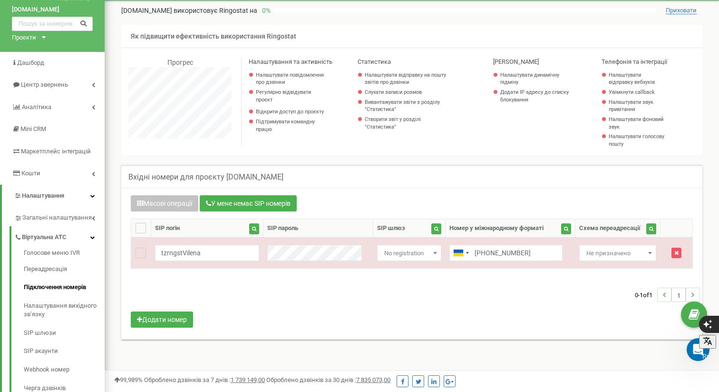
click at [548, 313] on div "Масові операції У мене немає SIP номерів Налаштування Виберіть налаштування для…" at bounding box center [412, 262] width 577 height 135
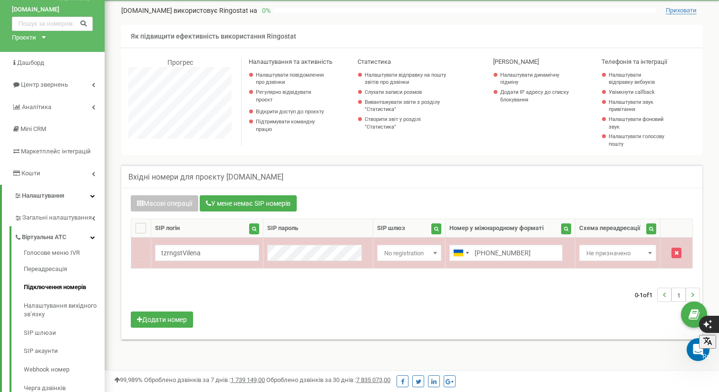
click at [648, 249] on span at bounding box center [651, 252] width 10 height 12
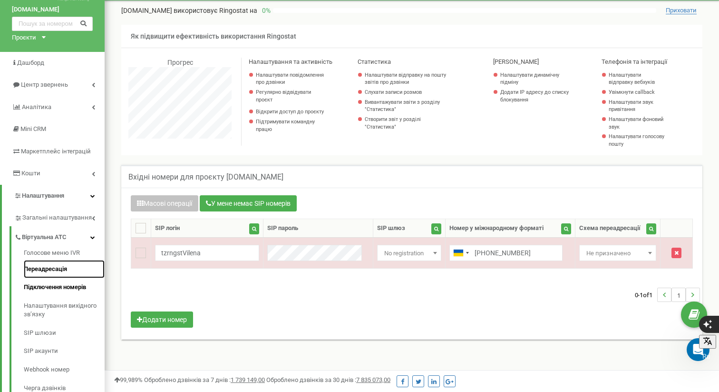
click at [56, 266] on link "Переадресація" at bounding box center [64, 269] width 81 height 19
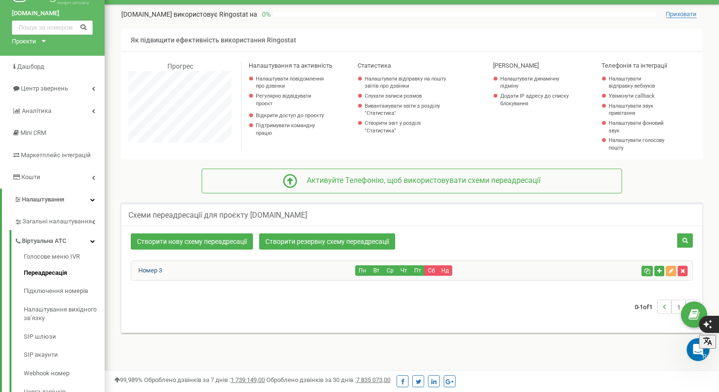
scroll to position [28, 0]
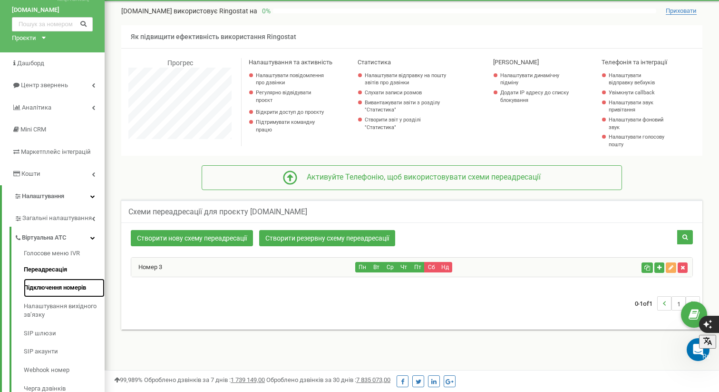
click at [66, 284] on link "Підключення номерів" at bounding box center [64, 287] width 81 height 19
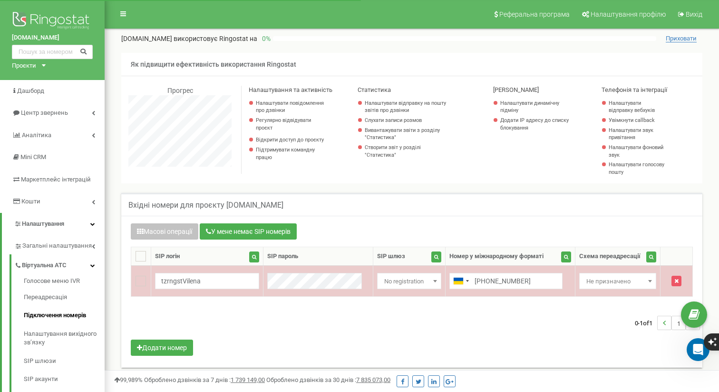
scroll to position [571, 615]
click at [646, 279] on span at bounding box center [651, 280] width 10 height 12
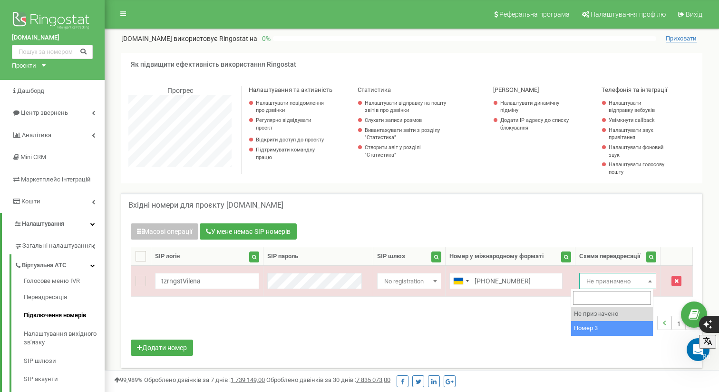
select select "269207"
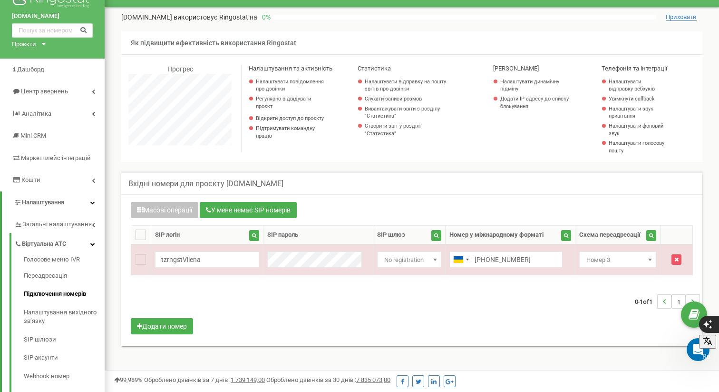
scroll to position [38, 0]
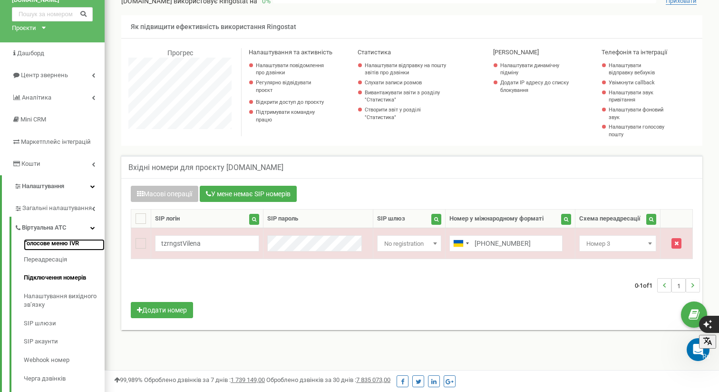
click at [57, 239] on link "Голосове меню IVR" at bounding box center [64, 244] width 81 height 11
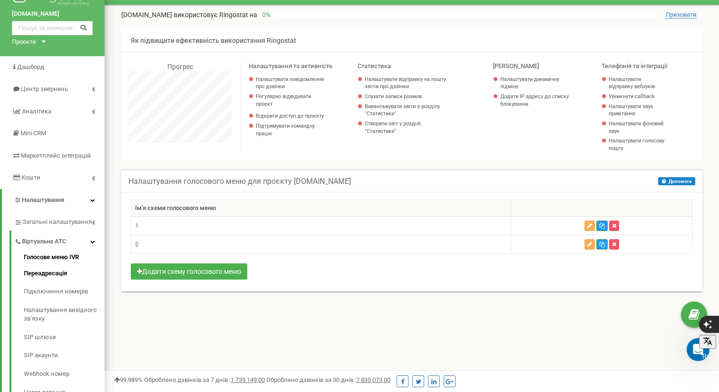
scroll to position [25, 0]
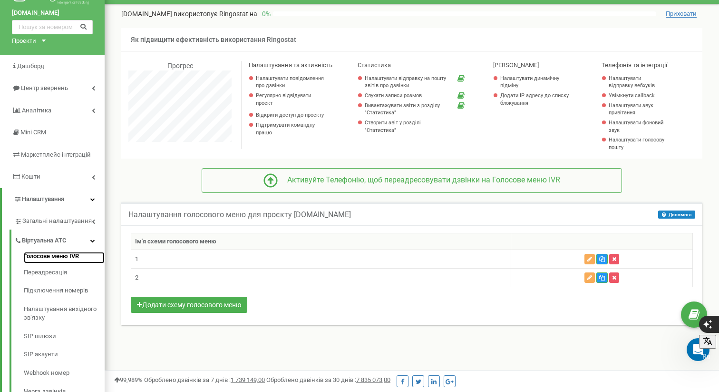
click at [71, 253] on link "Голосове меню IVR" at bounding box center [64, 257] width 81 height 11
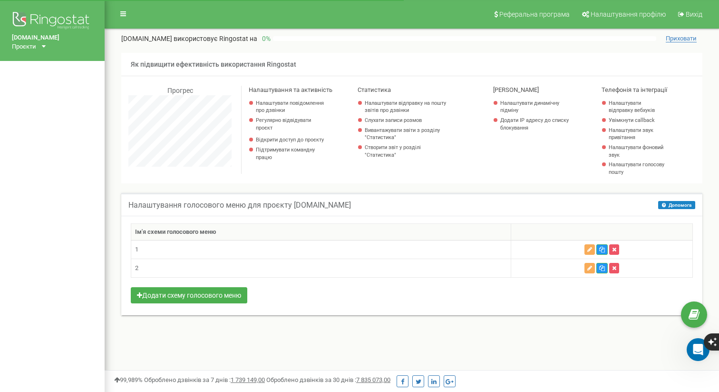
scroll to position [571, 615]
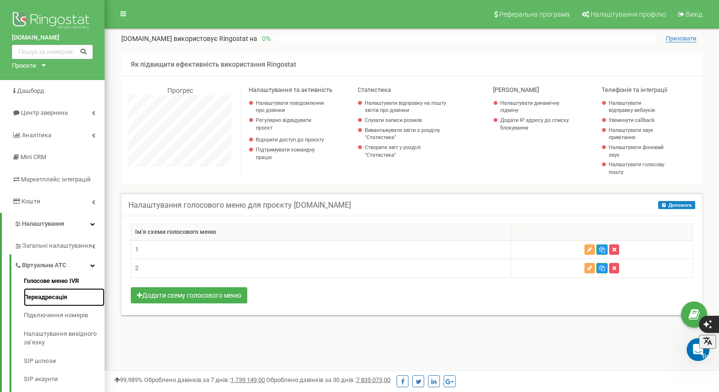
click at [62, 296] on link "Переадресація" at bounding box center [64, 297] width 81 height 19
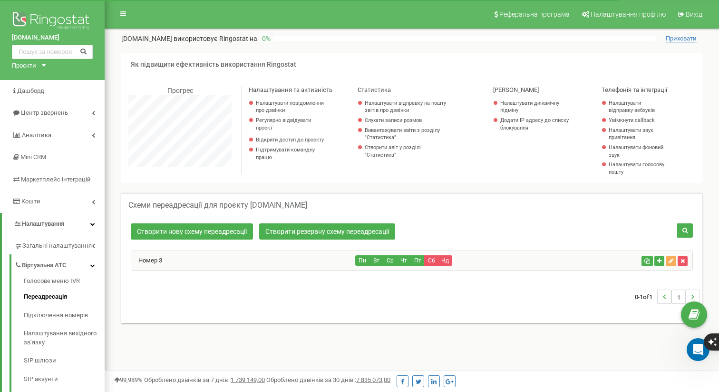
scroll to position [571, 615]
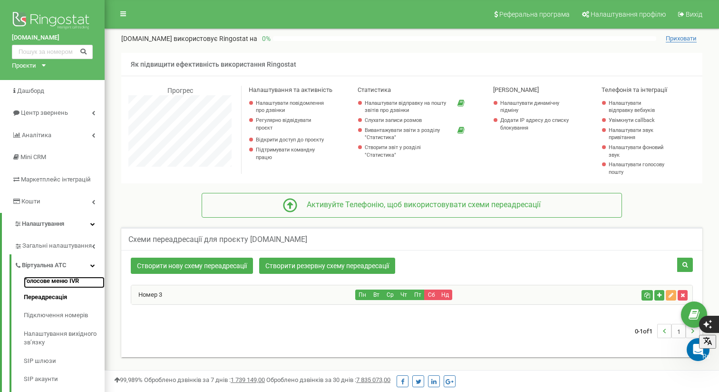
click at [67, 278] on link "Голосове меню IVR" at bounding box center [64, 281] width 81 height 11
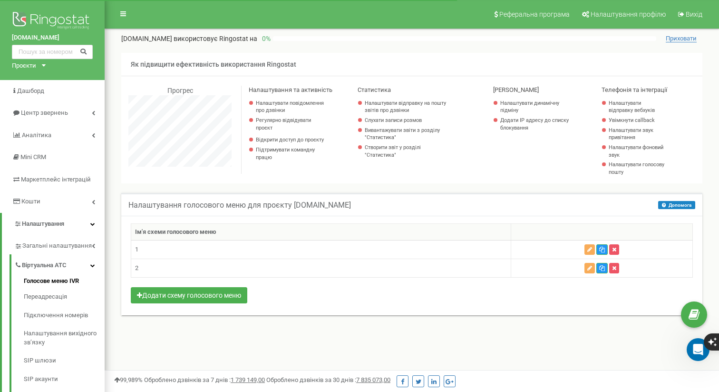
scroll to position [571, 615]
click at [616, 266] on icon "button" at bounding box center [614, 268] width 4 height 6
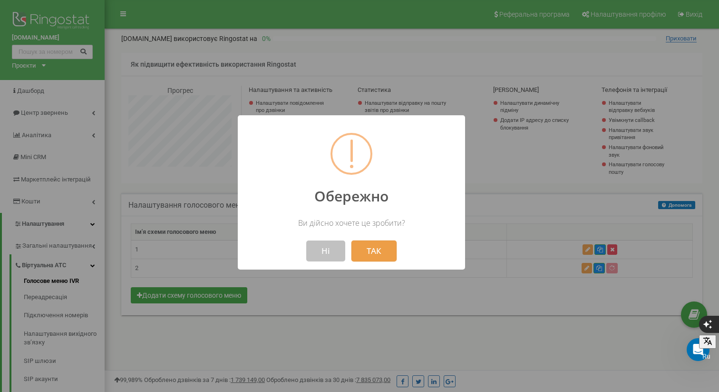
click at [374, 247] on button "ТАК" at bounding box center [374, 250] width 45 height 21
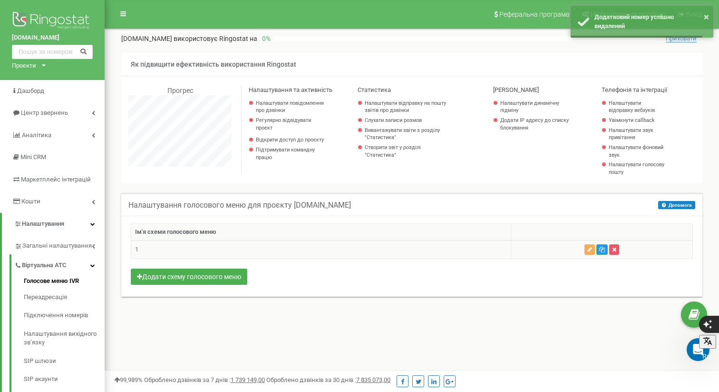
click at [253, 245] on td "1" at bounding box center [321, 249] width 380 height 19
click at [210, 273] on div "Ім'я схеми голосового меню 1" at bounding box center [412, 255] width 562 height 64
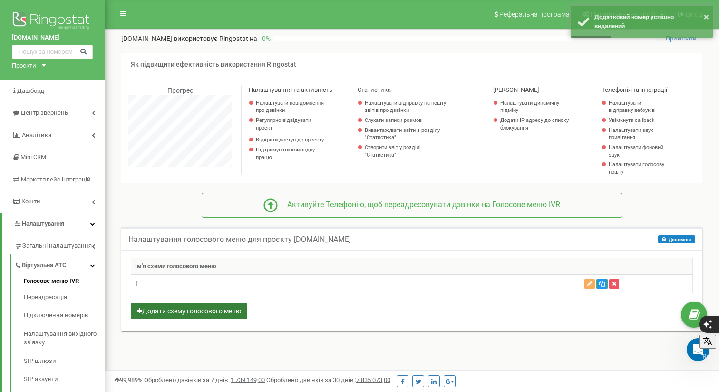
click at [224, 310] on button "Додати схему голосового меню" at bounding box center [189, 311] width 117 height 16
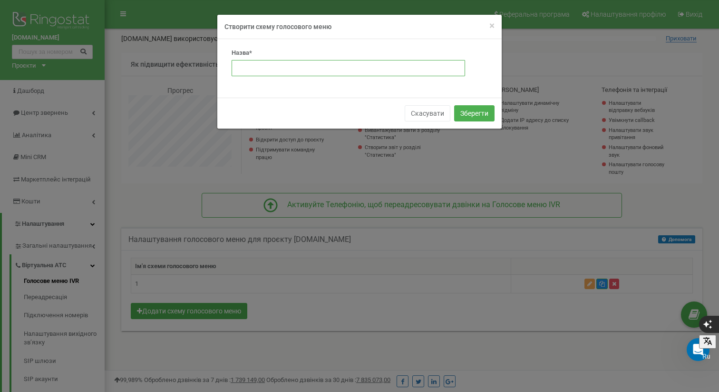
click at [266, 69] on input "text" at bounding box center [349, 68] width 234 height 16
type input "Y"
type input "Нерухомість"
click at [484, 112] on button "Зберегти" at bounding box center [474, 113] width 40 height 16
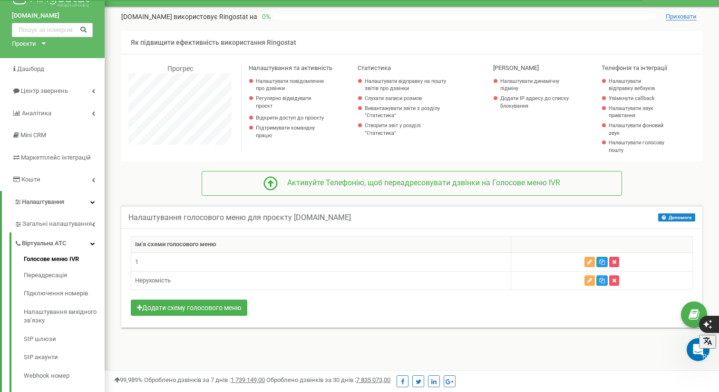
scroll to position [24, 0]
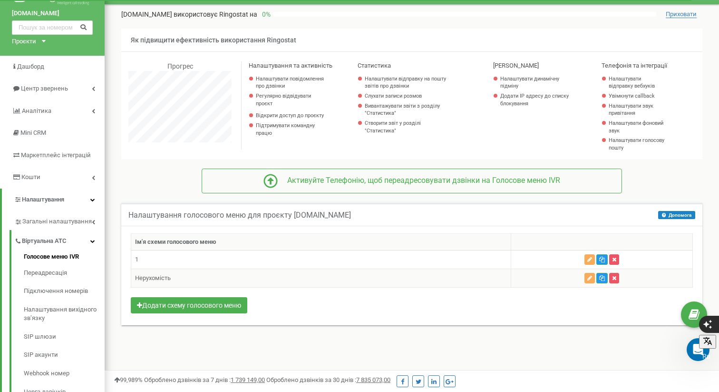
click at [198, 275] on td "Нерухомість" at bounding box center [321, 278] width 380 height 19
click at [589, 274] on button "button" at bounding box center [590, 278] width 10 height 10
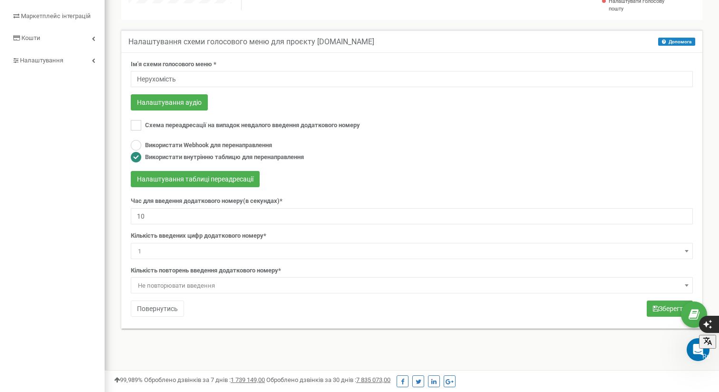
scroll to position [178, 0]
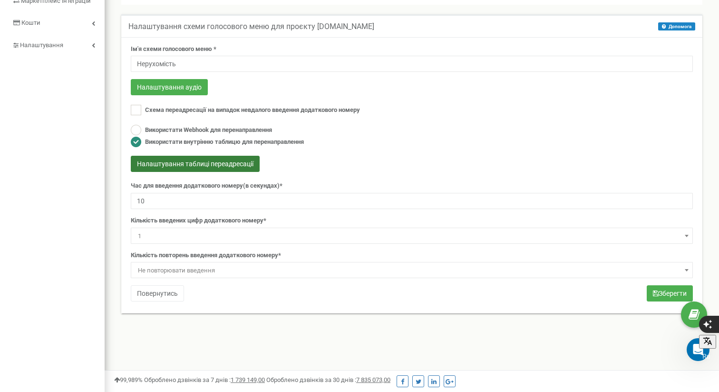
click at [216, 165] on button "Налаштування таблиці переадресації" at bounding box center [195, 164] width 129 height 16
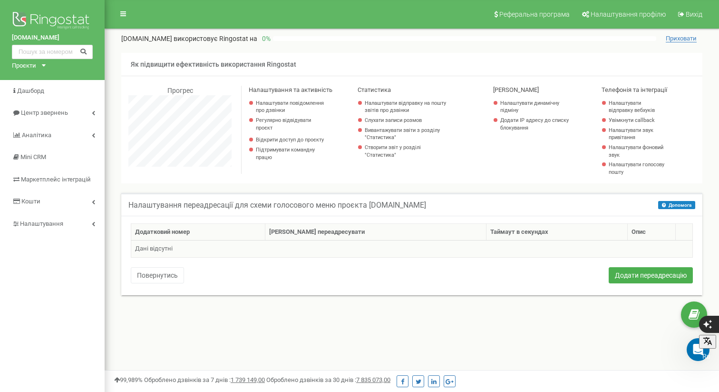
click at [220, 247] on td "Дані відсутні" at bounding box center [412, 248] width 562 height 17
drag, startPoint x: 180, startPoint y: 247, endPoint x: 205, endPoint y: 245, distance: 25.3
click at [180, 247] on td "Дані відсутні" at bounding box center [412, 248] width 562 height 17
click at [641, 273] on button "Додати переадресацію" at bounding box center [651, 275] width 84 height 16
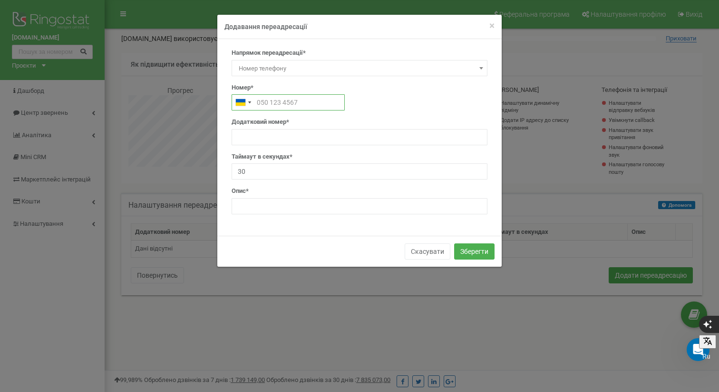
click at [283, 102] on input "text" at bounding box center [288, 102] width 113 height 16
click at [274, 102] on input "text" at bounding box center [288, 102] width 113 height 16
type input "0931112314"
click at [267, 139] on input "text" at bounding box center [360, 137] width 256 height 16
click at [299, 138] on input "text" at bounding box center [360, 137] width 256 height 16
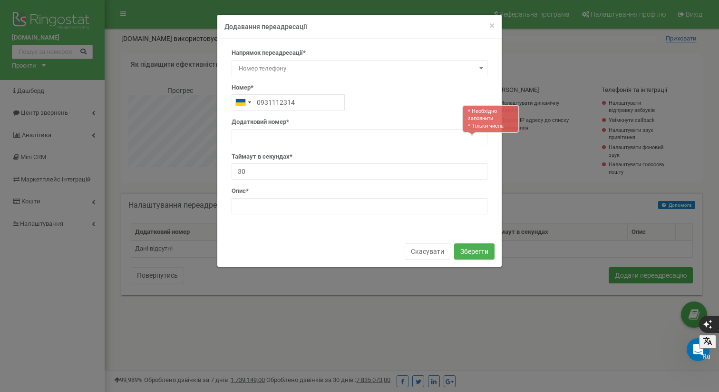
click at [336, 145] on div "Напрямок переадресації* SIP Номер телефону Зовнішній SIP Схема переадресації Сх…" at bounding box center [360, 135] width 270 height 173
click at [474, 251] on button "Зберегти" at bounding box center [474, 251] width 40 height 16
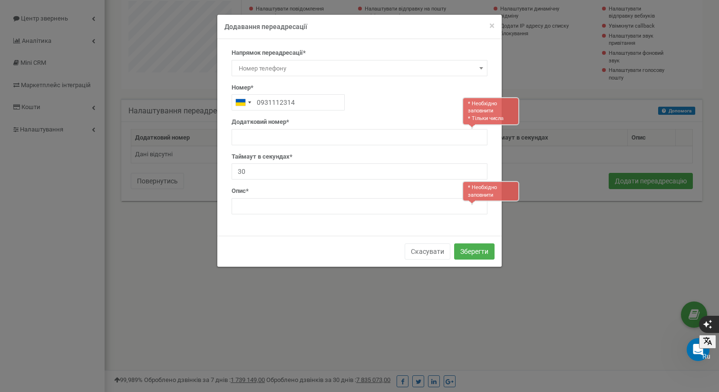
scroll to position [97, 0]
click at [277, 134] on input "text" at bounding box center [360, 137] width 256 height 16
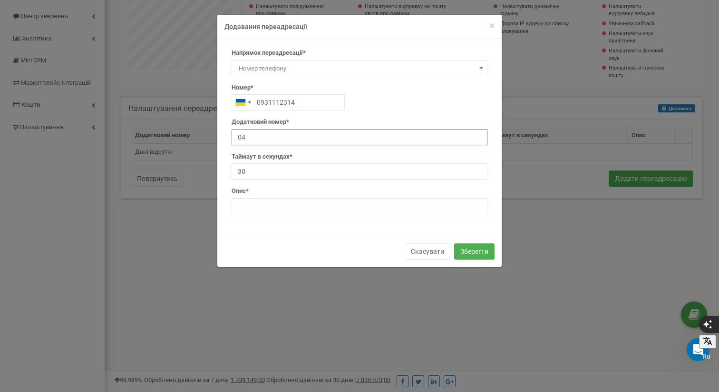
type input "0"
type input "1"
click at [280, 178] on input "30" at bounding box center [360, 171] width 256 height 16
click at [272, 205] on input "text" at bounding box center [360, 206] width 256 height 16
type input "Переадресація"
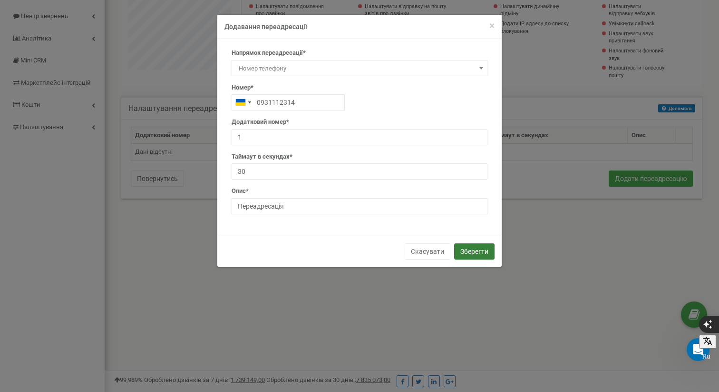
click at [469, 248] on button "Зберегти" at bounding box center [474, 251] width 40 height 16
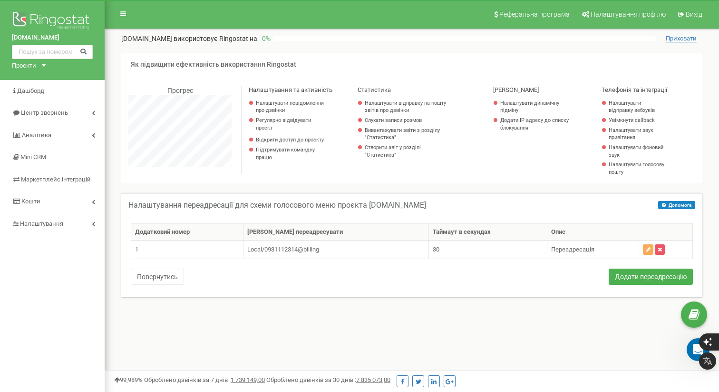
scroll to position [571, 615]
click at [30, 67] on div "Проєкти" at bounding box center [24, 65] width 24 height 9
click at [31, 64] on div "Проєкти" at bounding box center [24, 65] width 24 height 9
click at [39, 16] on img at bounding box center [52, 22] width 81 height 24
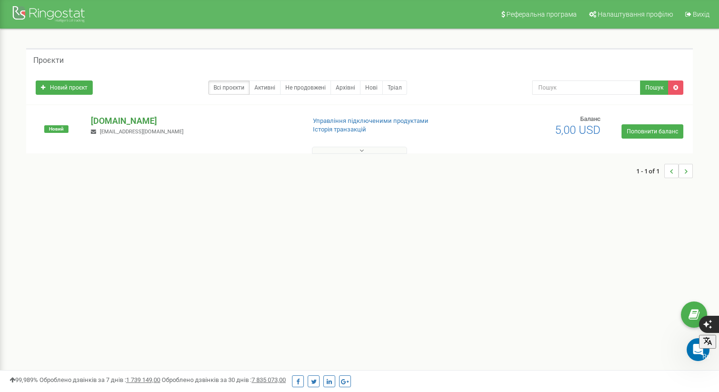
scroll to position [4, 0]
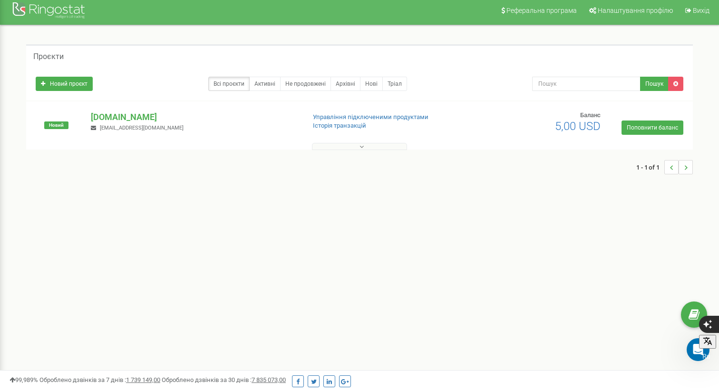
click at [130, 124] on div "tzrngstVilena.com vilena0303@gmail.com" at bounding box center [194, 121] width 221 height 21
click at [129, 118] on p "[DOMAIN_NAME]" at bounding box center [194, 117] width 206 height 12
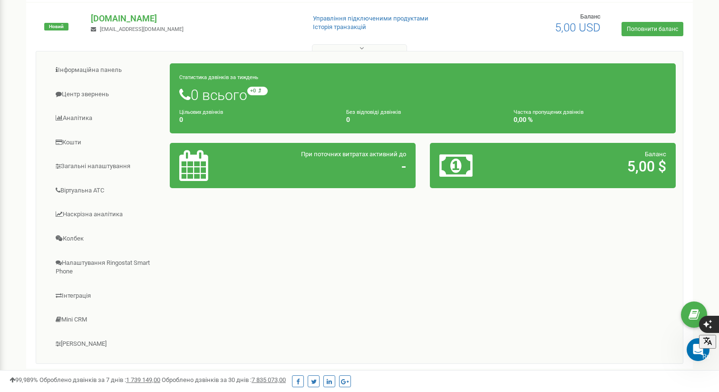
scroll to position [131, 0]
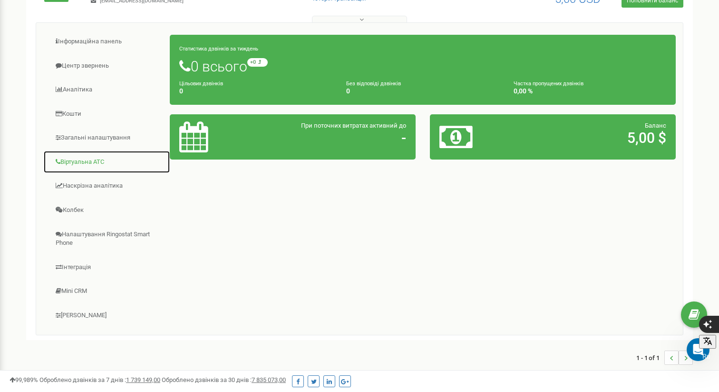
click at [99, 163] on link "Віртуальна АТС" at bounding box center [106, 161] width 127 height 23
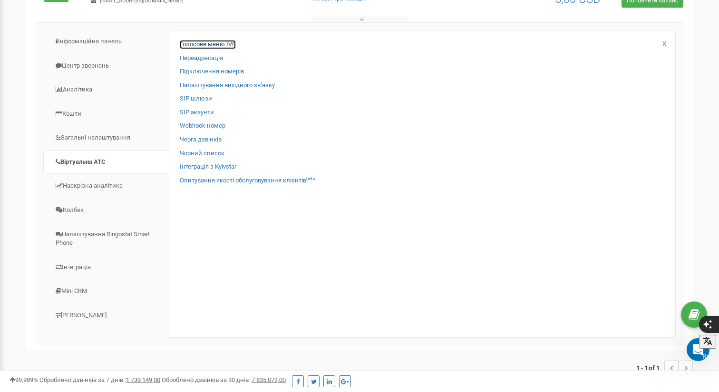
click at [212, 44] on link "Голосове меню IVR" at bounding box center [208, 44] width 56 height 9
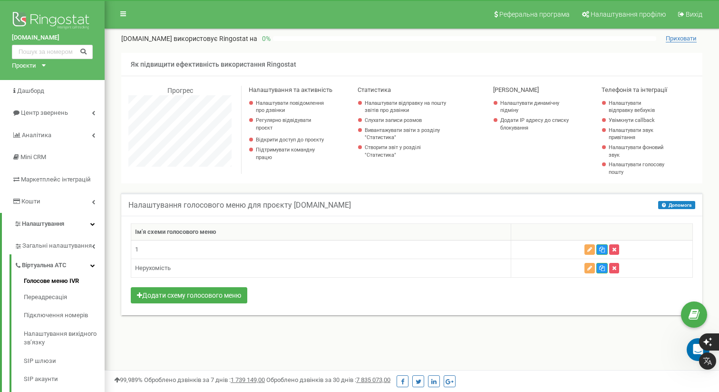
scroll to position [571, 615]
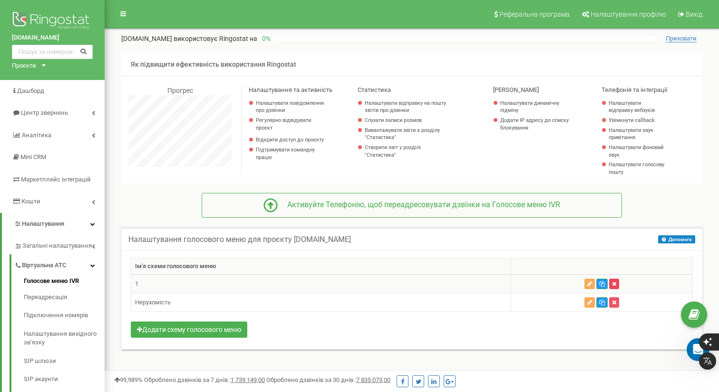
click at [617, 283] on icon "button" at bounding box center [614, 284] width 4 height 6
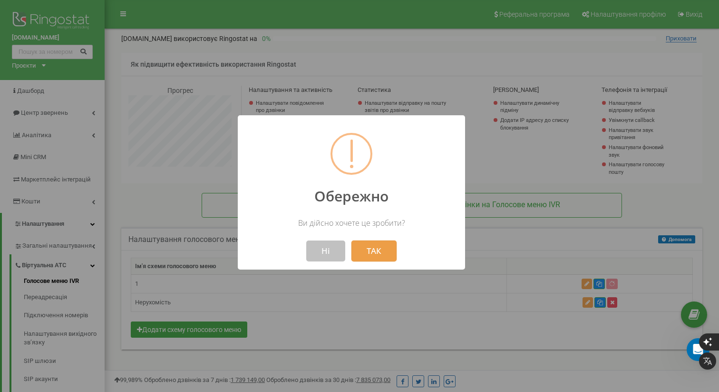
click at [374, 252] on button "ТАК" at bounding box center [374, 250] width 45 height 21
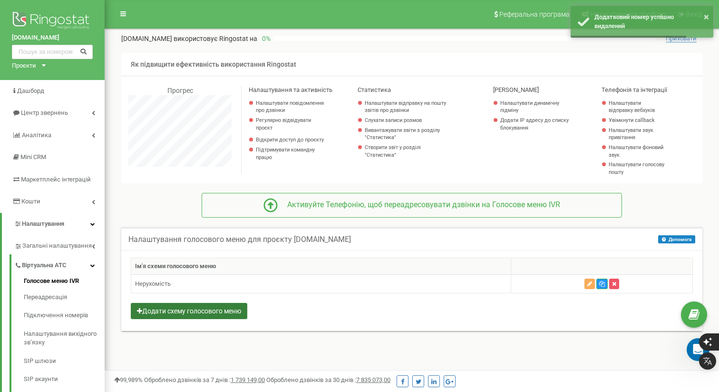
click at [217, 309] on button "Додати схему голосового меню" at bounding box center [189, 311] width 117 height 16
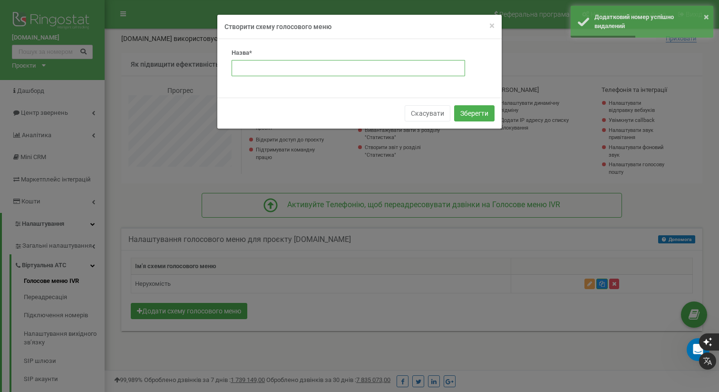
click at [255, 70] on input "text" at bounding box center [349, 68] width 234 height 16
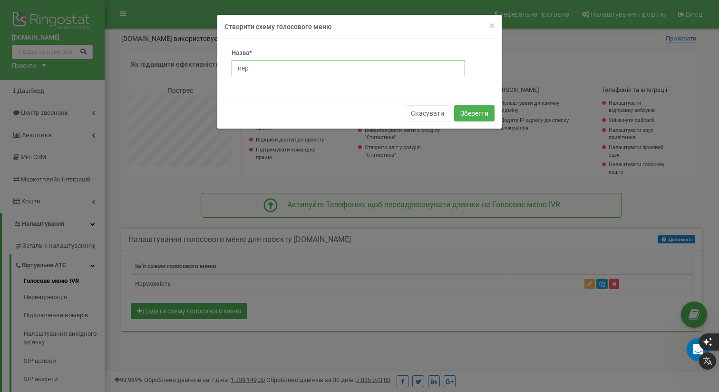
click at [259, 72] on input "нер" at bounding box center [349, 68] width 234 height 16
type input "Нерухомість 2"
click at [490, 110] on button "Зберегти" at bounding box center [474, 113] width 40 height 16
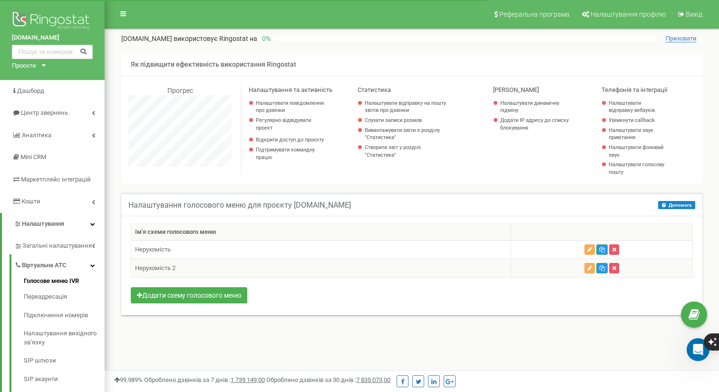
scroll to position [571, 615]
click at [589, 268] on icon "button" at bounding box center [590, 268] width 5 height 6
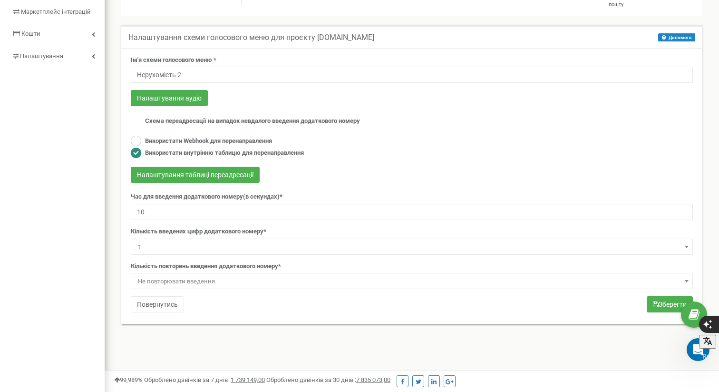
scroll to position [179, 0]
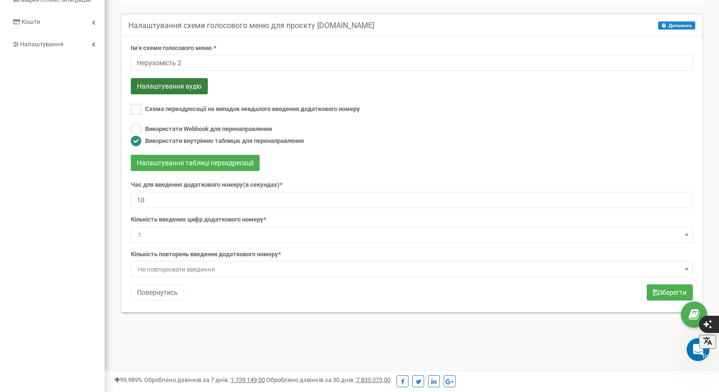
click at [189, 87] on button "Налаштування аудіо" at bounding box center [169, 86] width 77 height 16
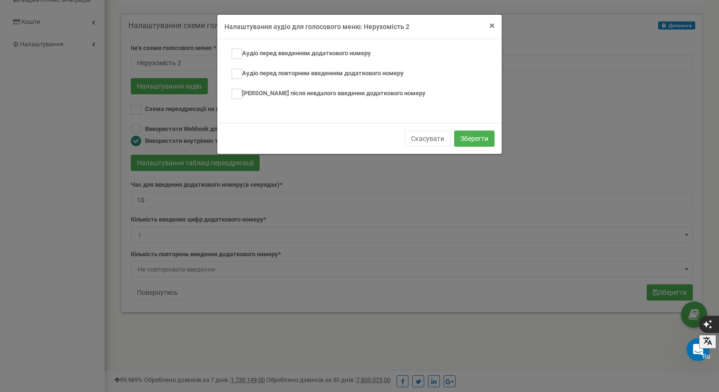
click at [491, 24] on span "×" at bounding box center [492, 25] width 5 height 11
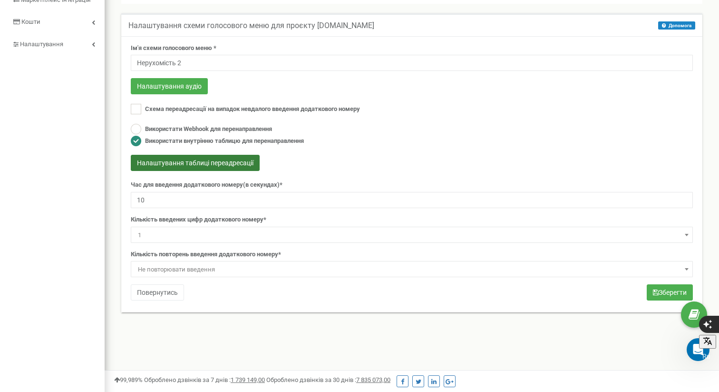
click at [225, 160] on button "Налаштування таблиці переадресації" at bounding box center [195, 163] width 129 height 16
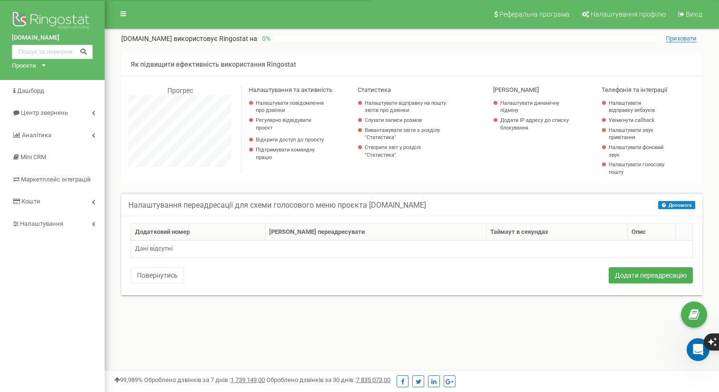
scroll to position [571, 615]
click at [640, 277] on button "Додати переадресацію" at bounding box center [651, 275] width 84 height 16
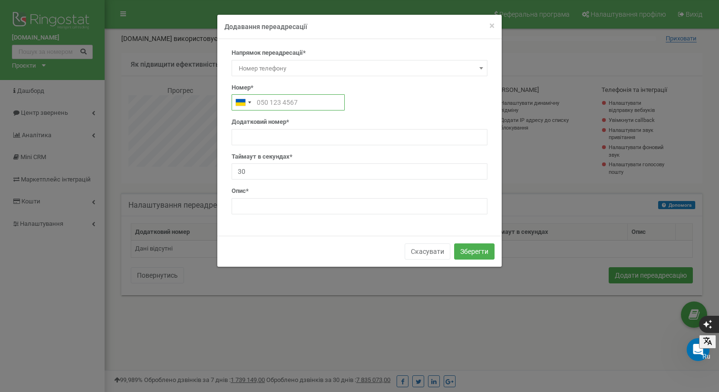
click at [293, 100] on input "text" at bounding box center [288, 102] width 113 height 16
type input "0441112314"
click at [292, 138] on input "text" at bounding box center [360, 137] width 256 height 16
type input "1"
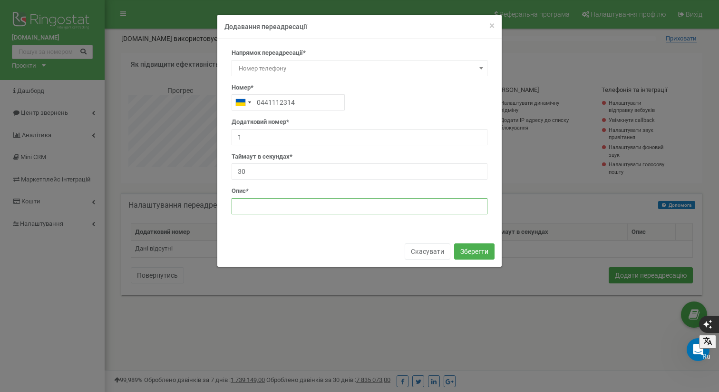
click at [270, 205] on input "text" at bounding box center [360, 206] width 256 height 16
type input "Переадресація"
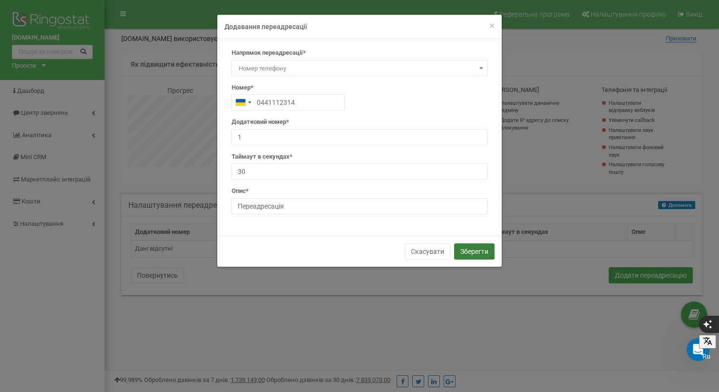
click at [480, 252] on button "Зберегти" at bounding box center [474, 251] width 40 height 16
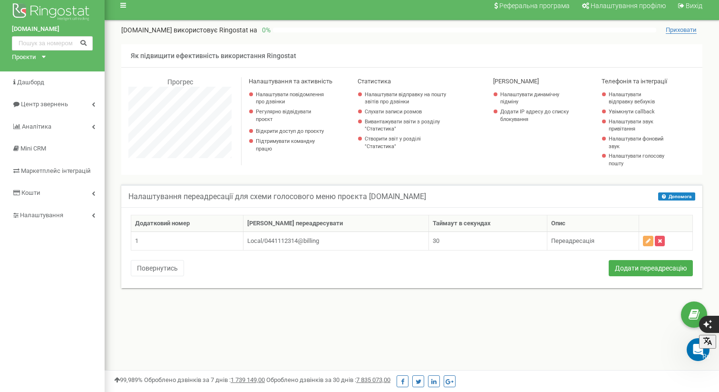
scroll to position [11, 0]
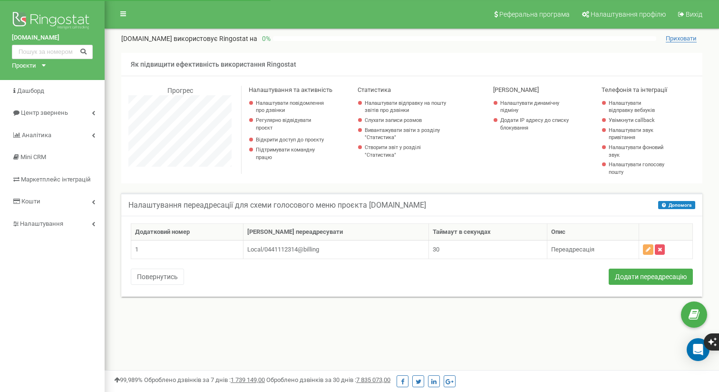
scroll to position [571, 615]
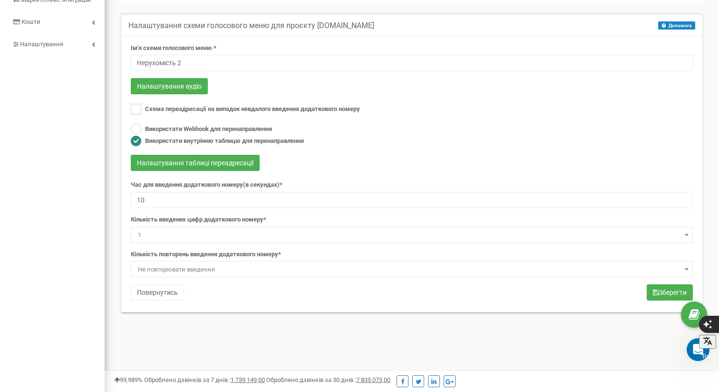
scroll to position [160, 0]
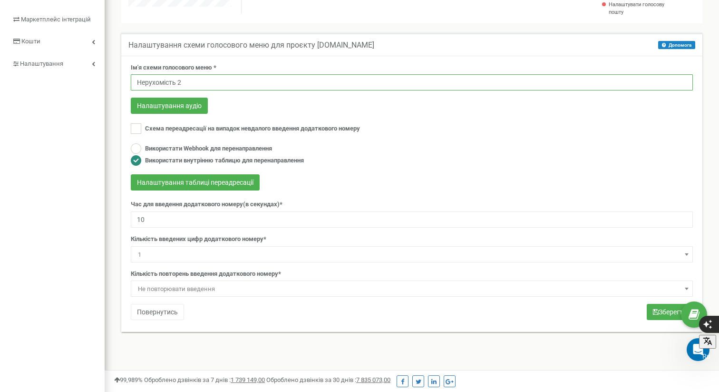
click at [174, 83] on input "Нерухомість 2" at bounding box center [412, 82] width 562 height 16
click at [176, 83] on input "Нерухомість 2" at bounding box center [412, 82] width 562 height 16
type input "Добавочний 2"
click at [674, 317] on button "Зберегти" at bounding box center [670, 312] width 46 height 16
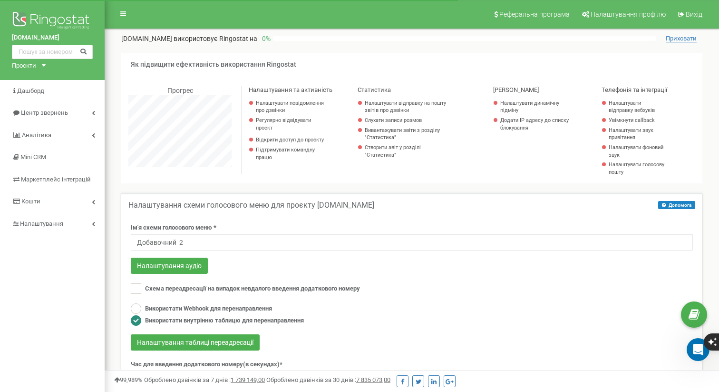
scroll to position [571, 615]
click at [65, 21] on img at bounding box center [52, 22] width 81 height 24
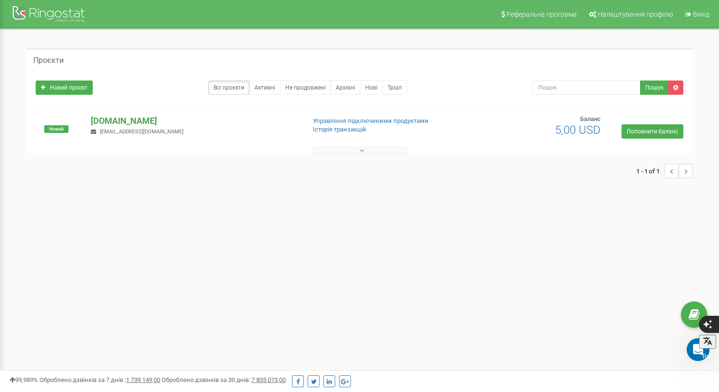
click at [143, 123] on p "[DOMAIN_NAME]" at bounding box center [194, 121] width 206 height 12
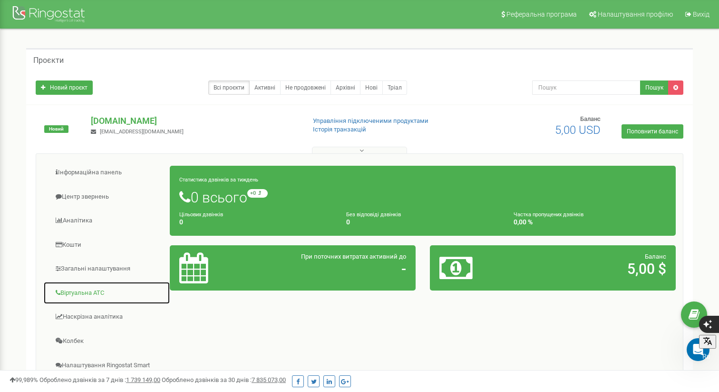
click at [93, 291] on link "Віртуальна АТС" at bounding box center [106, 292] width 127 height 23
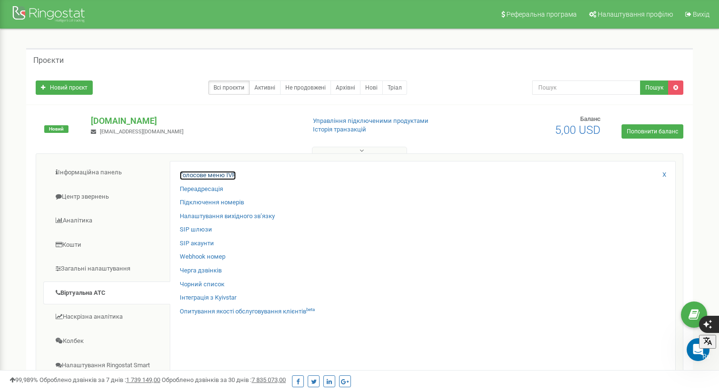
click at [218, 177] on link "Голосове меню IVR" at bounding box center [208, 175] width 56 height 9
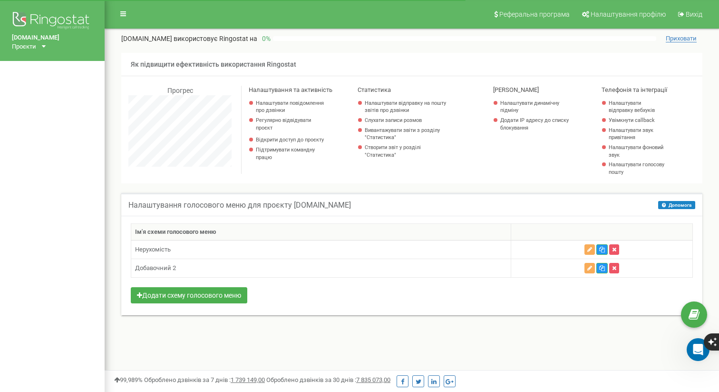
scroll to position [571, 615]
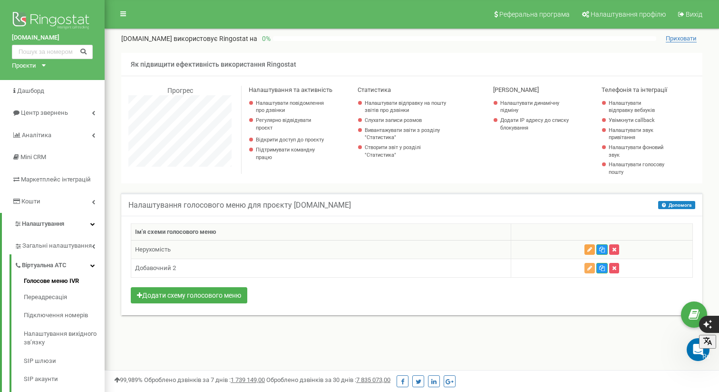
click at [590, 248] on icon "button" at bounding box center [590, 249] width 5 height 6
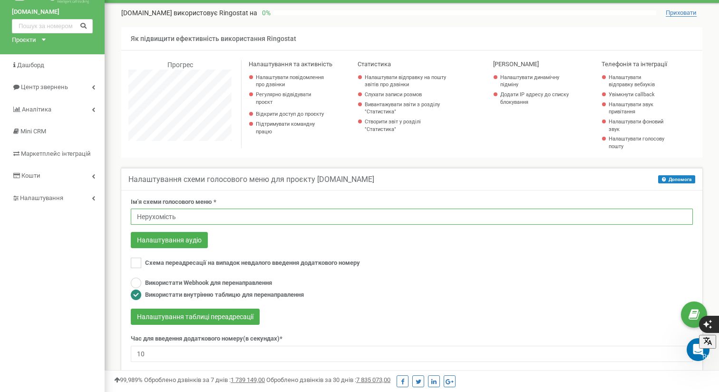
scroll to position [27, 0]
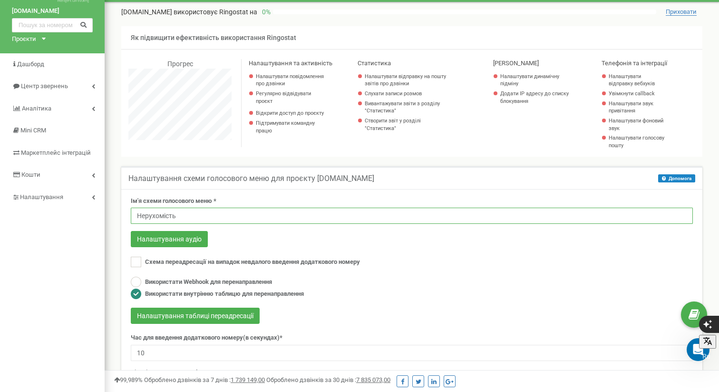
click at [182, 217] on input "Нерухомість" at bounding box center [412, 215] width 562 height 16
type input "Н"
type input "Добавочний 1"
click button "Configure webhook" at bounding box center [0, 0] width 0 height 0
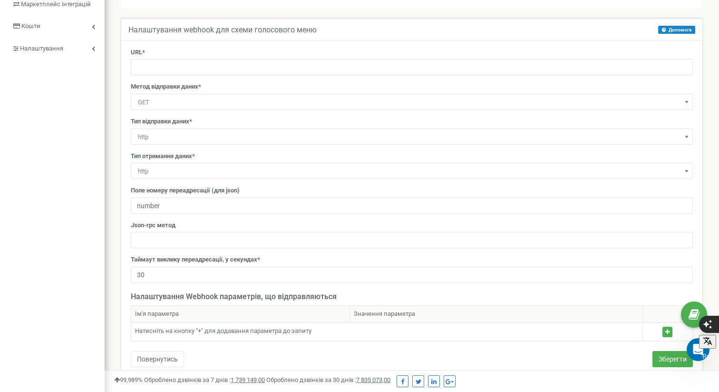
scroll to position [193, 0]
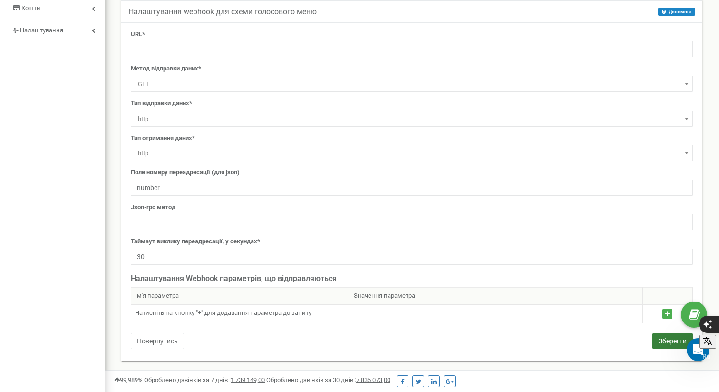
click at [660, 340] on button "Зберегти" at bounding box center [673, 341] width 40 height 16
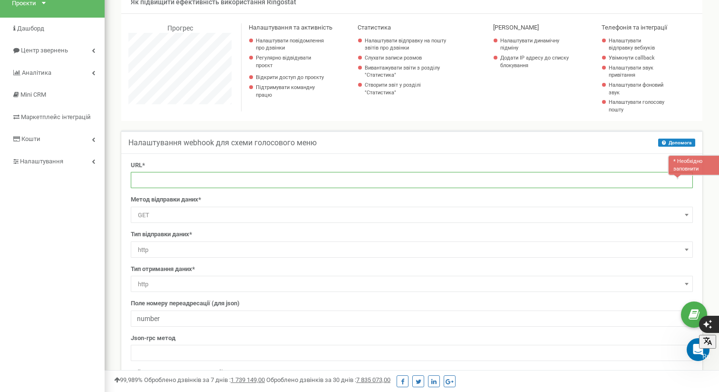
scroll to position [14, 0]
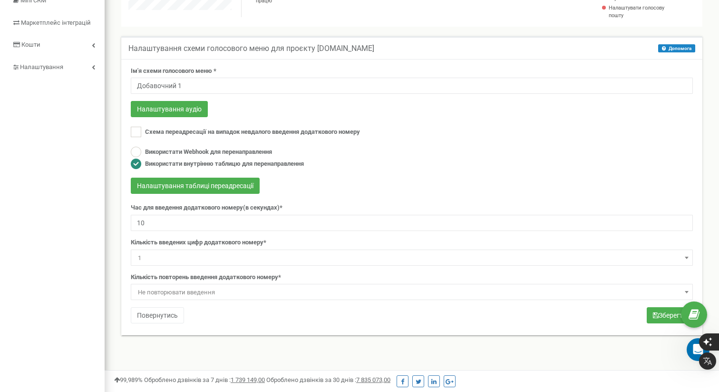
scroll to position [158, 0]
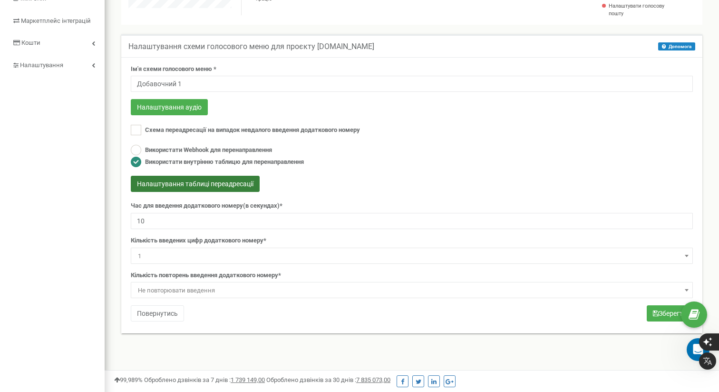
click at [241, 184] on button "Налаштування таблиці переадресації" at bounding box center [195, 184] width 129 height 16
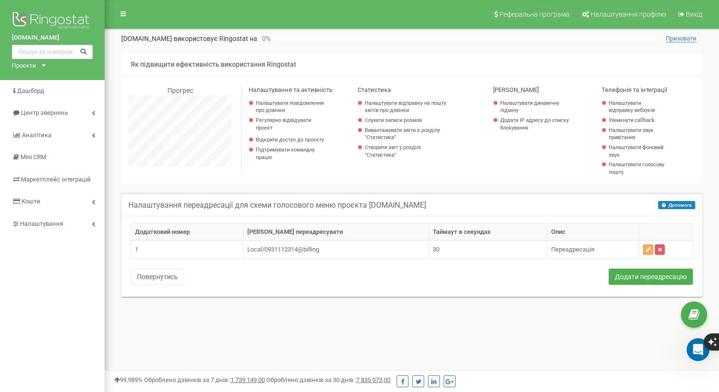
scroll to position [571, 615]
click at [30, 66] on div "Проєкти" at bounding box center [24, 65] width 24 height 9
click at [31, 71] on div "[DOMAIN_NAME]" at bounding box center [39, 77] width 54 height 12
click at [45, 14] on img at bounding box center [52, 22] width 81 height 24
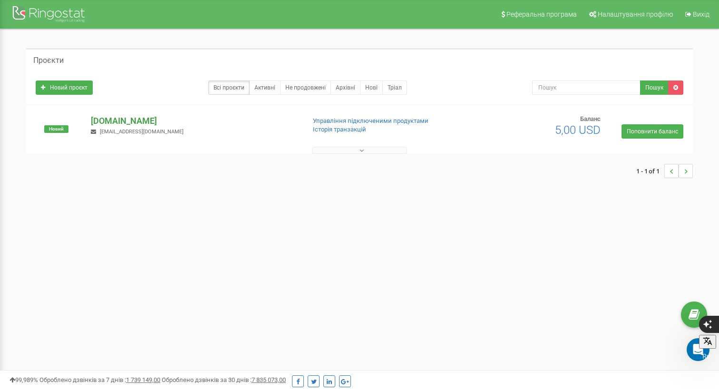
click at [141, 119] on p "[DOMAIN_NAME]" at bounding box center [194, 121] width 206 height 12
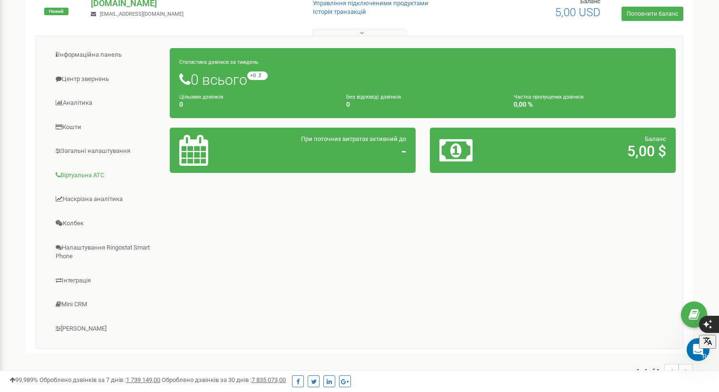
scroll to position [127, 0]
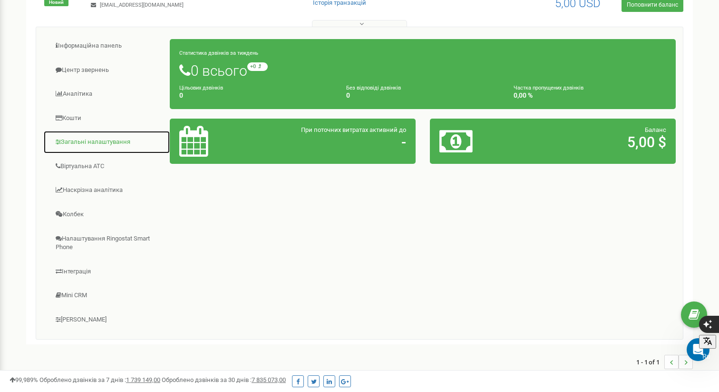
click at [115, 139] on link "Загальні налаштування" at bounding box center [106, 141] width 127 height 23
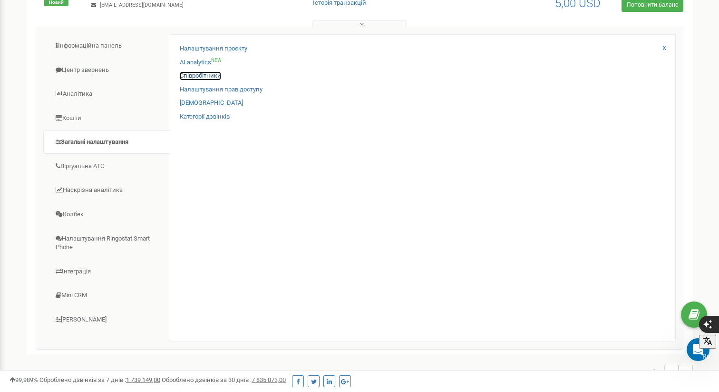
click at [215, 76] on link "Співробітники" at bounding box center [200, 75] width 41 height 9
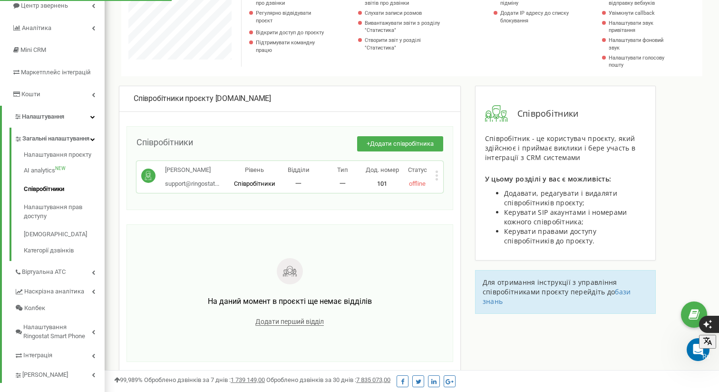
scroll to position [111, 0]
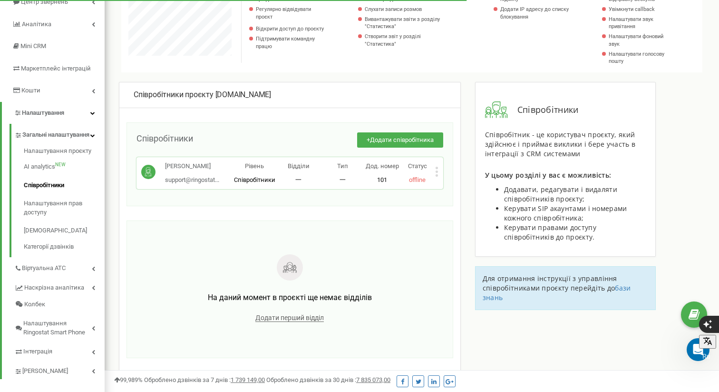
click at [438, 176] on icon at bounding box center [436, 172] width 3 height 10
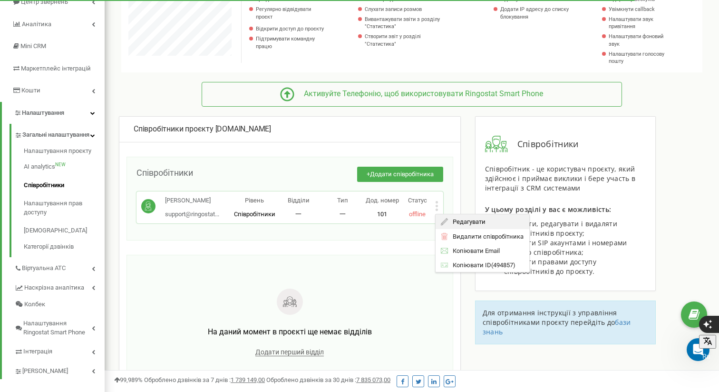
click at [471, 219] on span "Редагувати" at bounding box center [467, 221] width 38 height 6
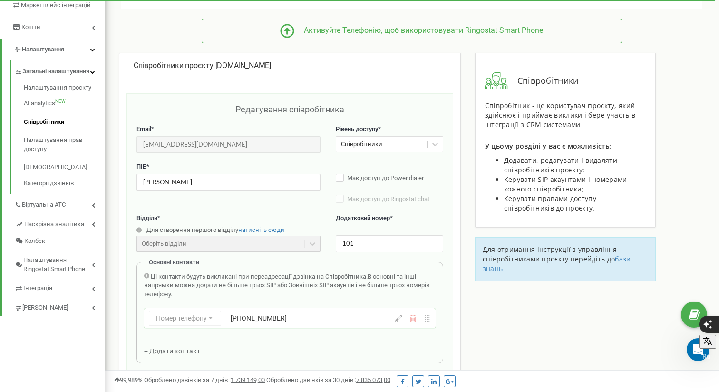
scroll to position [181, 0]
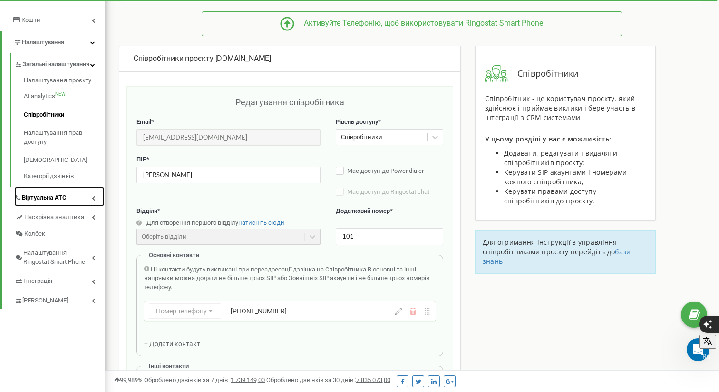
click at [53, 202] on span "Віртуальна АТС" at bounding box center [44, 197] width 45 height 9
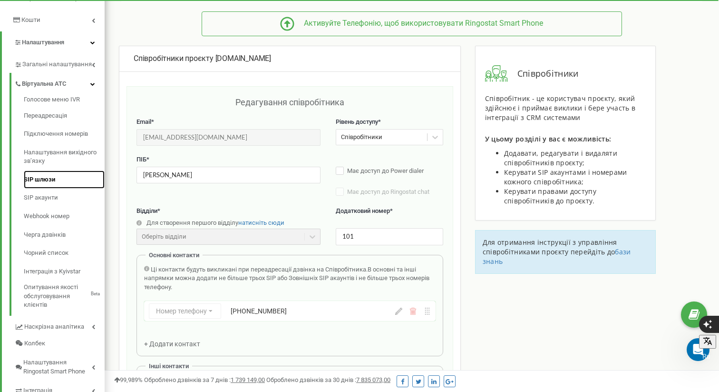
click at [45, 175] on link "SIP шлюзи" at bounding box center [64, 179] width 81 height 19
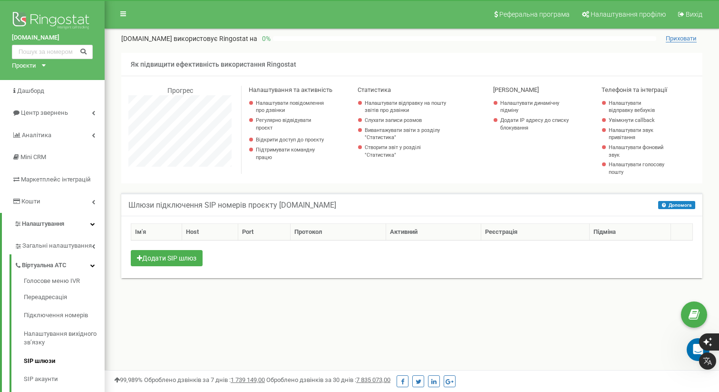
scroll to position [571, 615]
